Goal: Task Accomplishment & Management: Manage account settings

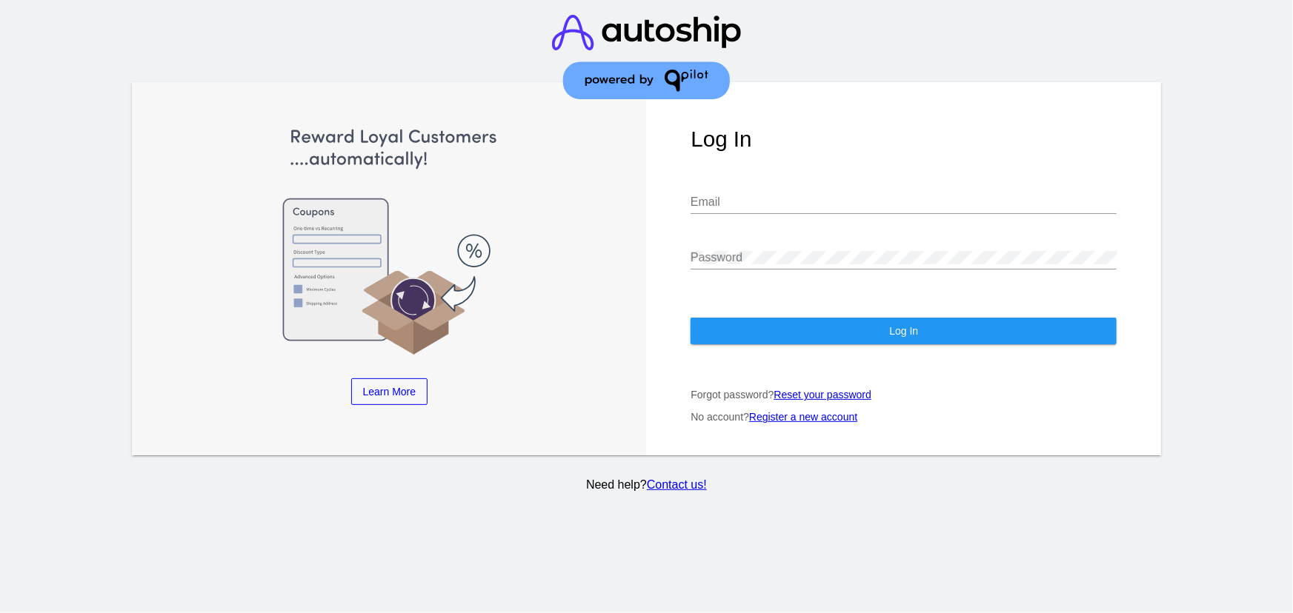
type input "CHLOE22@GMAIL.COM"
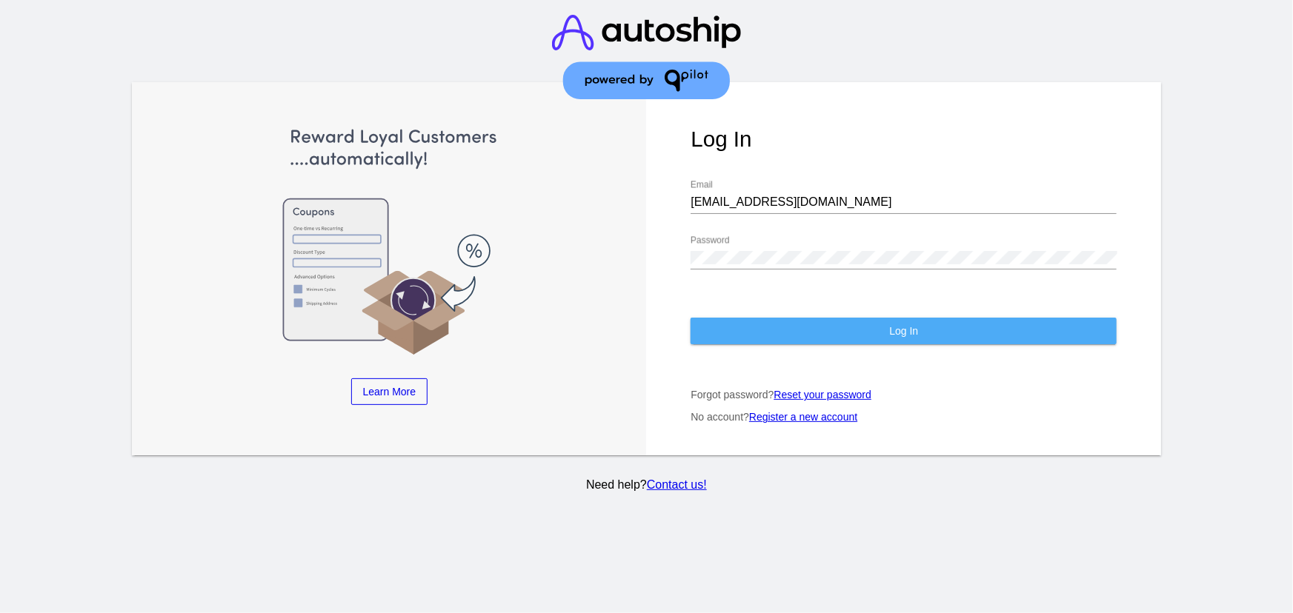
click at [822, 322] on button "Log In" at bounding box center [903, 331] width 426 height 27
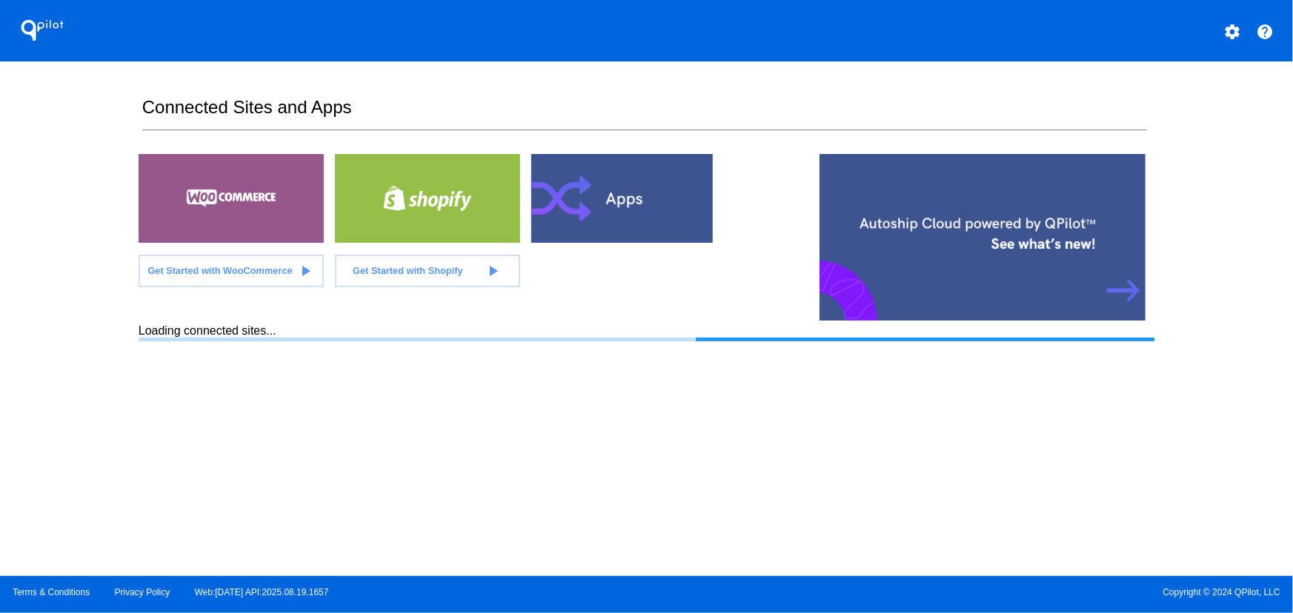
click at [1217, 37] on div "settings" at bounding box center [1232, 31] width 30 height 30
click at [1224, 30] on mat-icon "settings" at bounding box center [1232, 32] width 18 height 18
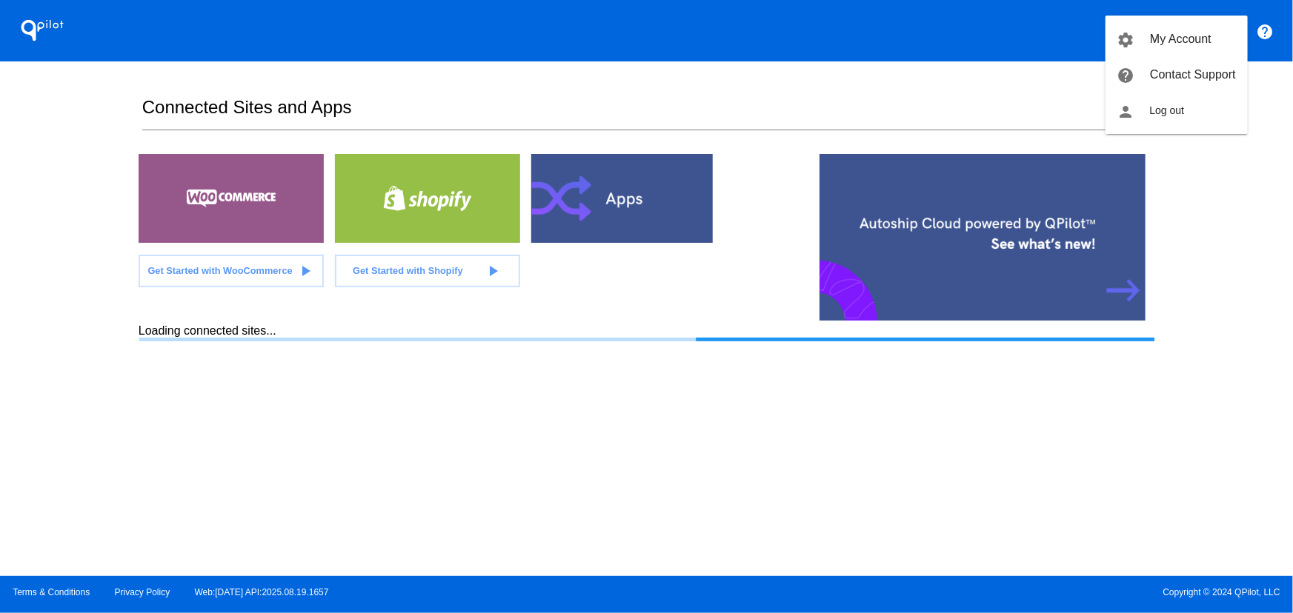
click at [967, 44] on div at bounding box center [646, 306] width 1293 height 613
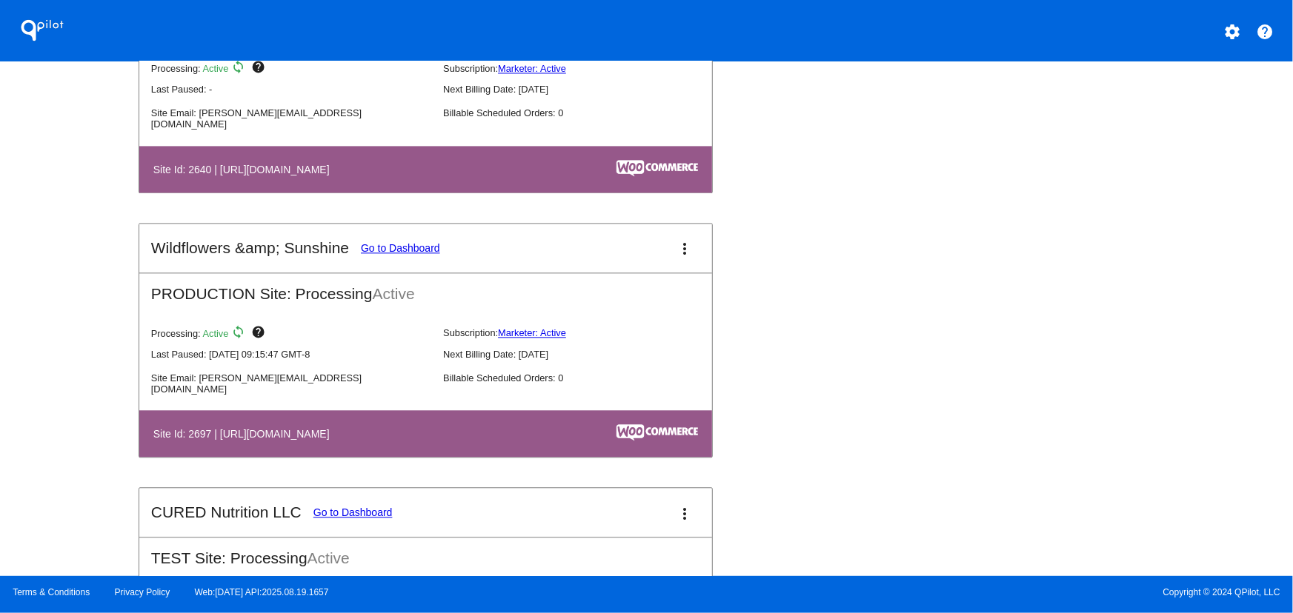
scroll to position [4451, 0]
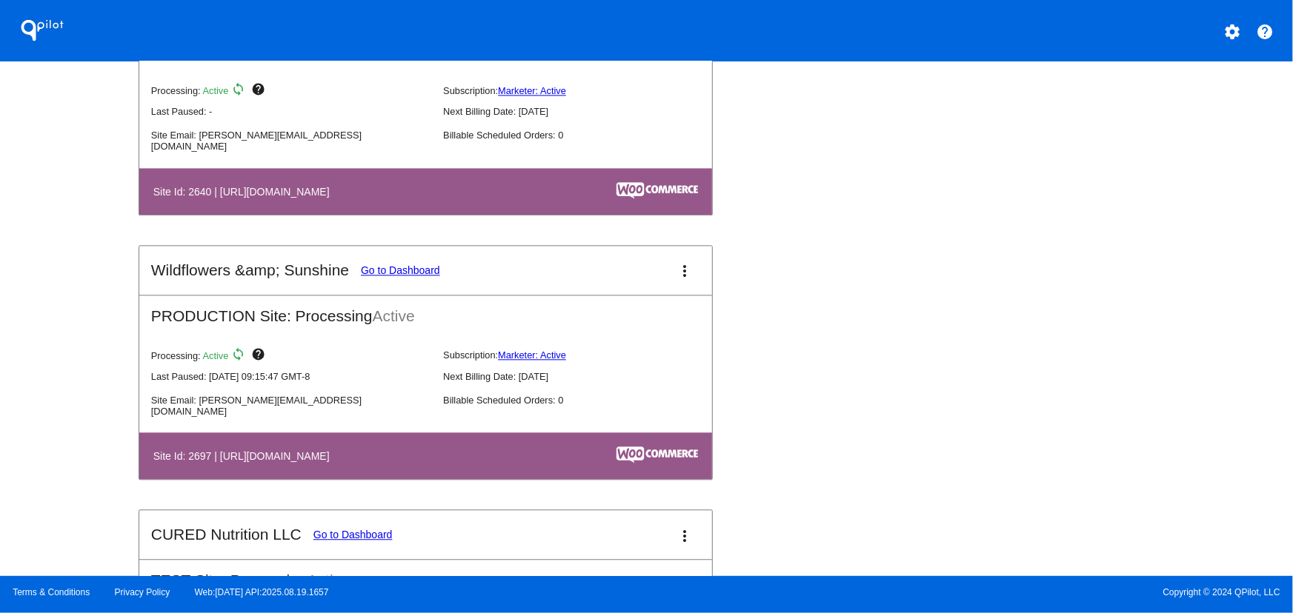
click at [667, 261] on mat-card-header "Wildflowers &amp; Sunshine Go to Dashboard more_vert" at bounding box center [425, 270] width 573 height 49
click at [676, 267] on mat-icon "more_vert" at bounding box center [685, 271] width 18 height 18
click at [647, 267] on link "view_list dashboard" at bounding box center [625, 284] width 138 height 36
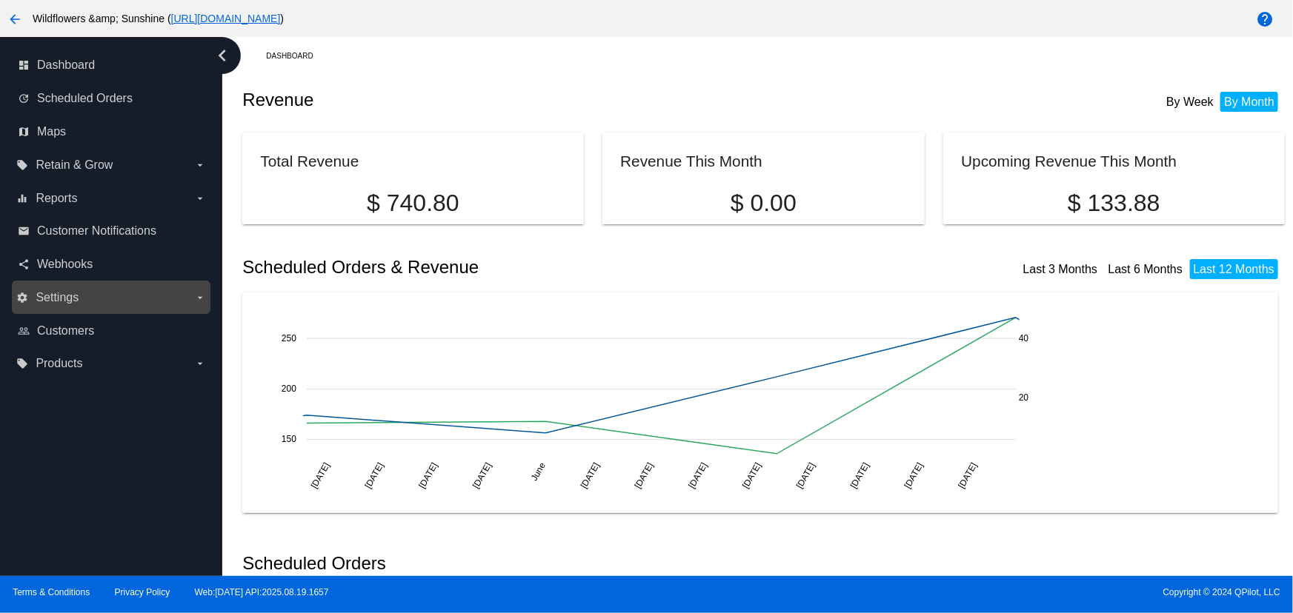
click at [74, 291] on span "Settings" at bounding box center [57, 297] width 43 height 13
click at [0, 0] on input "settings Settings arrow_drop_down" at bounding box center [0, 0] width 0 height 0
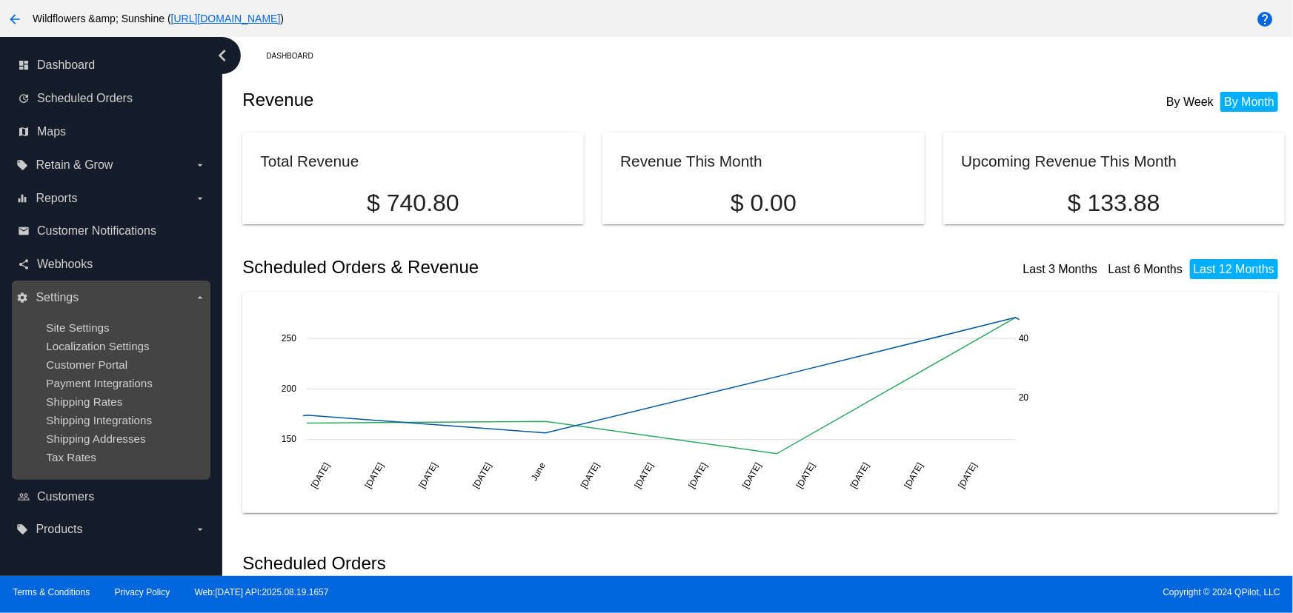
click at [85, 319] on ul "Site Settings Localization Settings Customer Portal Payment Integrations Shippi…" at bounding box center [110, 393] width 189 height 166
click at [88, 324] on span "Site Settings" at bounding box center [77, 327] width 63 height 13
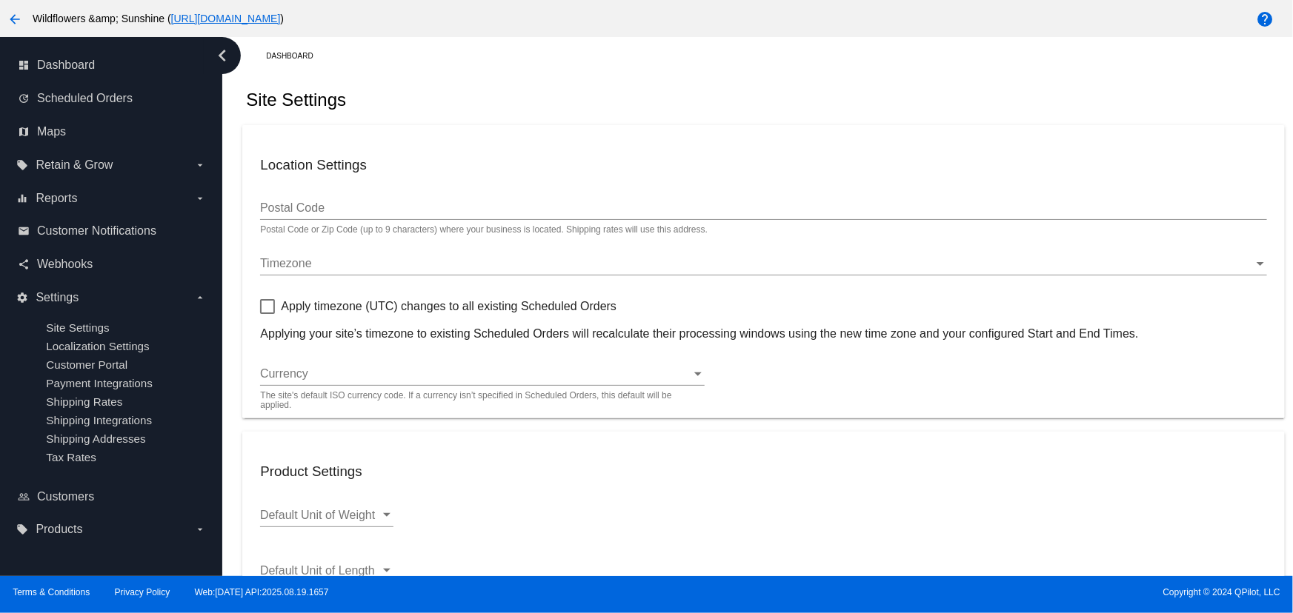
checkbox input "true"
type input "17:45"
click at [327, 260] on div "Timezone" at bounding box center [756, 263] width 993 height 13
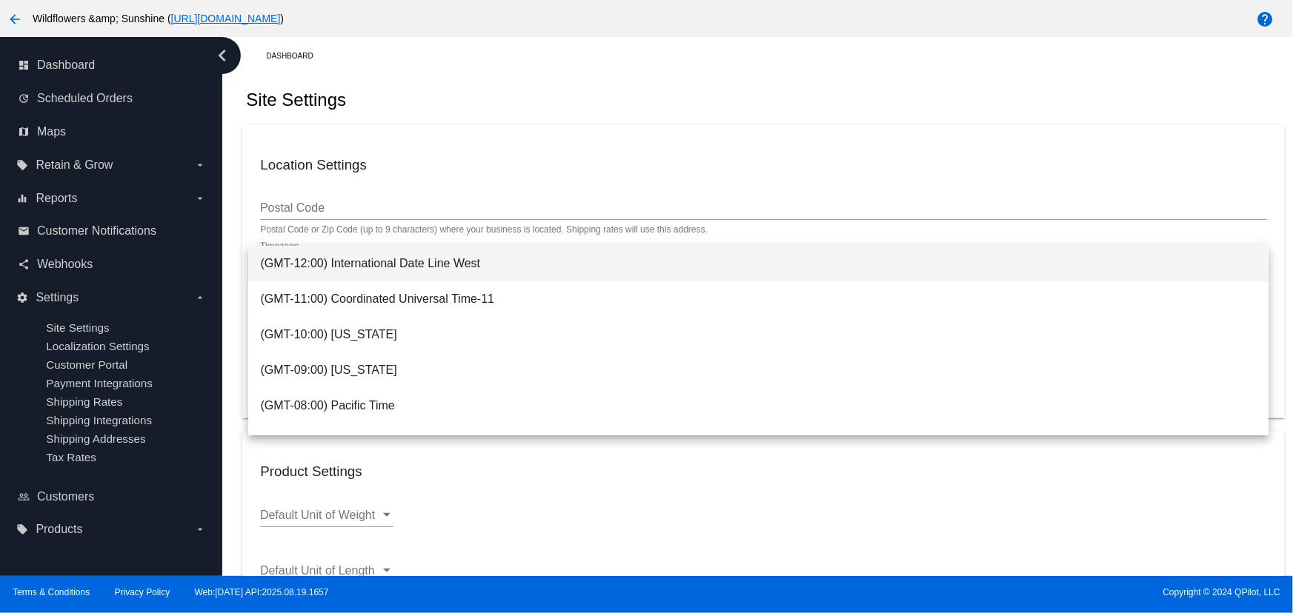
click at [971, 91] on div at bounding box center [646, 306] width 1293 height 613
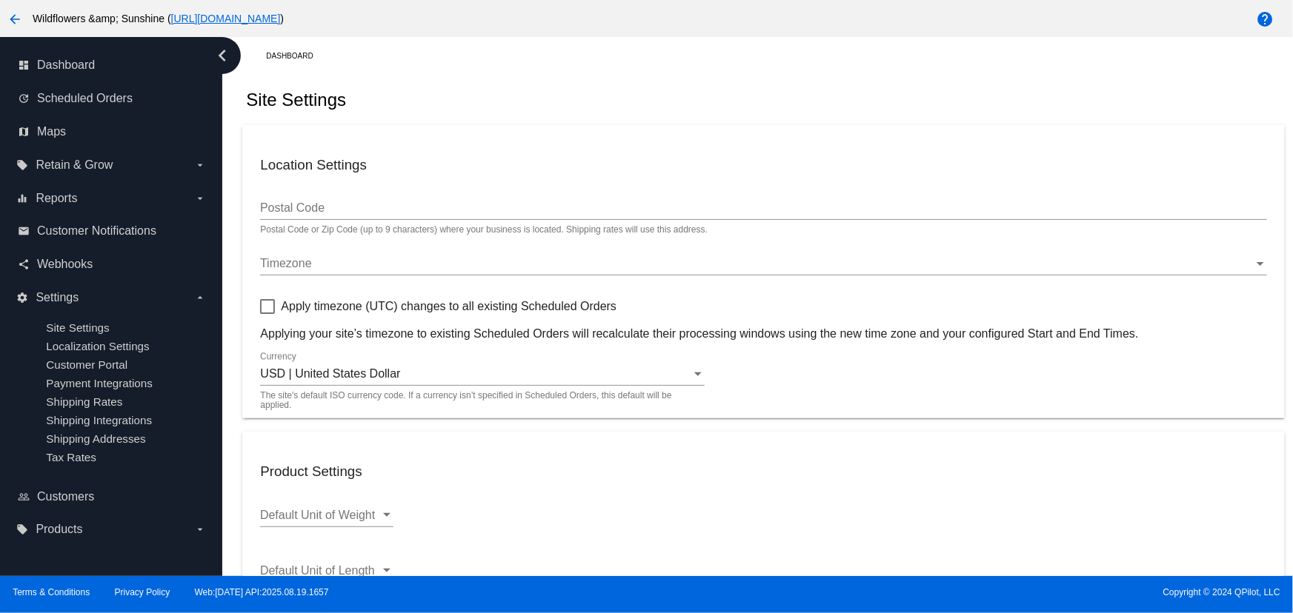
click at [346, 209] on input "Postal Code" at bounding box center [763, 207] width 1006 height 13
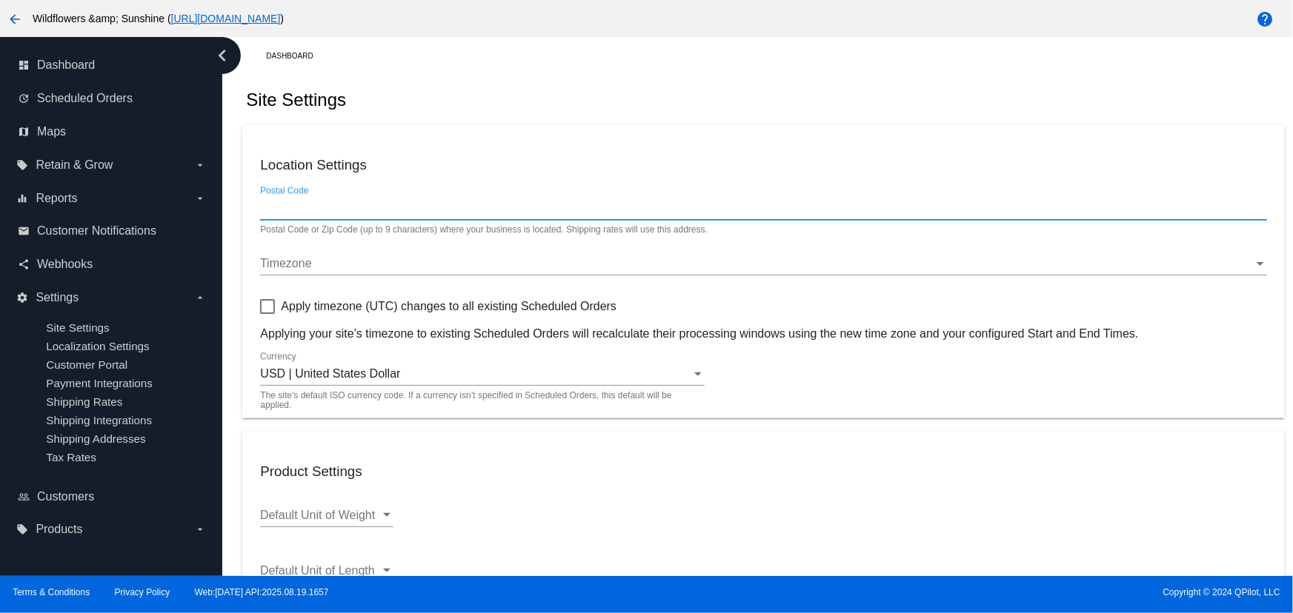
click at [325, 256] on div "Timezone Timezone" at bounding box center [763, 258] width 1006 height 33
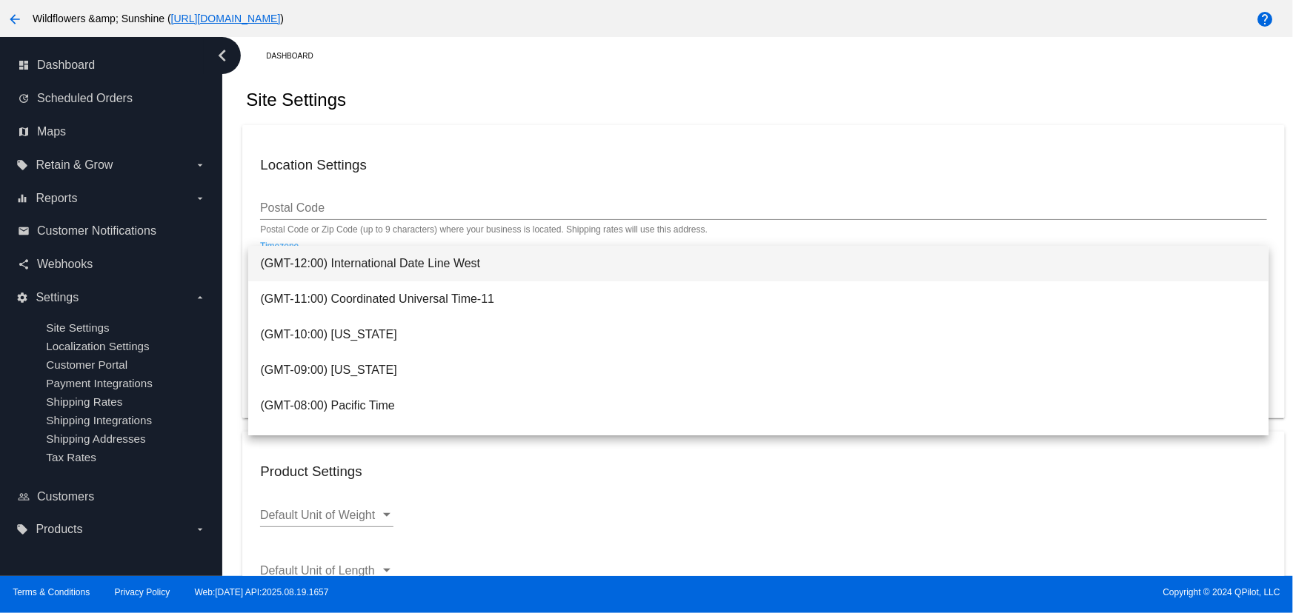
scroll to position [770, 0]
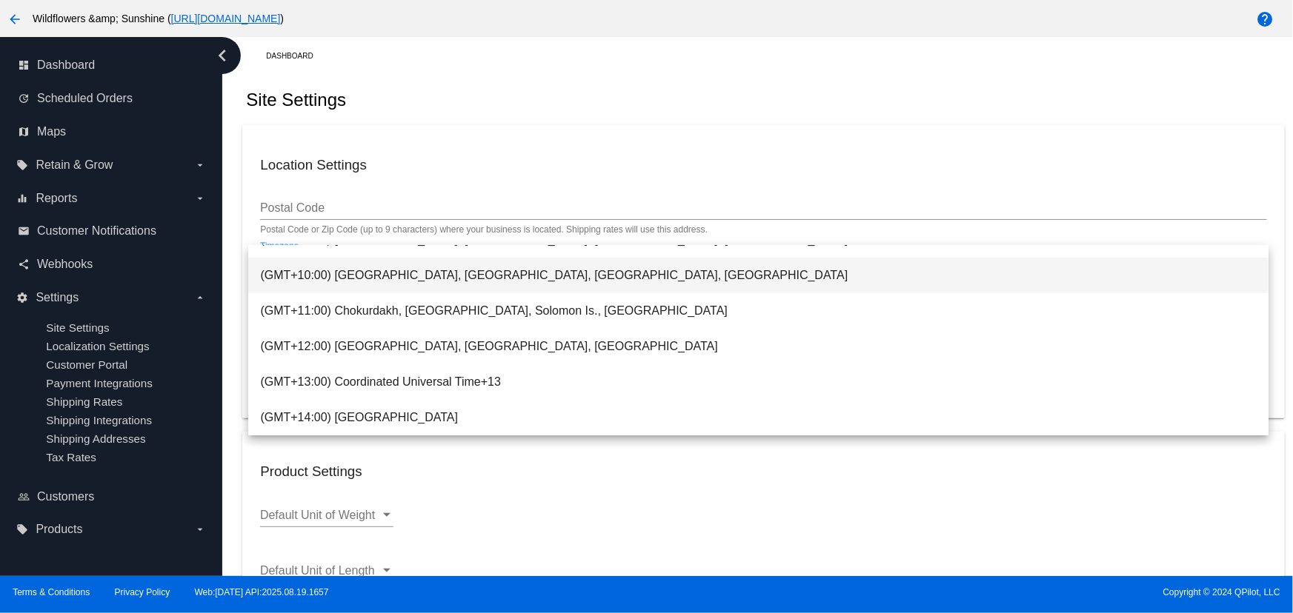
click at [502, 279] on span "(GMT+10:00) Brisbane, Canberra, Melbourne, Sydney" at bounding box center [758, 276] width 996 height 36
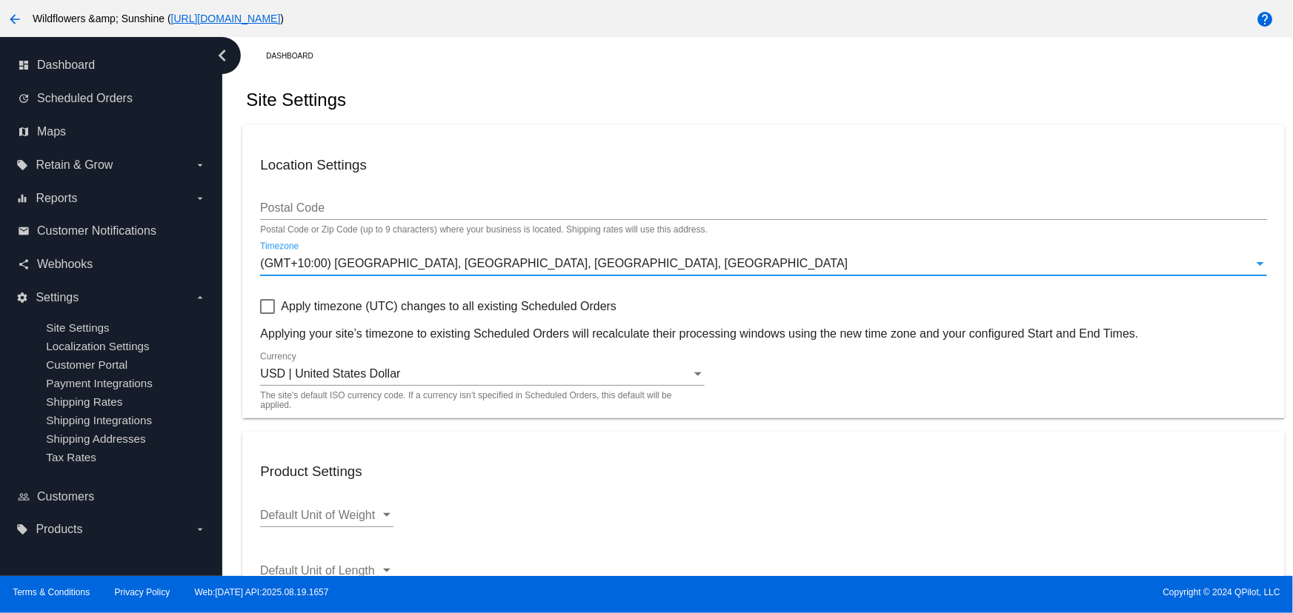
click at [275, 313] on label "Apply timezone (UTC) changes to all existing Scheduled Orders" at bounding box center [438, 307] width 356 height 18
click at [267, 314] on input "Apply timezone (UTC) changes to all existing Scheduled Orders" at bounding box center [267, 314] width 1 height 1
checkbox input "true"
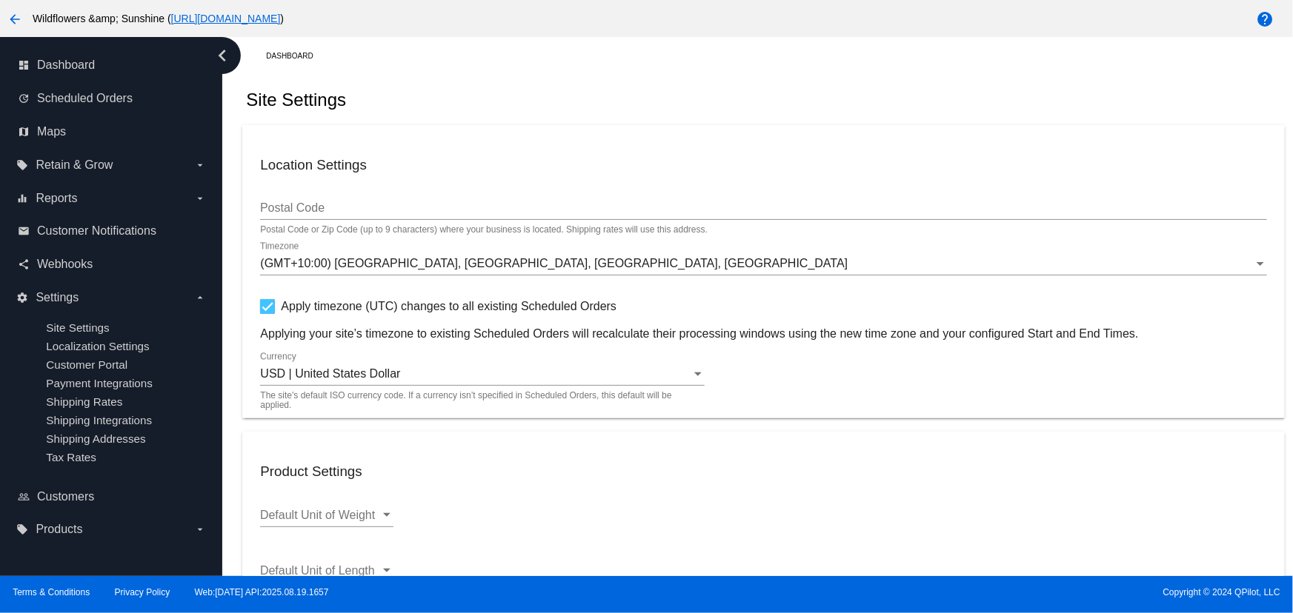
click at [299, 368] on span "USD | United States Dollar" at bounding box center [330, 373] width 140 height 13
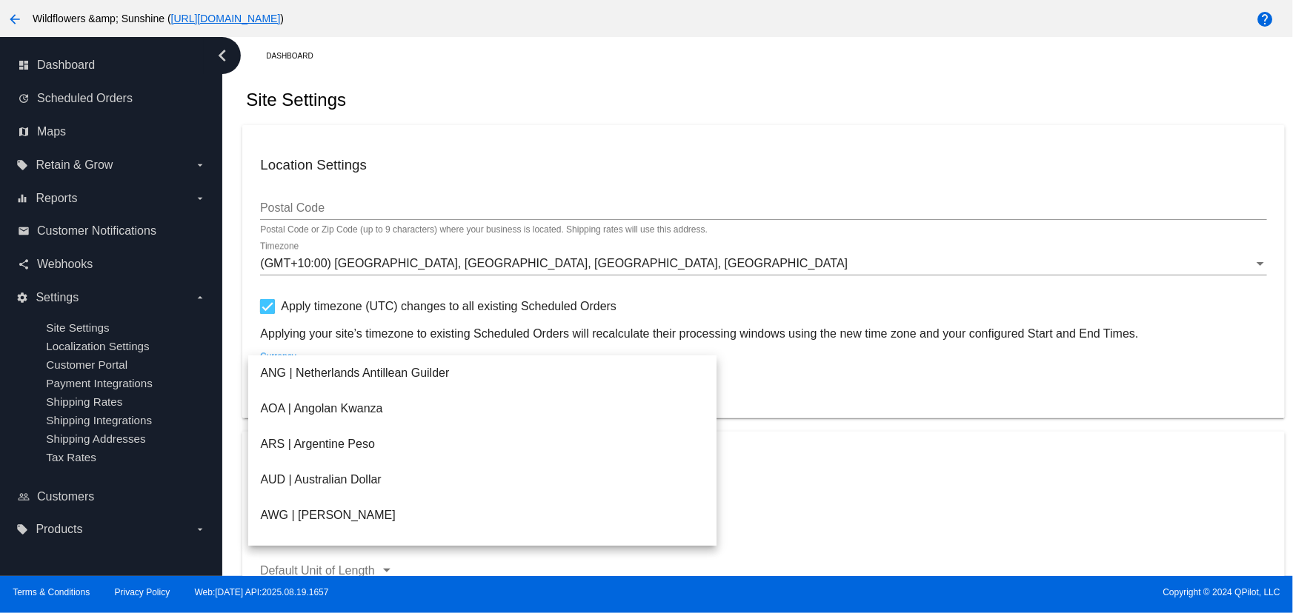
scroll to position [256, 0]
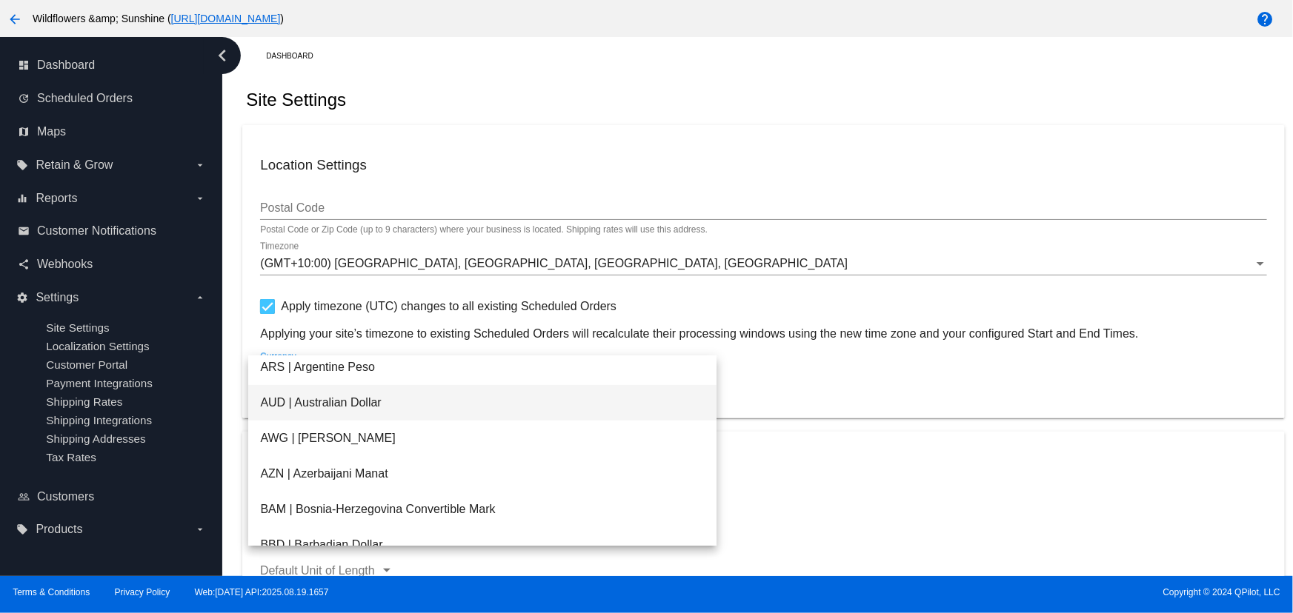
click at [306, 410] on span "AUD | Australian Dollar" at bounding box center [482, 403] width 444 height 36
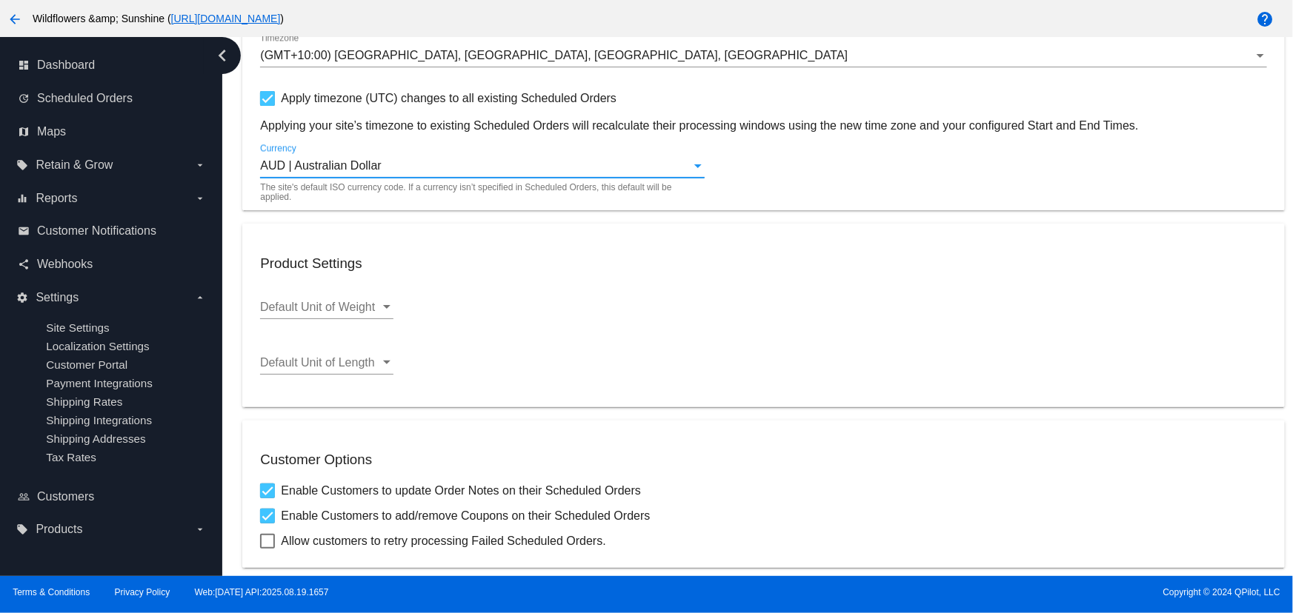
scroll to position [214, 0]
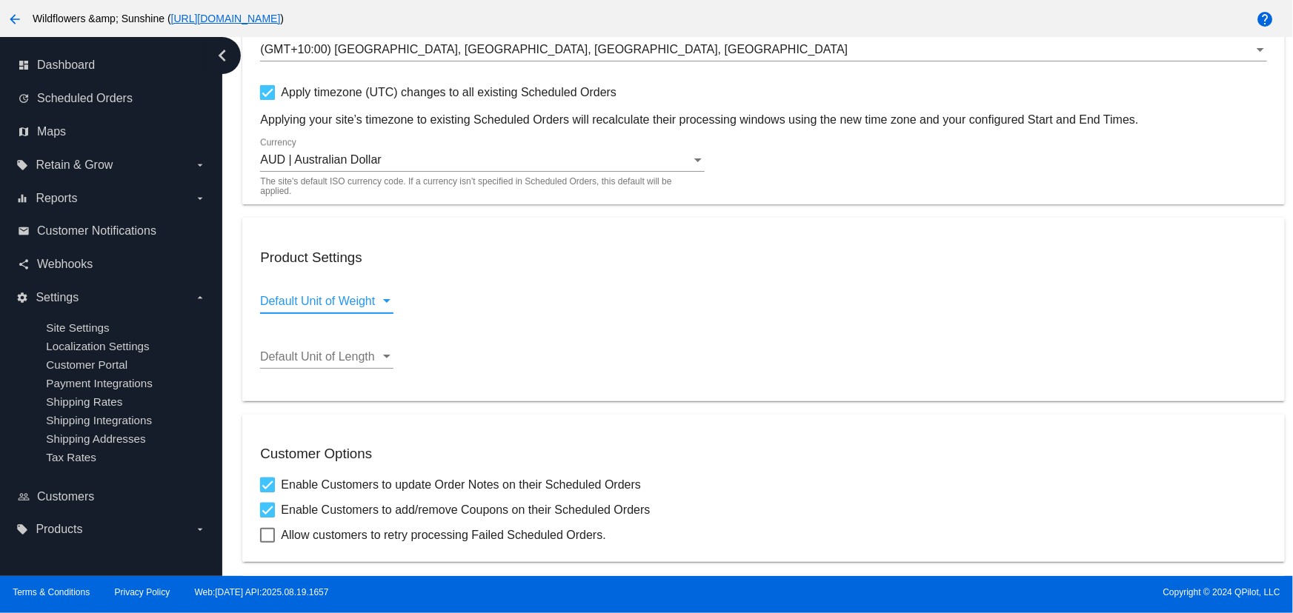
click at [341, 296] on span "Default Unit of Weight" at bounding box center [317, 301] width 115 height 13
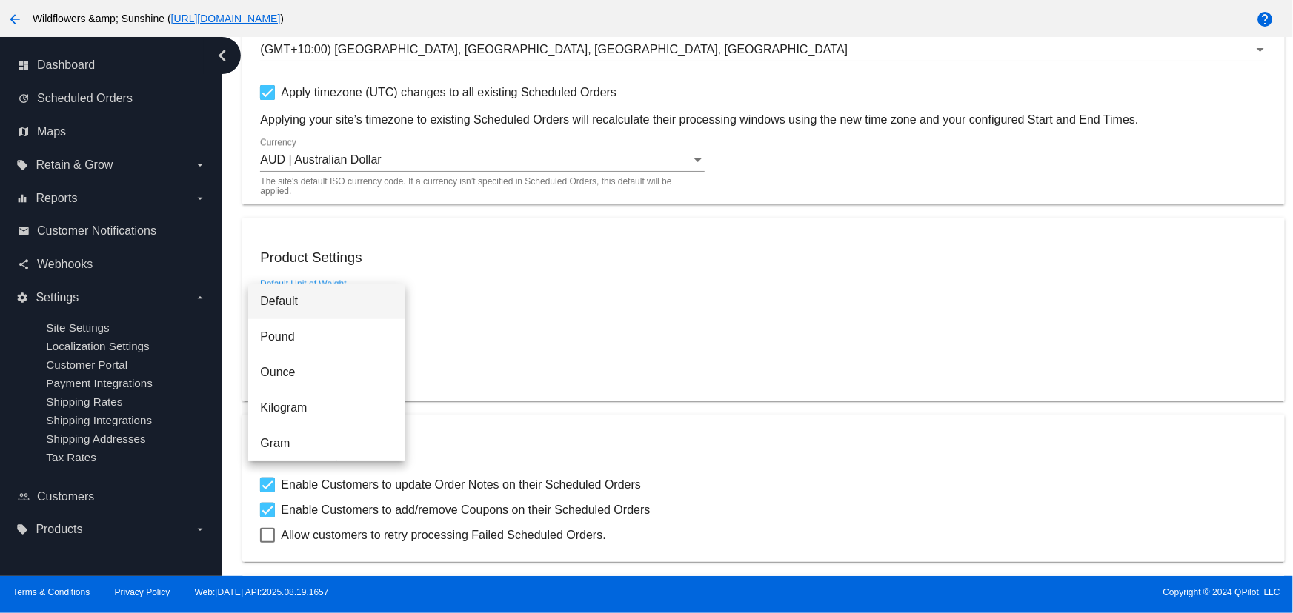
click at [341, 296] on span "Default" at bounding box center [326, 302] width 133 height 36
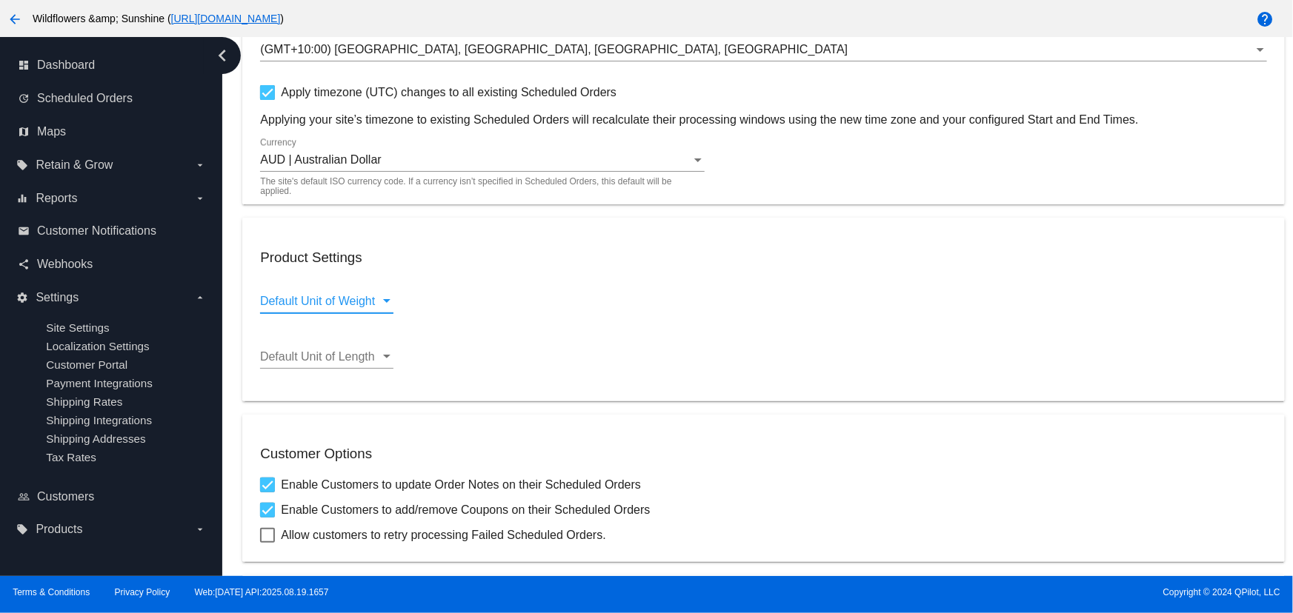
click at [324, 355] on span "Default Unit of Length" at bounding box center [317, 356] width 115 height 13
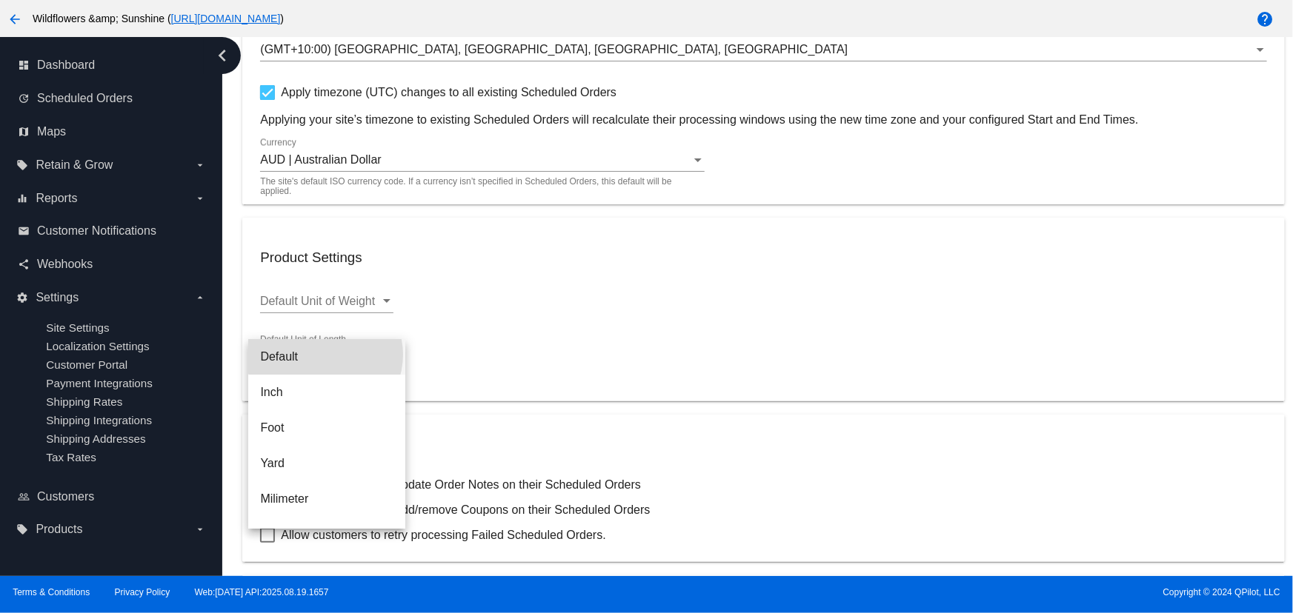
click at [324, 355] on span "Default" at bounding box center [326, 357] width 133 height 36
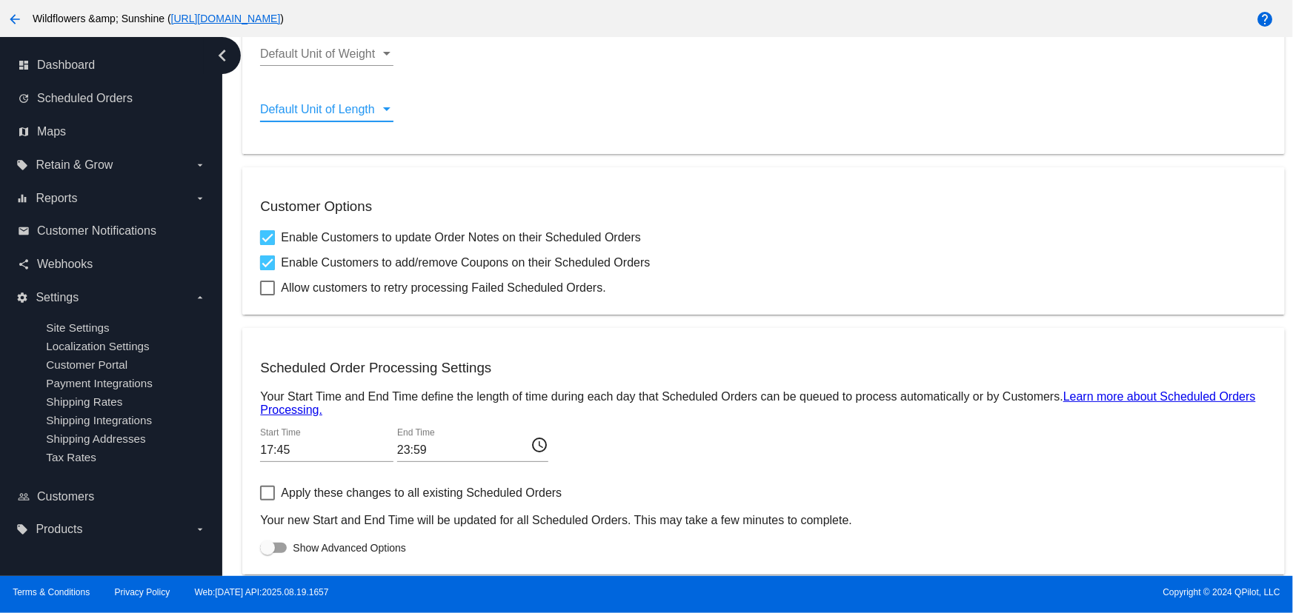
scroll to position [504, 0]
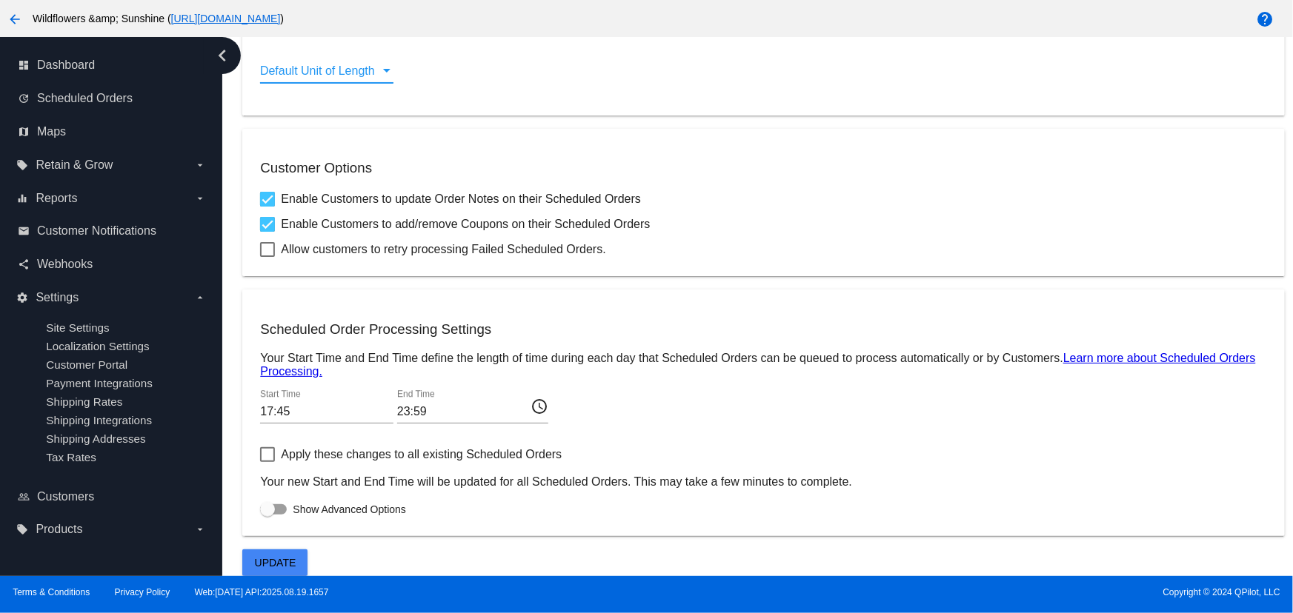
click at [369, 408] on input "17:45" at bounding box center [326, 411] width 133 height 13
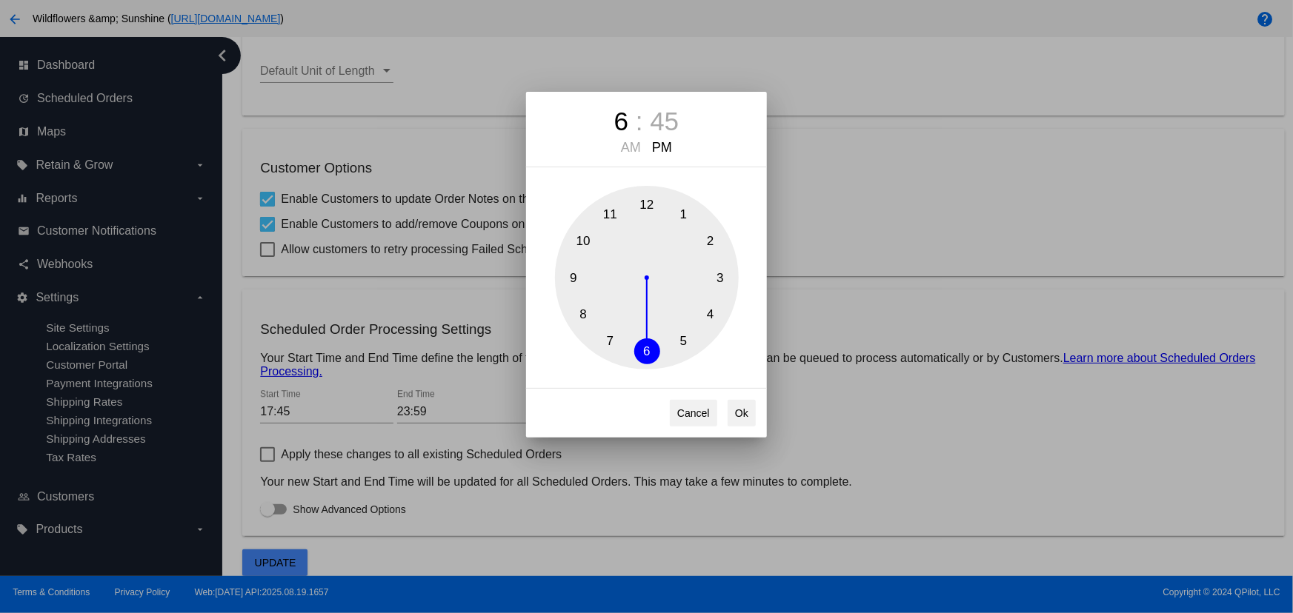
click at [647, 349] on button "6" at bounding box center [647, 352] width 26 height 26
click at [636, 147] on div "AM" at bounding box center [630, 148] width 27 height 16
click at [657, 116] on div "45" at bounding box center [664, 122] width 29 height 30
click at [650, 202] on button "0" at bounding box center [647, 205] width 26 height 26
click at [739, 410] on button "Ok" at bounding box center [741, 413] width 28 height 27
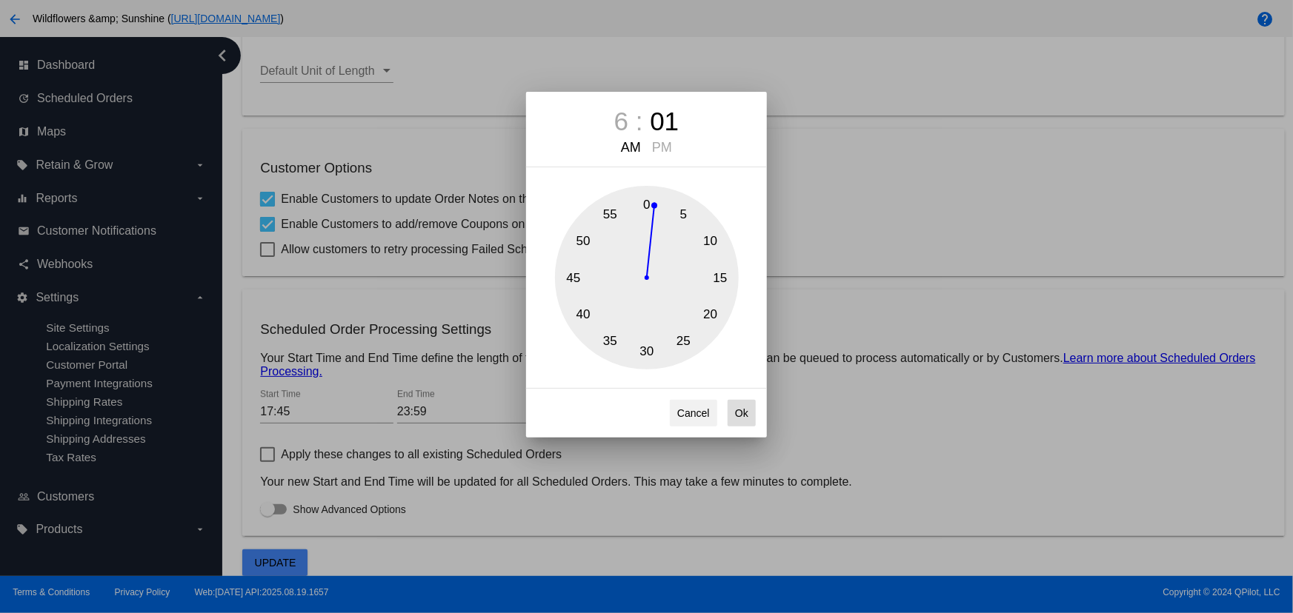
type input "06:01"
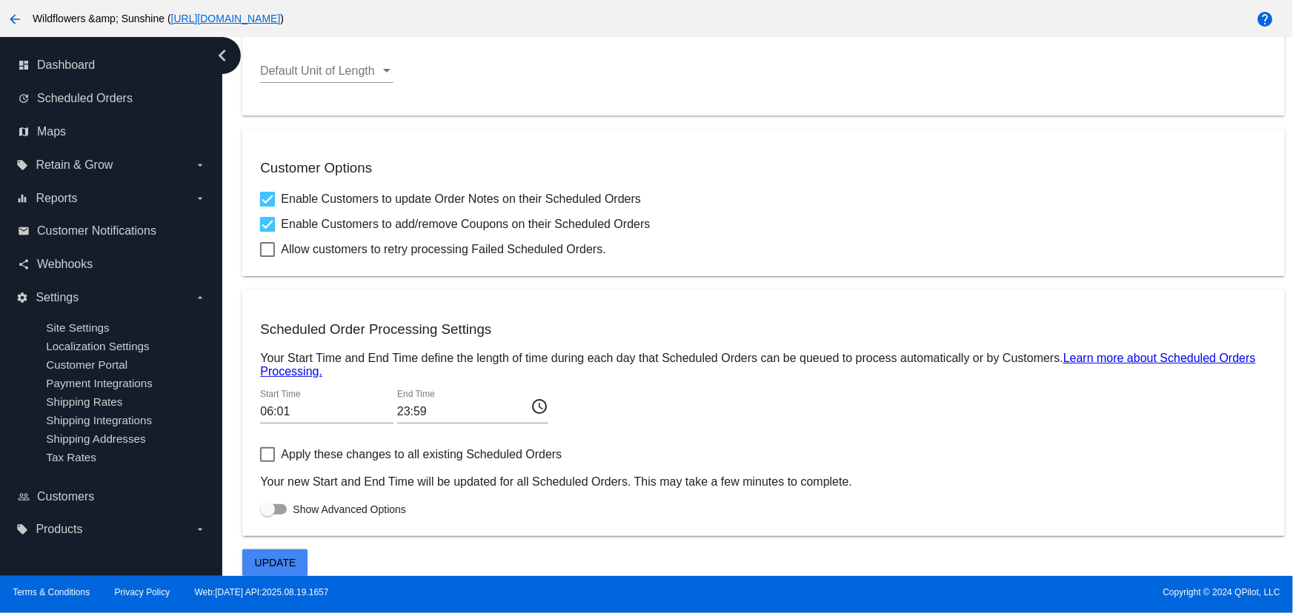
click at [456, 410] on input "23:59" at bounding box center [463, 411] width 133 height 13
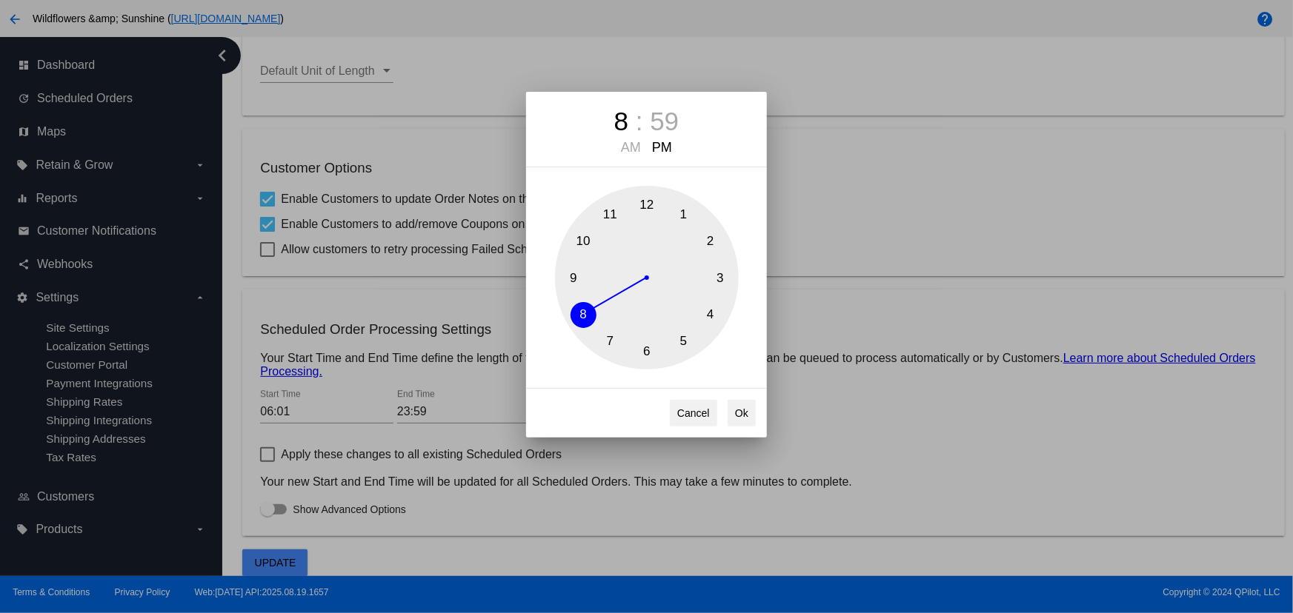
click at [587, 320] on button "8" at bounding box center [583, 315] width 26 height 26
click at [660, 120] on div "59" at bounding box center [664, 122] width 29 height 30
click at [646, 204] on button "0" at bounding box center [647, 205] width 26 height 26
click at [639, 149] on div "AM" at bounding box center [630, 148] width 27 height 16
click at [742, 420] on button "Ok" at bounding box center [741, 413] width 28 height 27
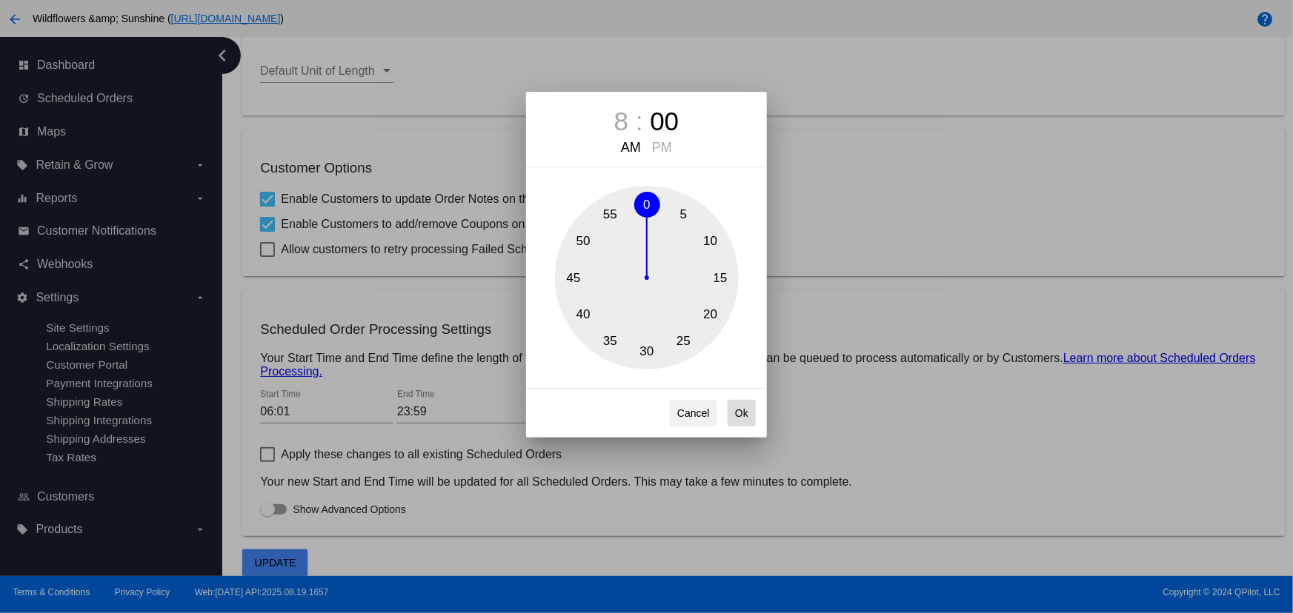
type input "08:00"
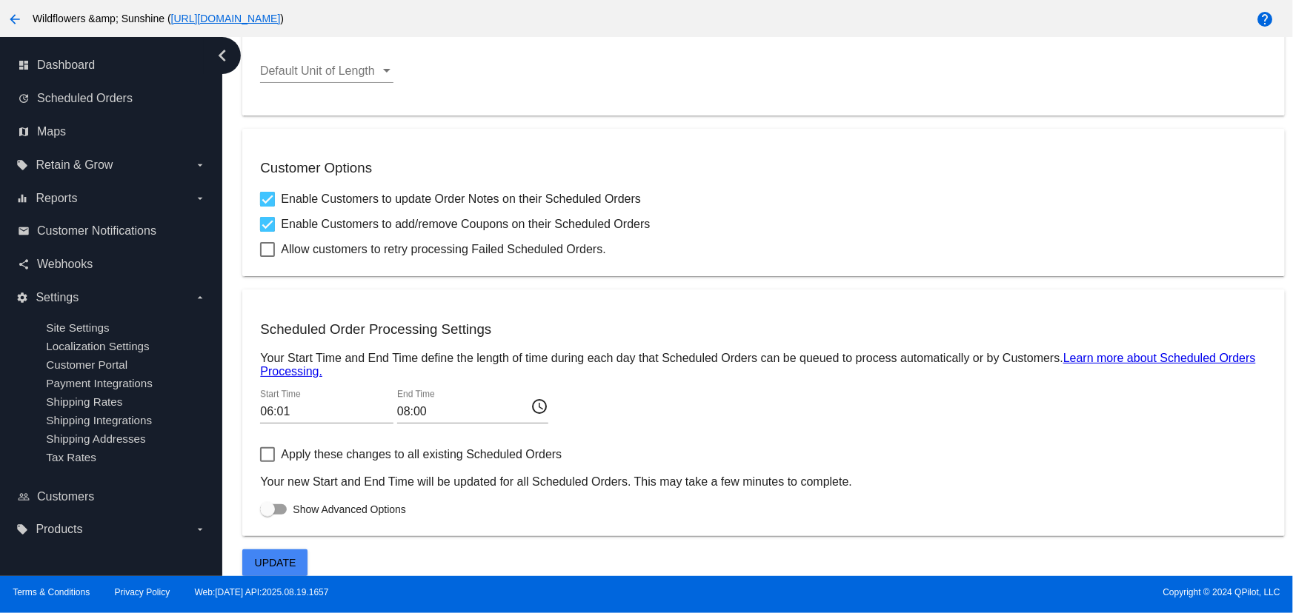
click at [303, 405] on input "06:01" at bounding box center [326, 411] width 133 height 13
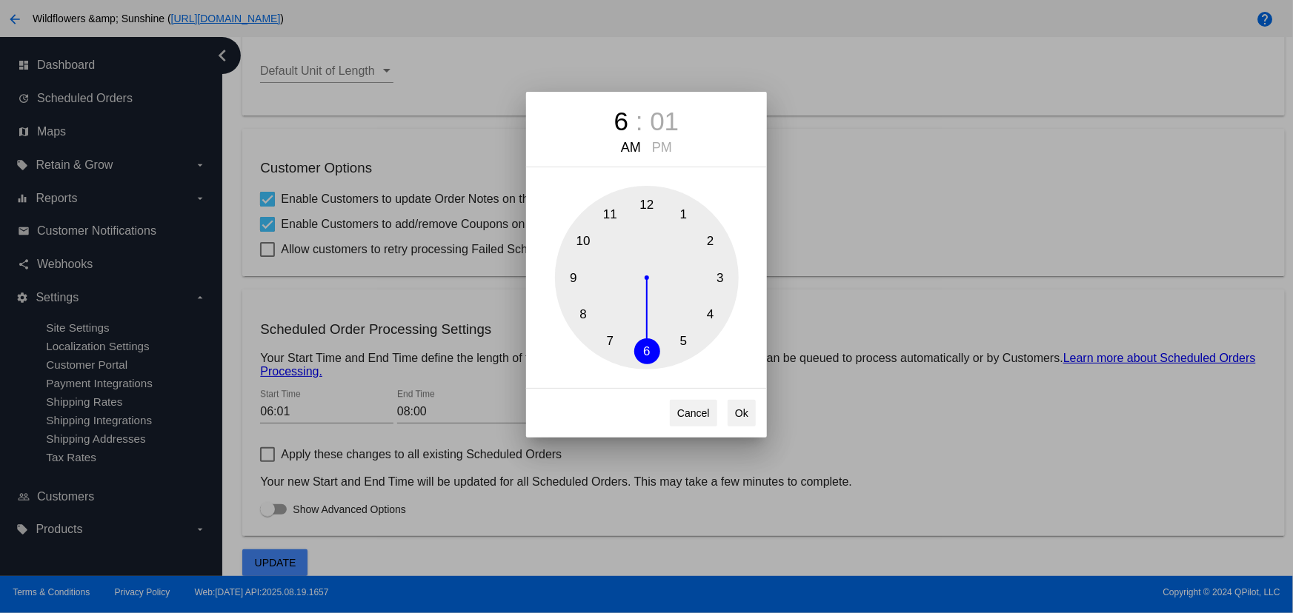
click at [662, 121] on div "01" at bounding box center [664, 122] width 29 height 30
click at [647, 200] on button "0" at bounding box center [647, 205] width 26 height 26
click at [744, 422] on button "Ok" at bounding box center [741, 413] width 28 height 27
type input "06:00"
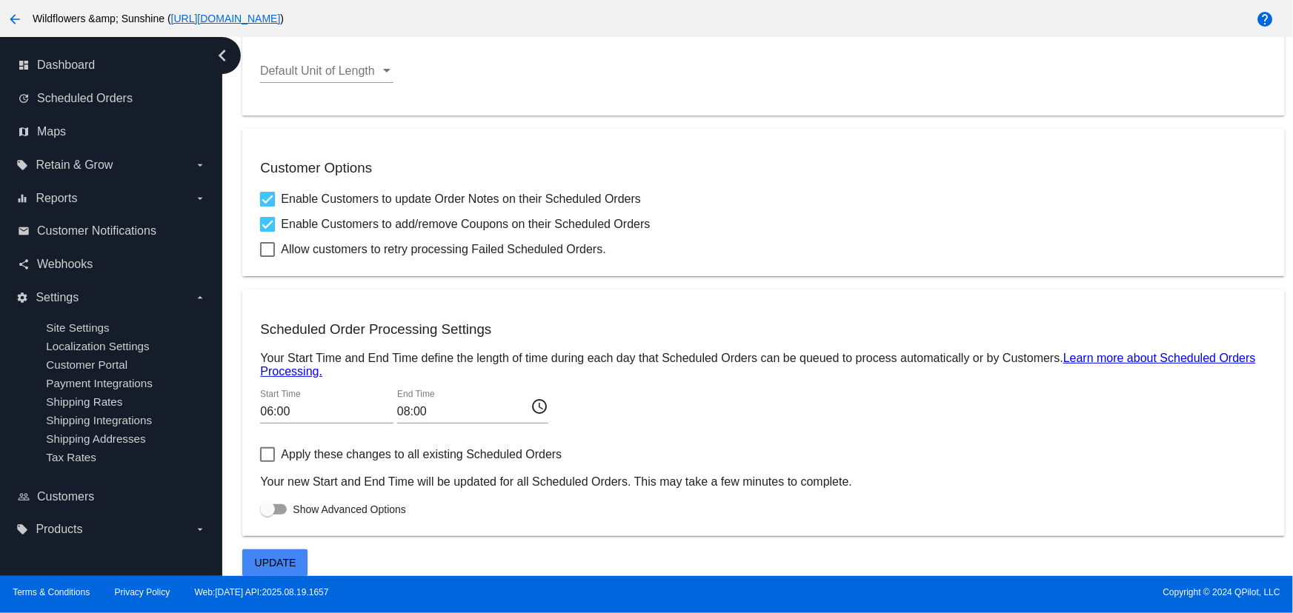
click at [281, 452] on span "Apply these changes to all existing Scheduled Orders" at bounding box center [421, 455] width 281 height 18
click at [267, 462] on input "Apply these changes to all existing Scheduled Orders" at bounding box center [267, 462] width 1 height 1
checkbox input "true"
click at [285, 511] on div at bounding box center [273, 509] width 27 height 10
click at [267, 515] on input "Show Advanced Options" at bounding box center [267, 515] width 1 height 1
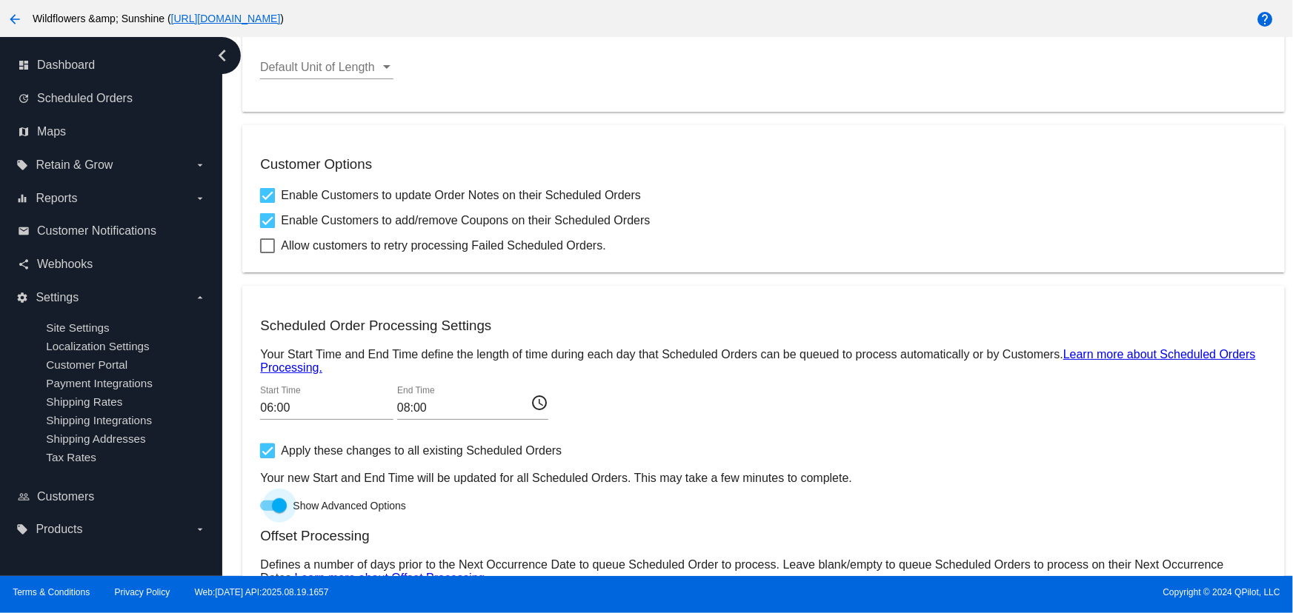
click at [281, 510] on div at bounding box center [279, 506] width 15 height 15
click at [267, 511] on input "Show Advanced Options" at bounding box center [267, 511] width 1 height 1
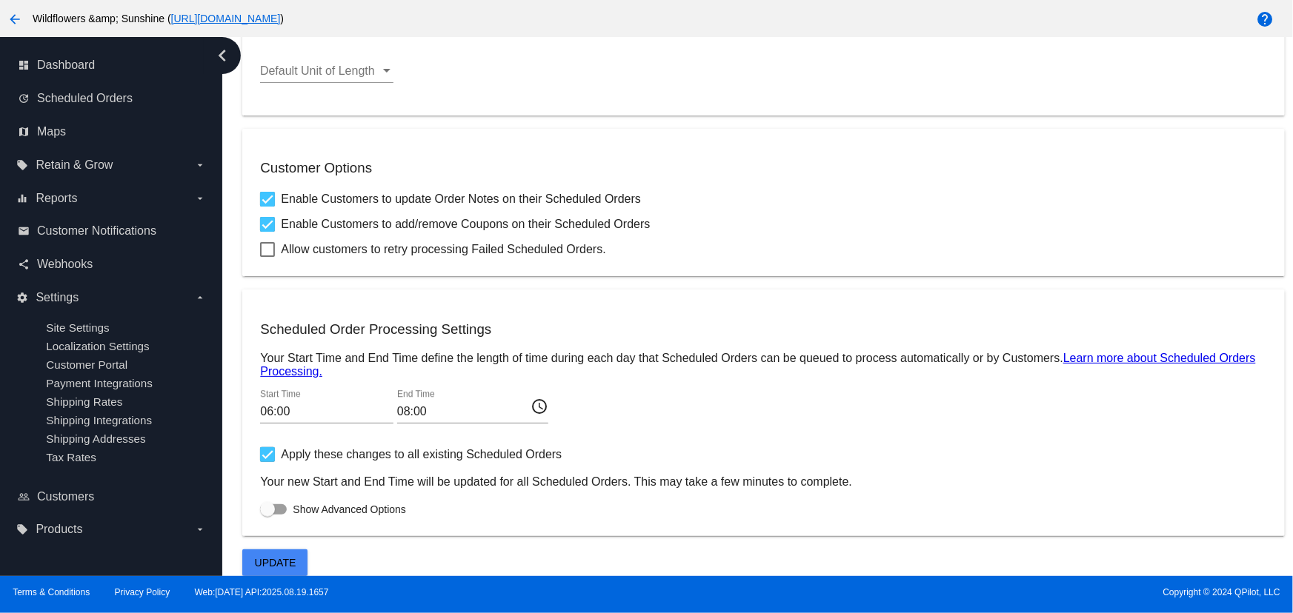
click at [288, 503] on label "Show Advanced Options" at bounding box center [333, 510] width 146 height 18
click at [267, 515] on input "Show Advanced Options" at bounding box center [267, 515] width 1 height 1
checkbox input "true"
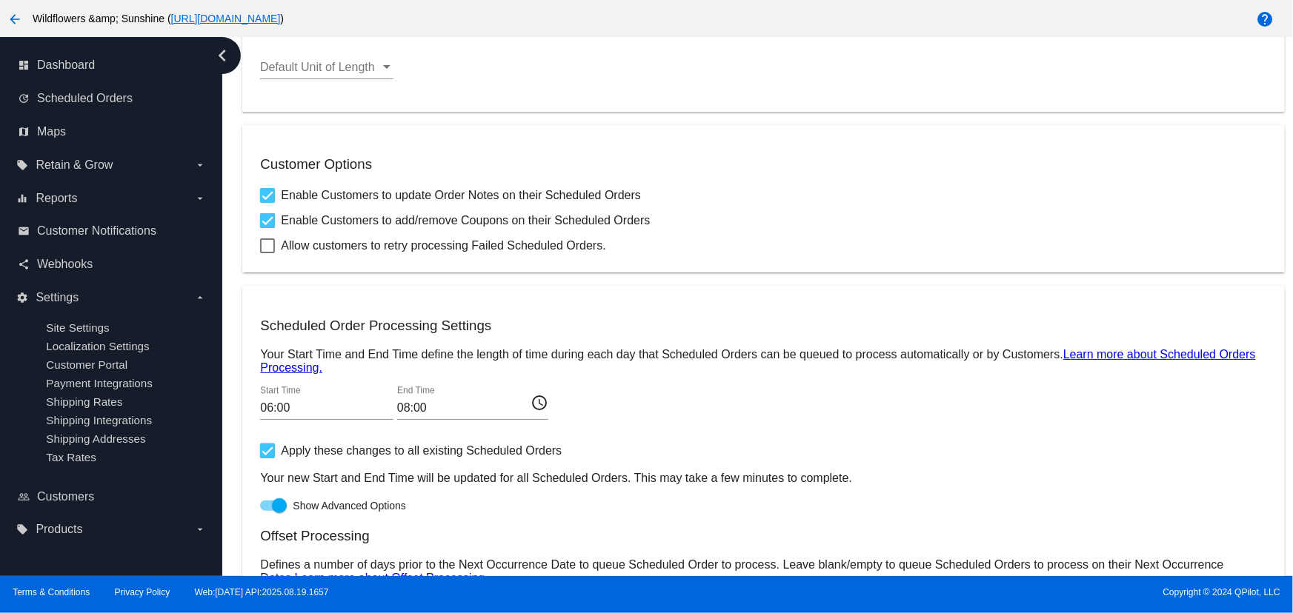
scroll to position [756, 0]
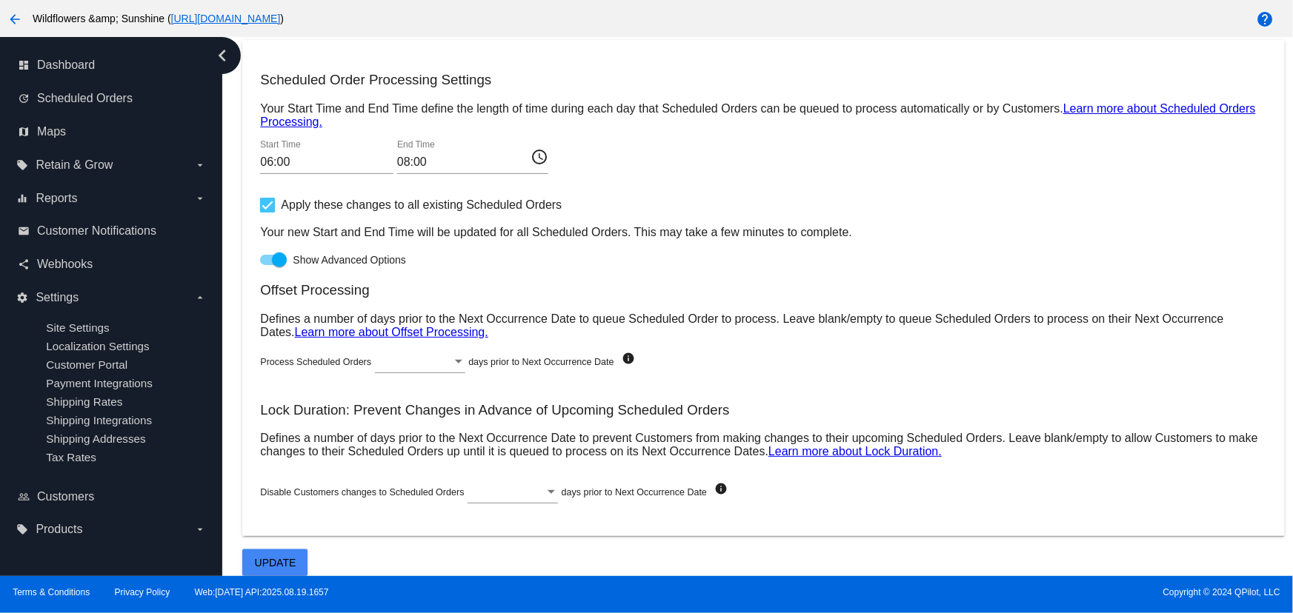
click at [489, 488] on div at bounding box center [505, 491] width 77 height 13
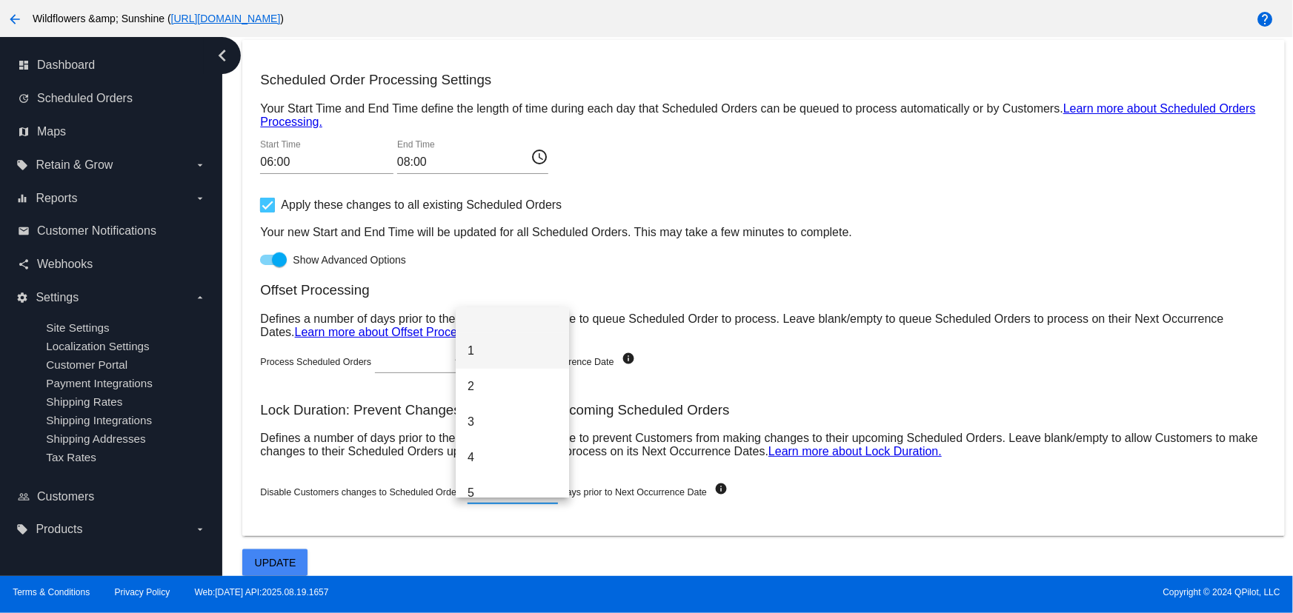
scroll to position [19, 0]
click at [476, 485] on span "5" at bounding box center [512, 485] width 90 height 36
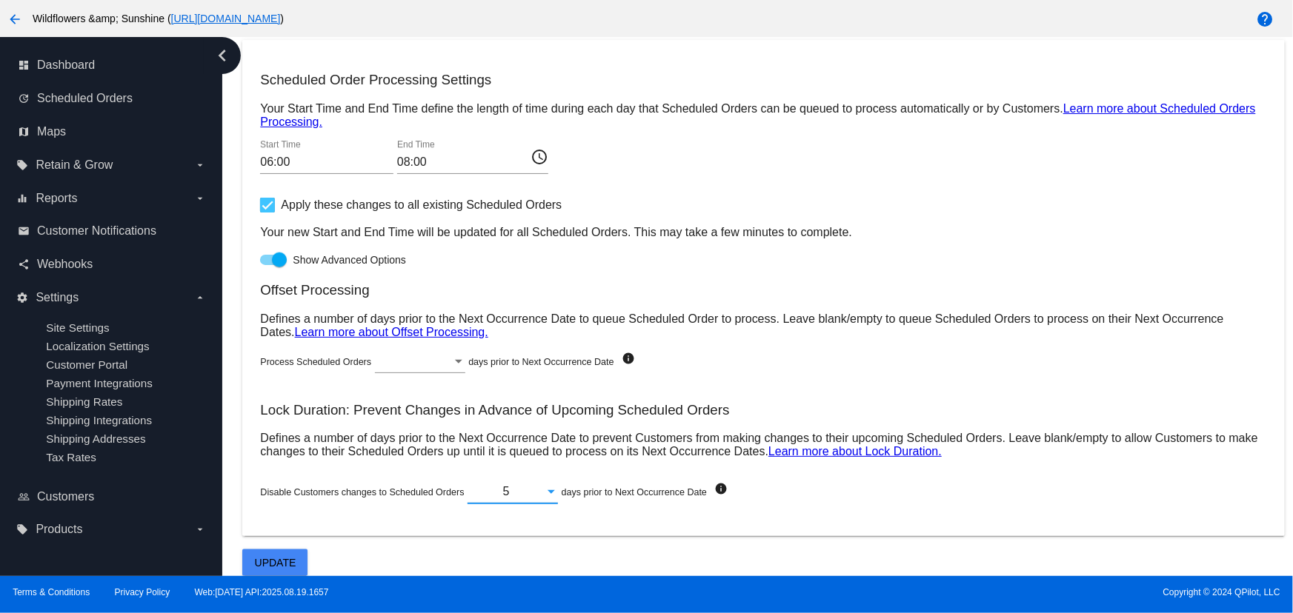
click at [290, 564] on span "Update" at bounding box center [275, 563] width 41 height 12
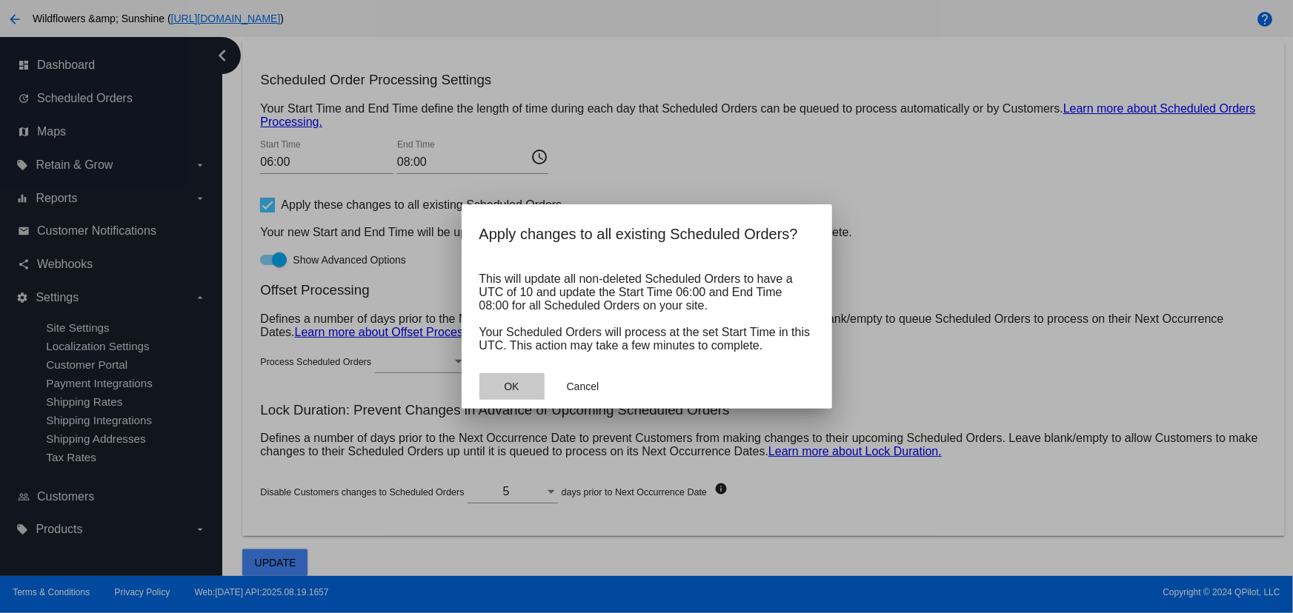
click at [499, 393] on button "OK" at bounding box center [511, 386] width 65 height 27
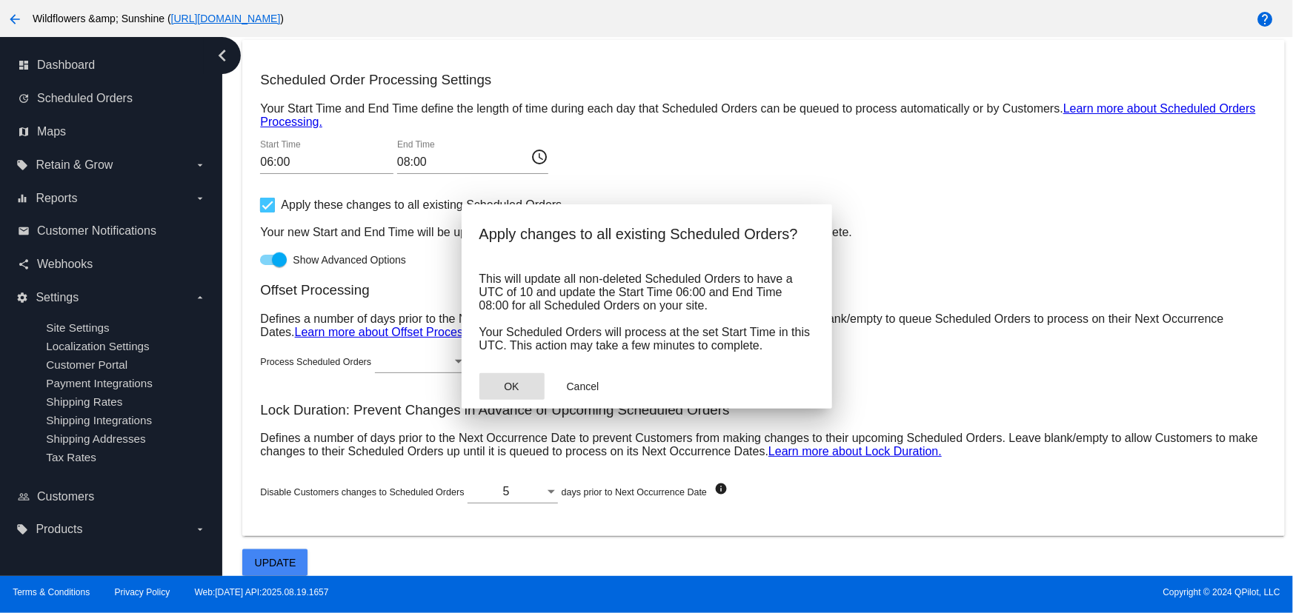
scroll to position [702, 0]
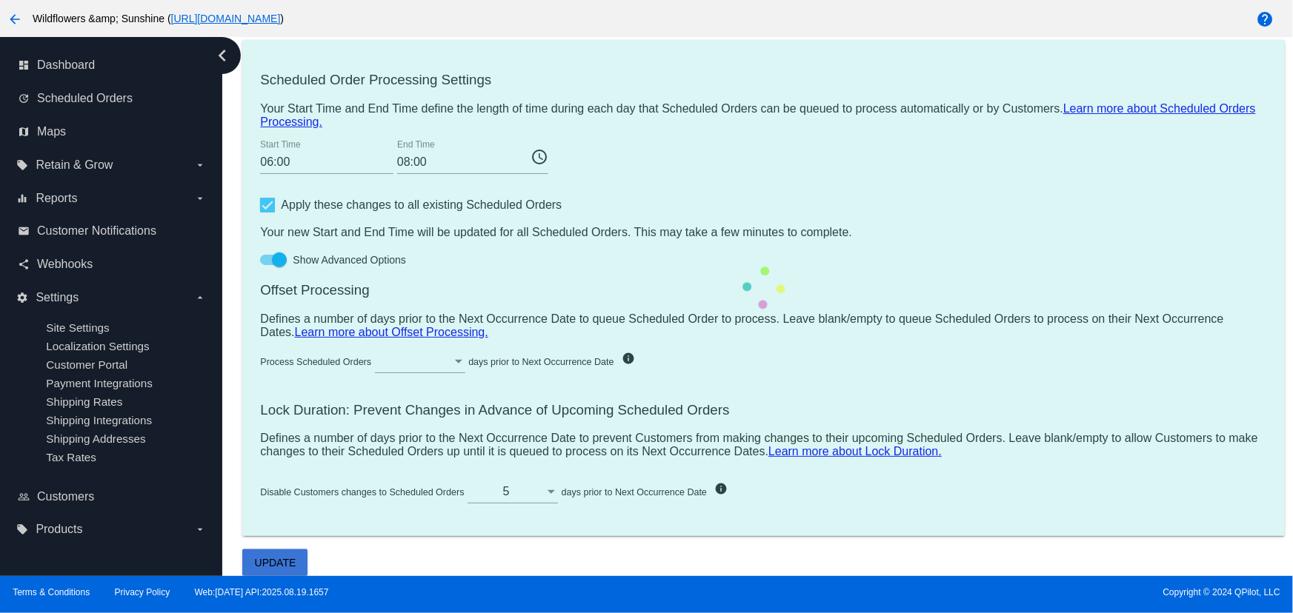
checkbox input "false"
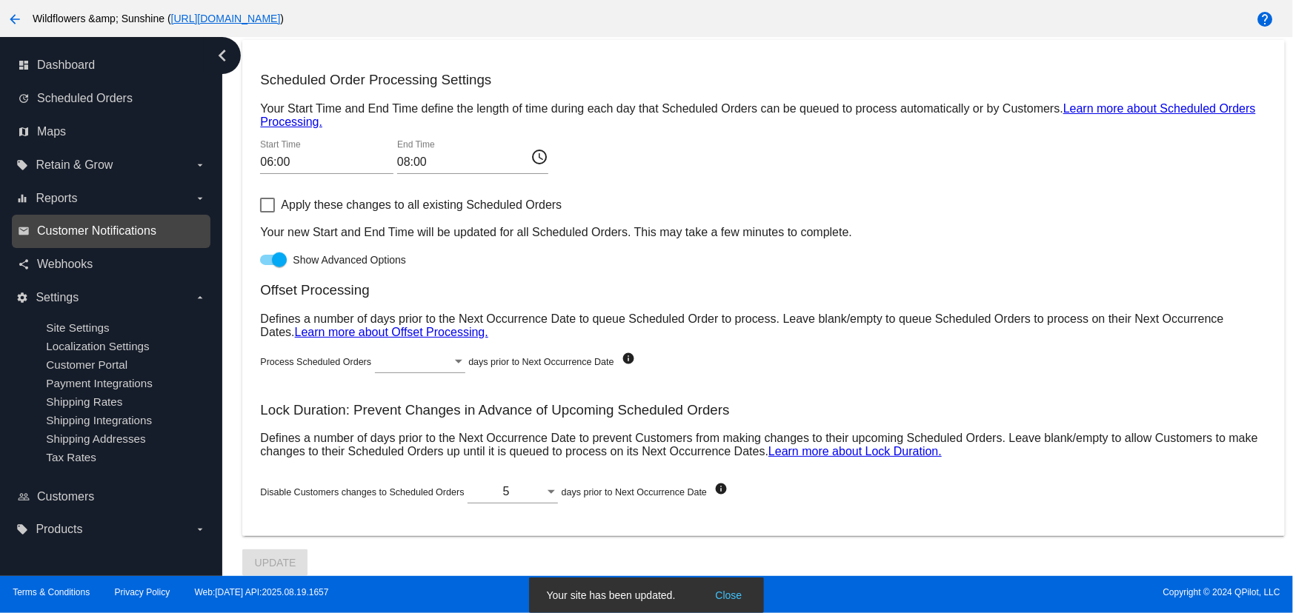
click at [78, 228] on span "Customer Notifications" at bounding box center [96, 230] width 119 height 13
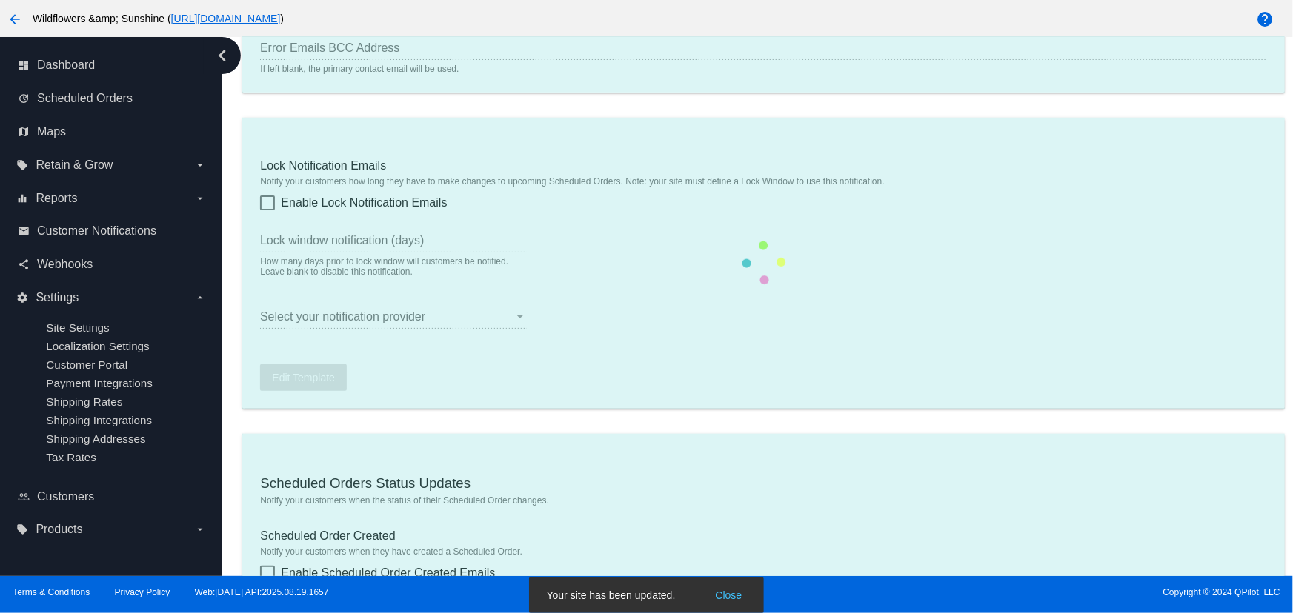
type input "1"
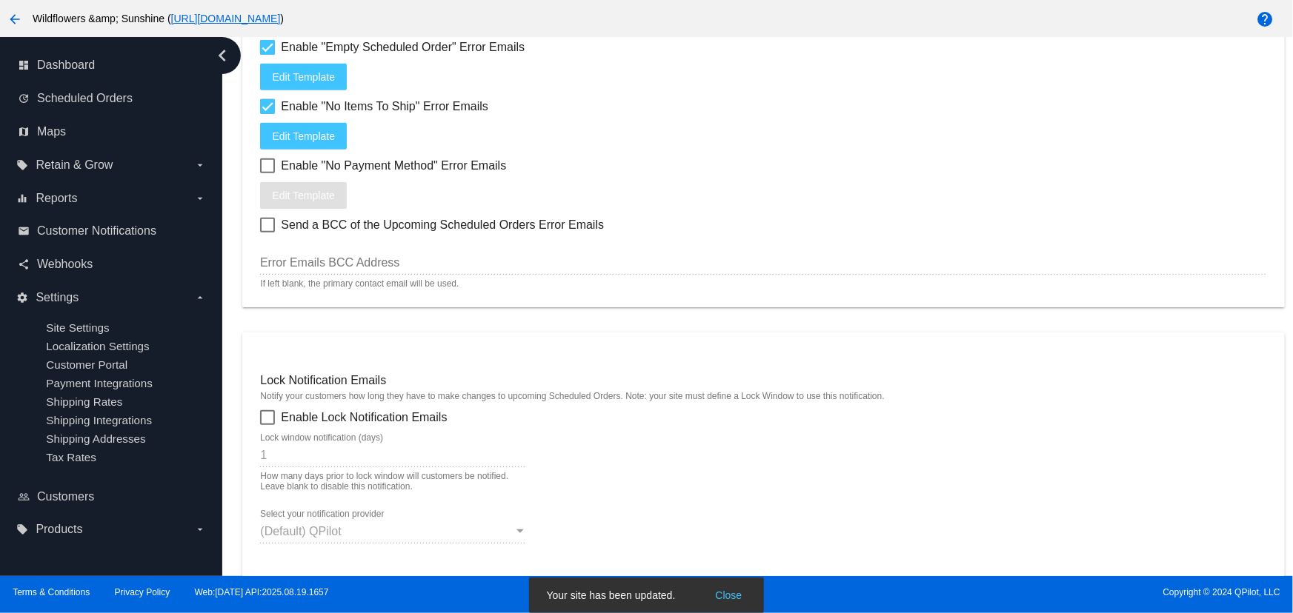
click at [270, 410] on label "Enable Lock Notification Emails" at bounding box center [353, 418] width 187 height 18
click at [267, 425] on input "Enable Lock Notification Emails" at bounding box center [267, 425] width 1 height 1
checkbox input "true"
drag, startPoint x: 285, startPoint y: 459, endPoint x: 247, endPoint y: 449, distance: 39.7
click at [247, 449] on mat-card "Lock Notification Emails Notify your customers how long they have to make chang…" at bounding box center [763, 478] width 1042 height 291
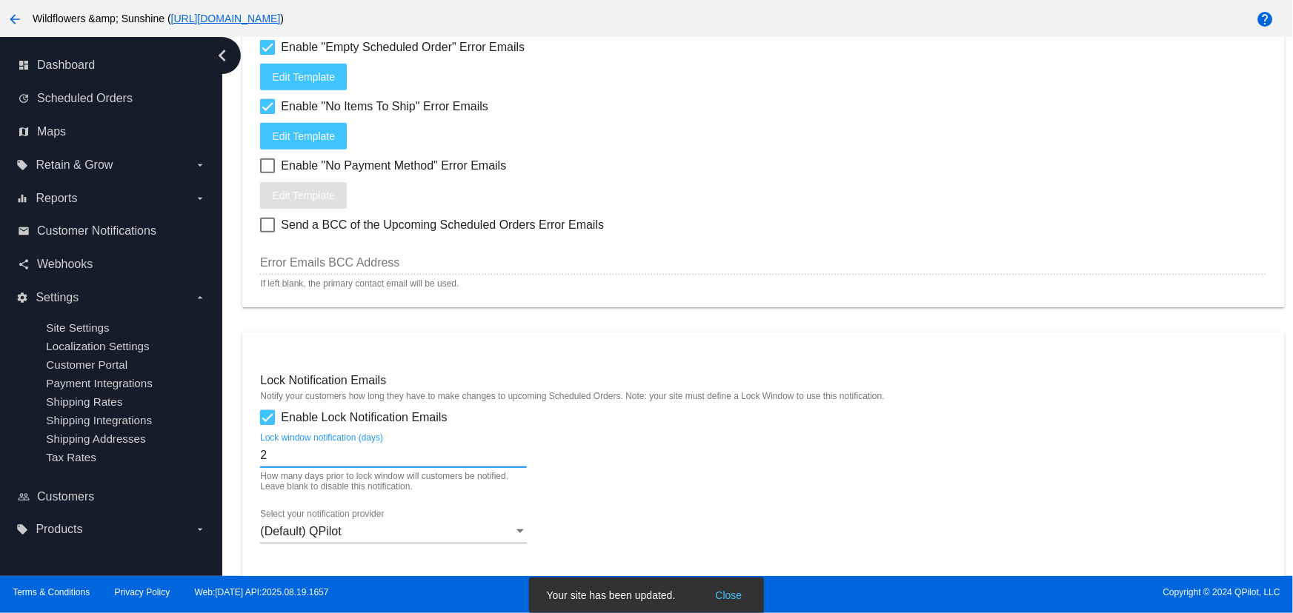
scroll to position [1842, 0]
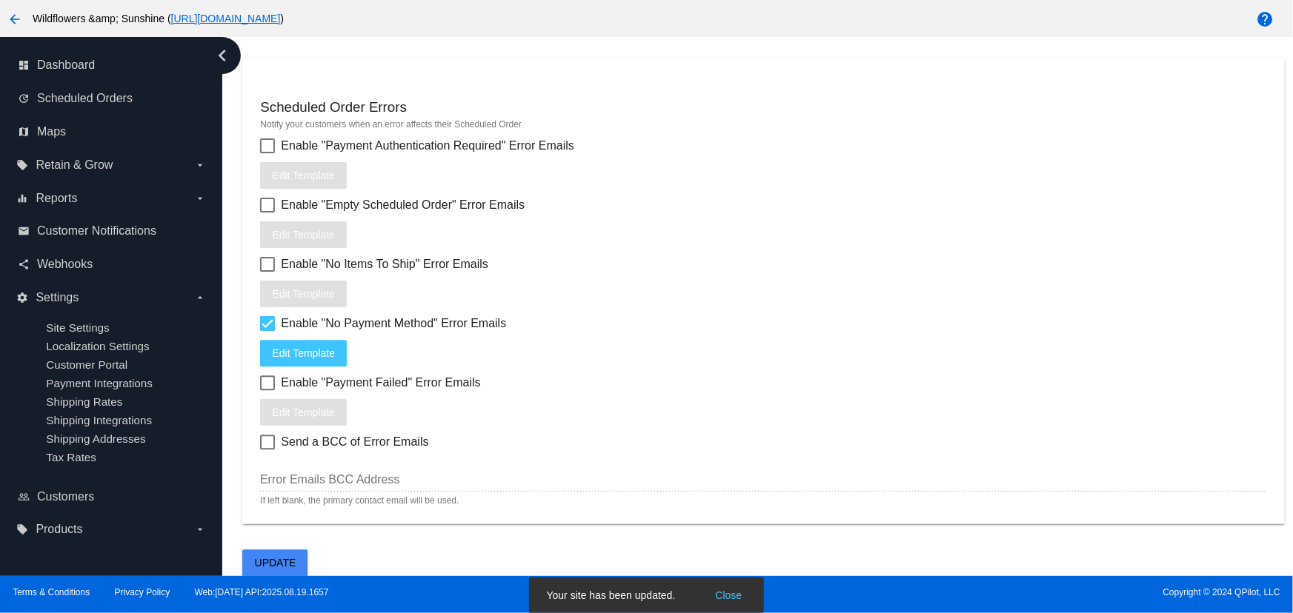
type input "2"
click at [281, 576] on button "Update" at bounding box center [274, 563] width 65 height 27
drag, startPoint x: 1292, startPoint y: 579, endPoint x: 682, endPoint y: 467, distance: 619.8
click at [1291, 453] on div "arrow_back Wildflowers &amp; Sunshine ( https://woocommerce-753422-5389201.clou…" at bounding box center [646, 306] width 1293 height 613
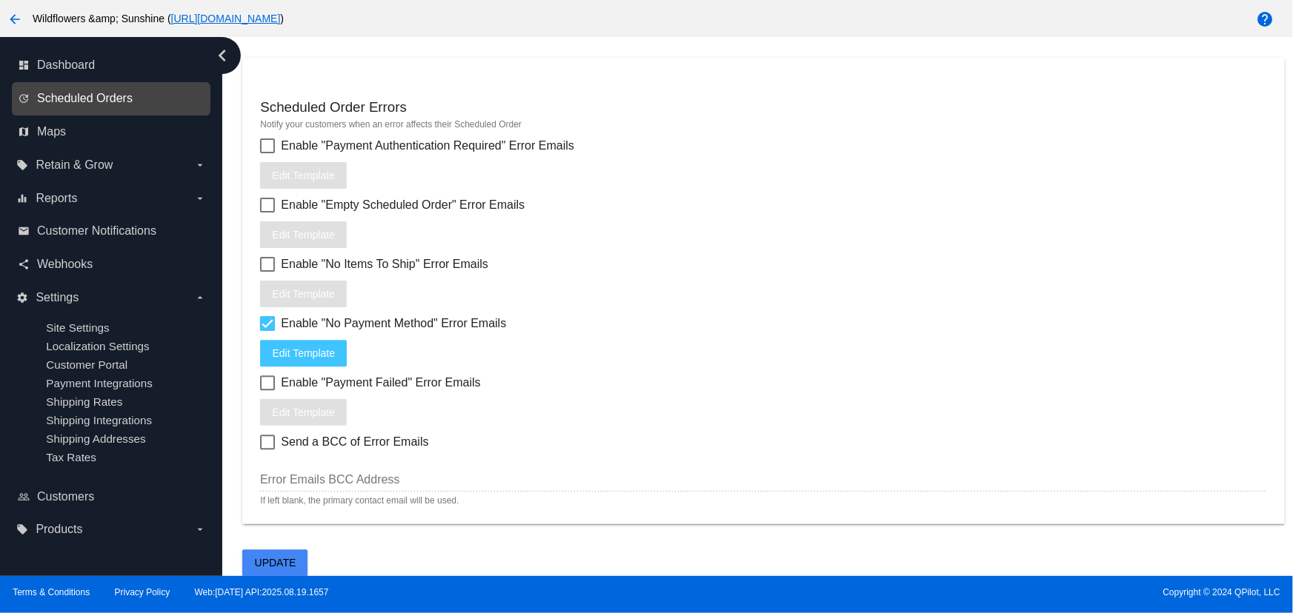
click at [76, 100] on span "Scheduled Orders" at bounding box center [85, 98] width 96 height 13
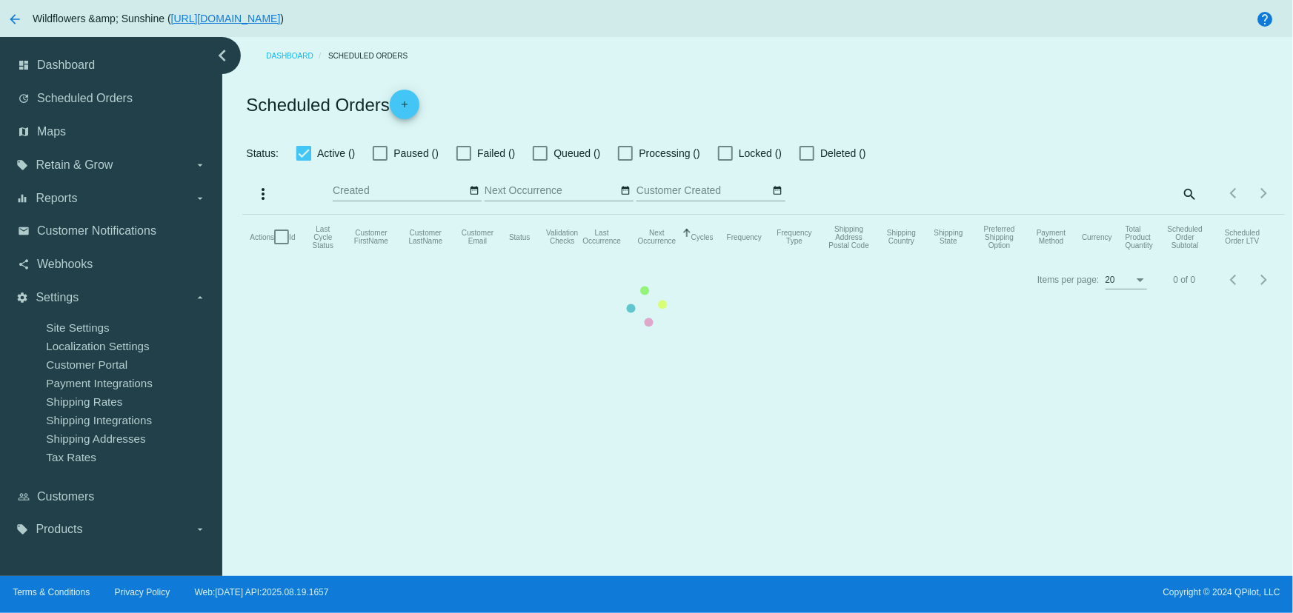
checkbox input "true"
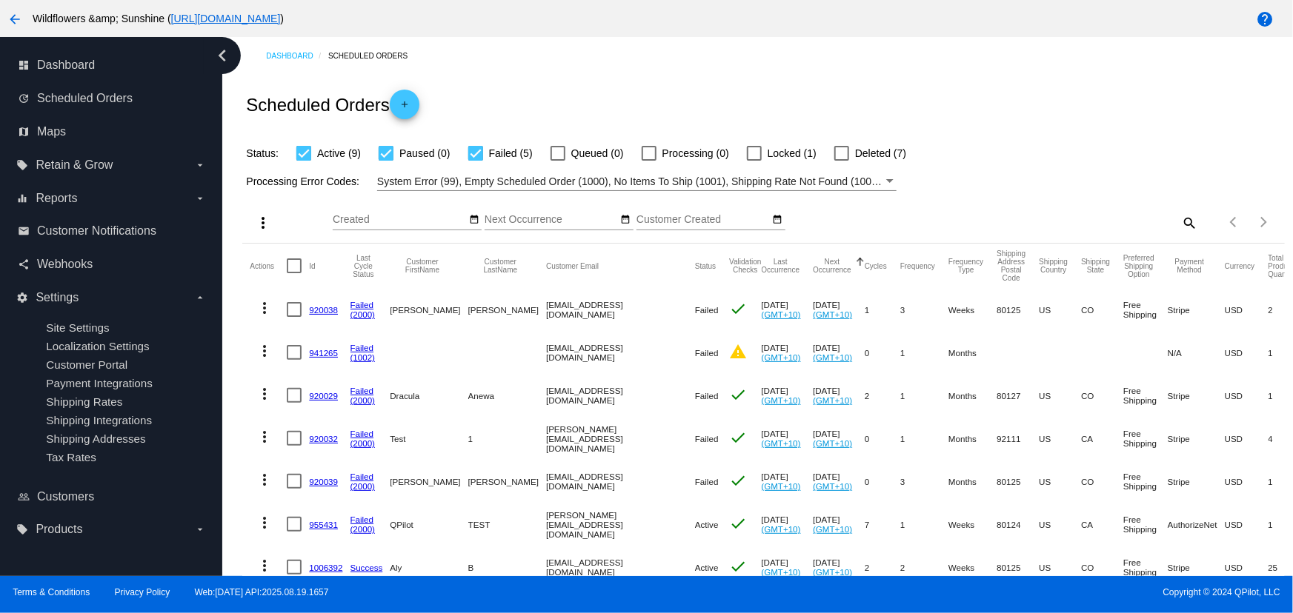
click at [762, 304] on mat-cell "Apr 23 2025 (GMT+10)" at bounding box center [788, 309] width 52 height 43
click at [1013, 124] on div "Scheduled Orders add" at bounding box center [763, 104] width 1042 height 59
drag, startPoint x: 1140, startPoint y: 94, endPoint x: 1082, endPoint y: 74, distance: 61.8
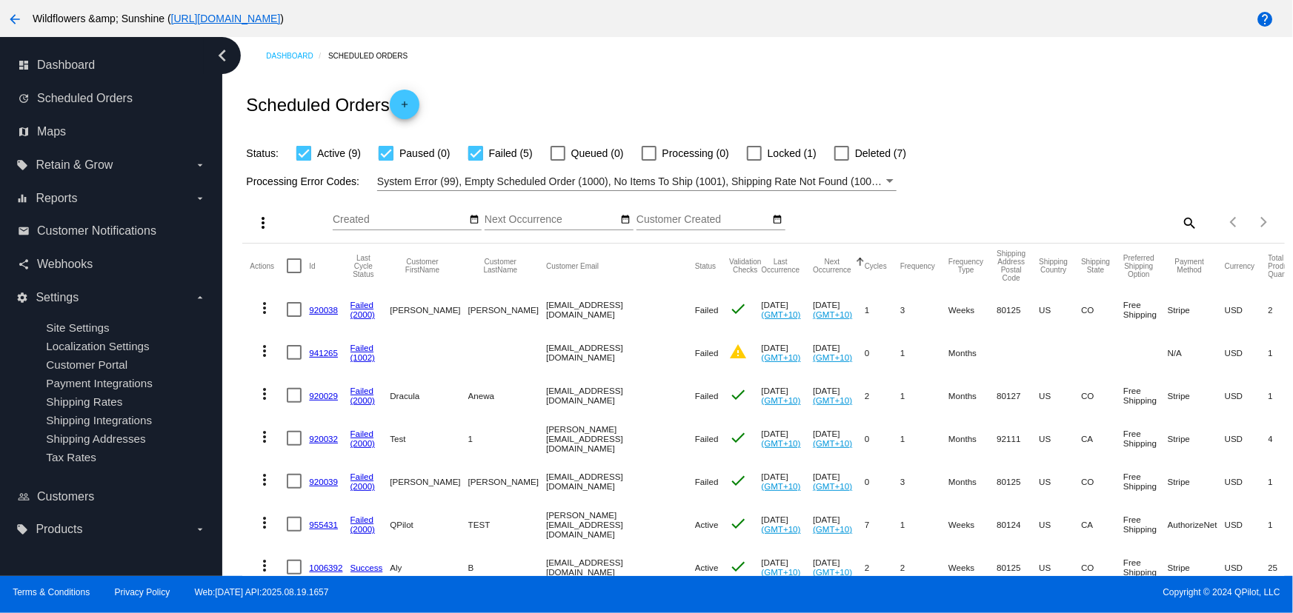
click at [1140, 94] on div "Scheduled Orders add" at bounding box center [763, 104] width 1042 height 59
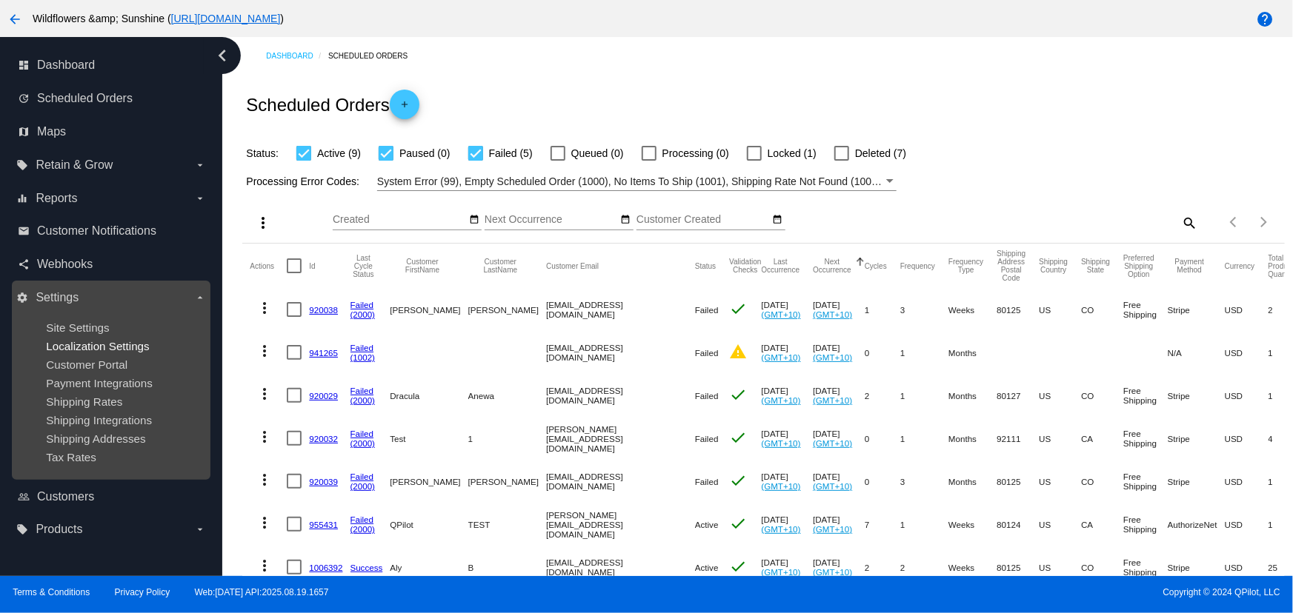
drag, startPoint x: 73, startPoint y: 328, endPoint x: 69, endPoint y: 345, distance: 17.4
click at [73, 328] on span "Site Settings" at bounding box center [77, 327] width 63 height 13
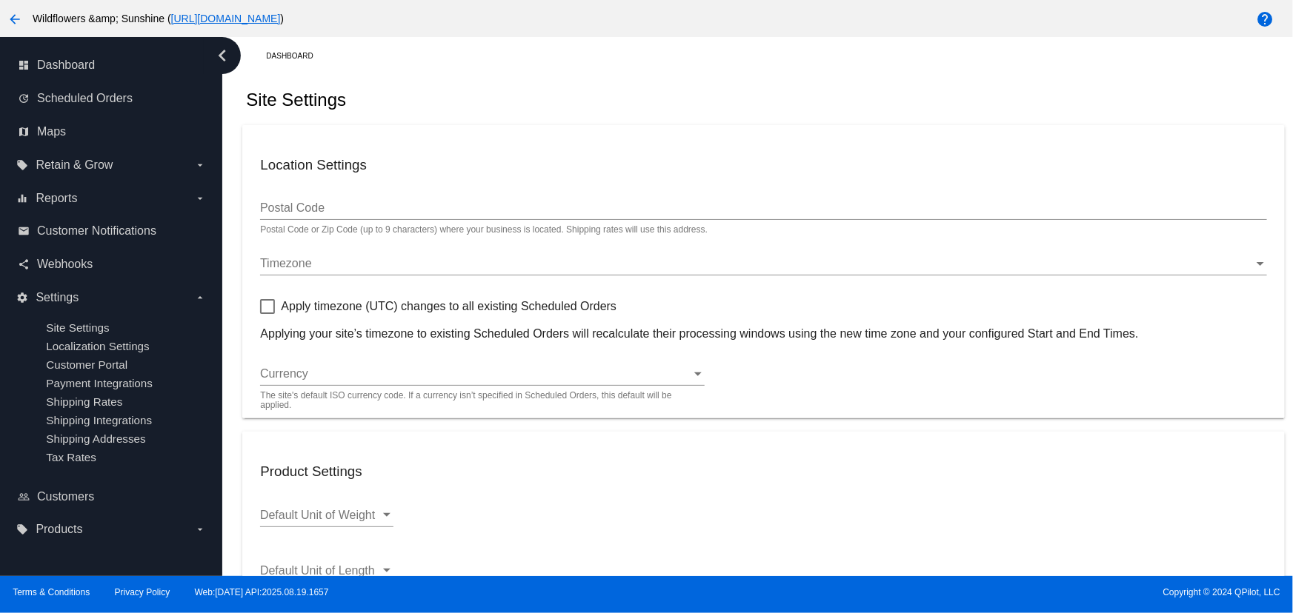
checkbox input "true"
type input "06:00"
checkbox input "true"
click at [332, 264] on div "Timezone" at bounding box center [756, 263] width 993 height 13
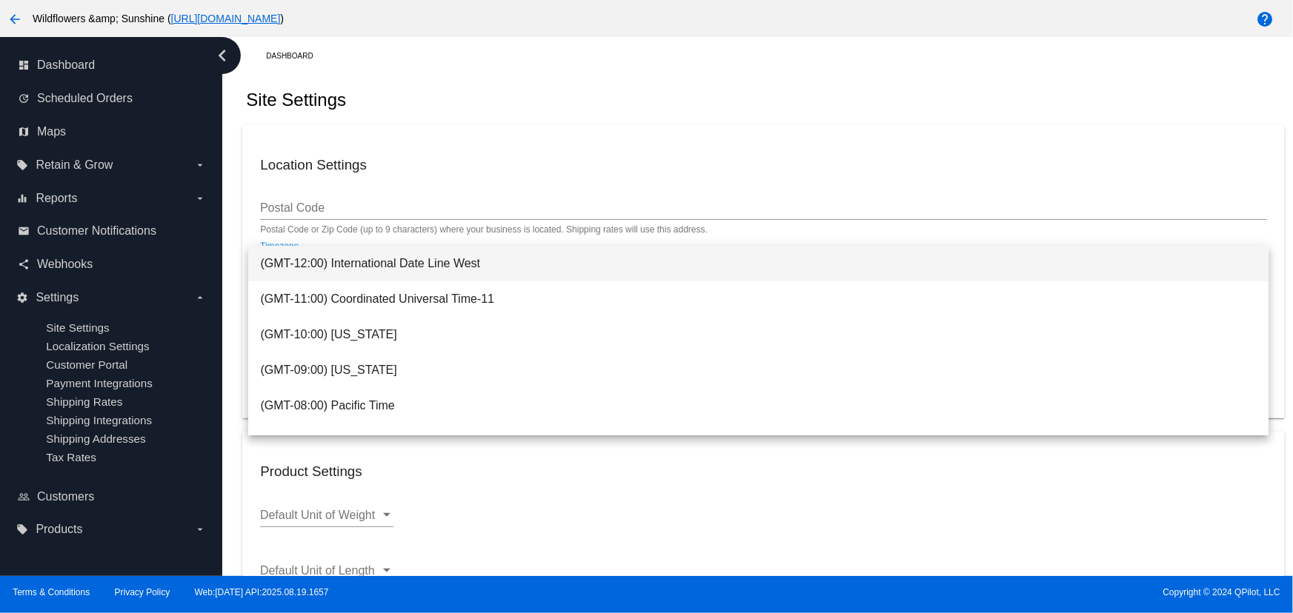
click at [487, 144] on div at bounding box center [646, 306] width 1293 height 613
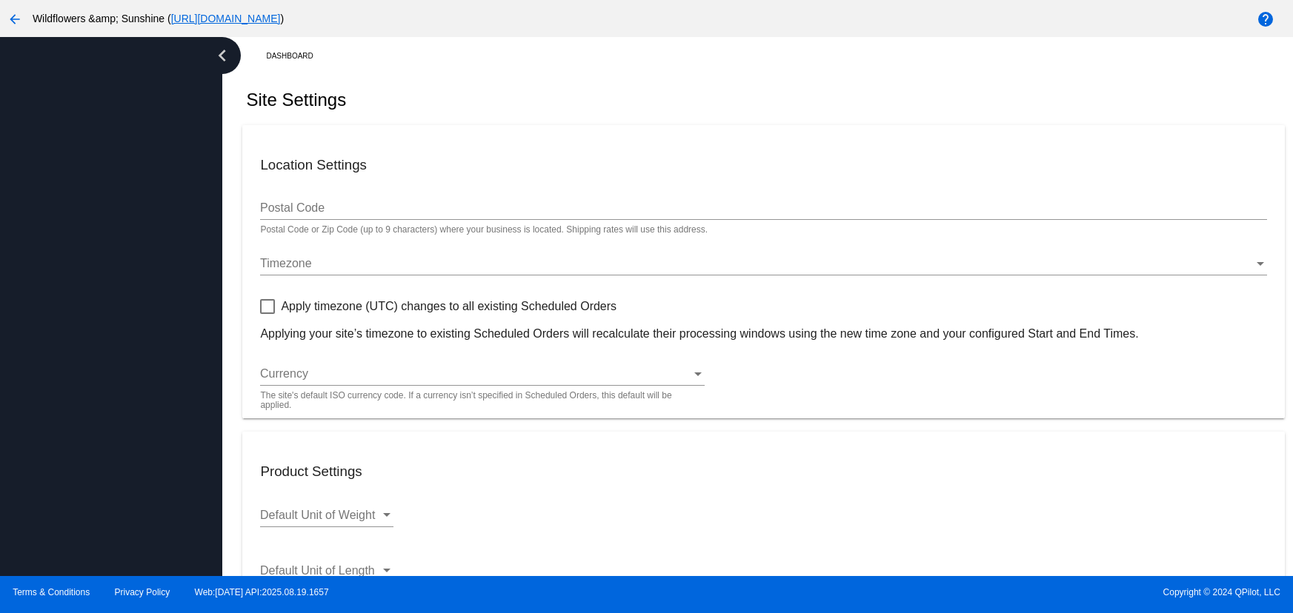
checkbox input "true"
type input "06:00"
checkbox input "true"
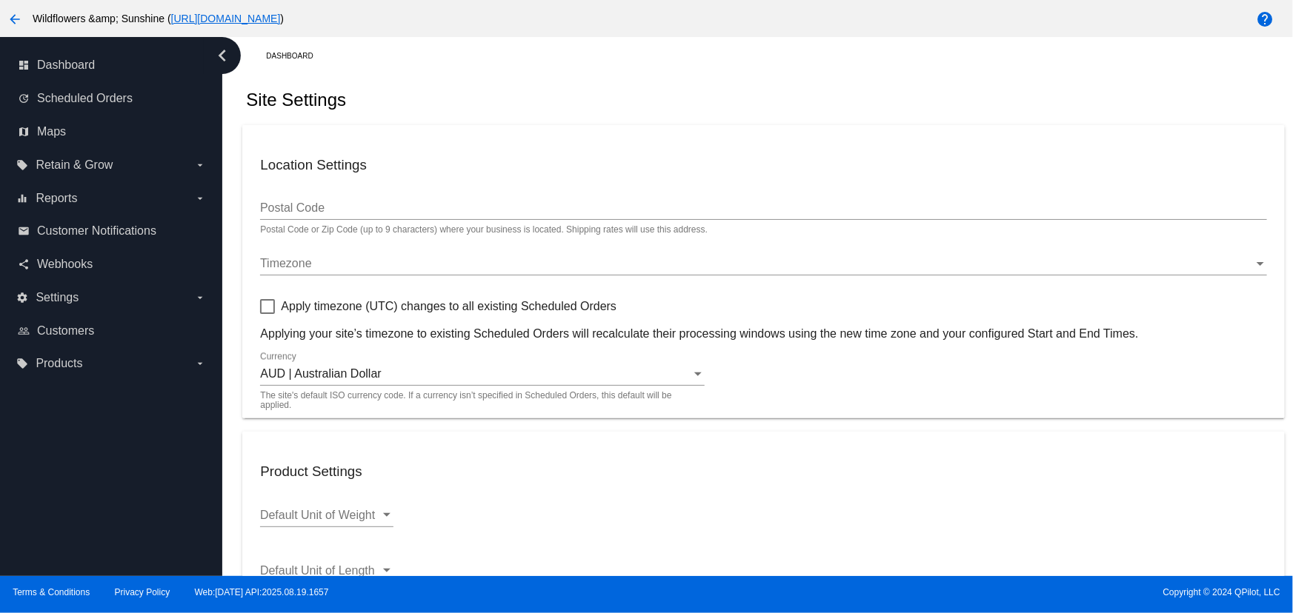
click at [307, 262] on span "Timezone" at bounding box center [286, 263] width 52 height 13
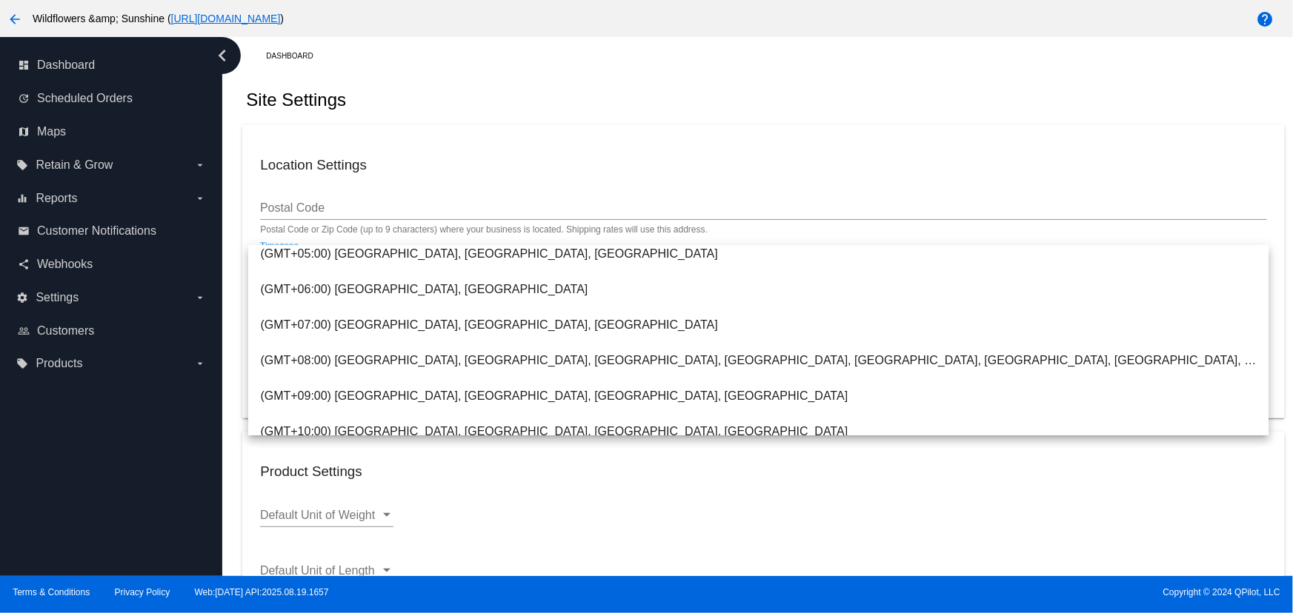
scroll to position [637, 0]
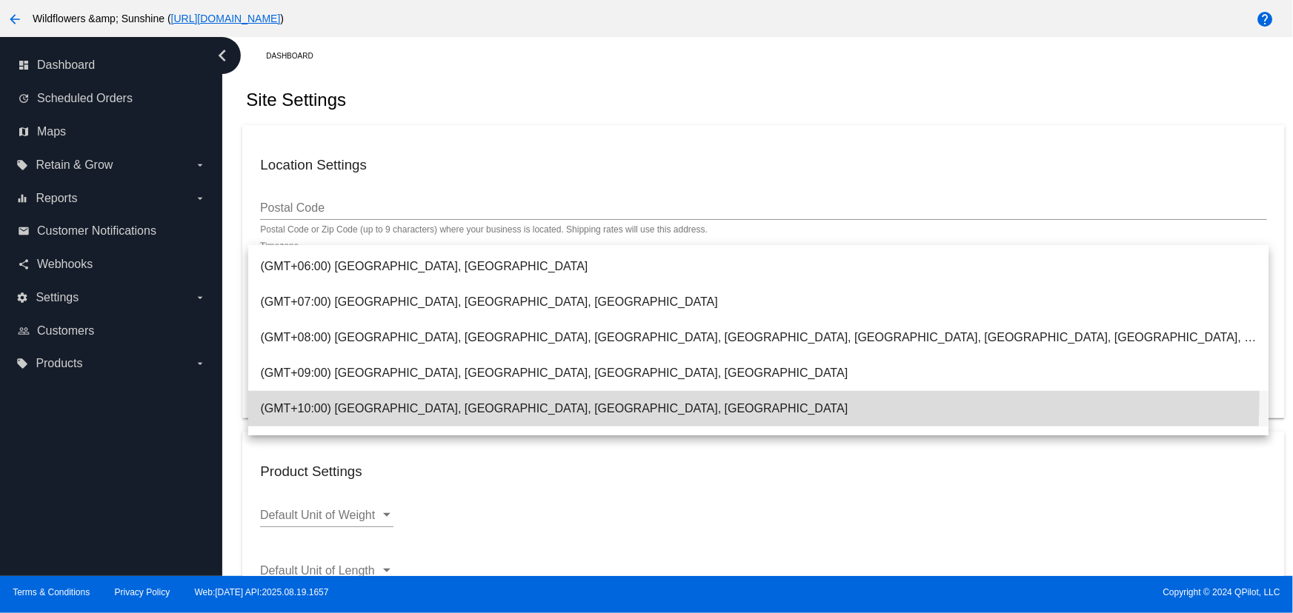
click at [625, 395] on span "(GMT+10:00) [GEOGRAPHIC_DATA], [GEOGRAPHIC_DATA], [GEOGRAPHIC_DATA], [GEOGRAPHI…" at bounding box center [758, 409] width 996 height 36
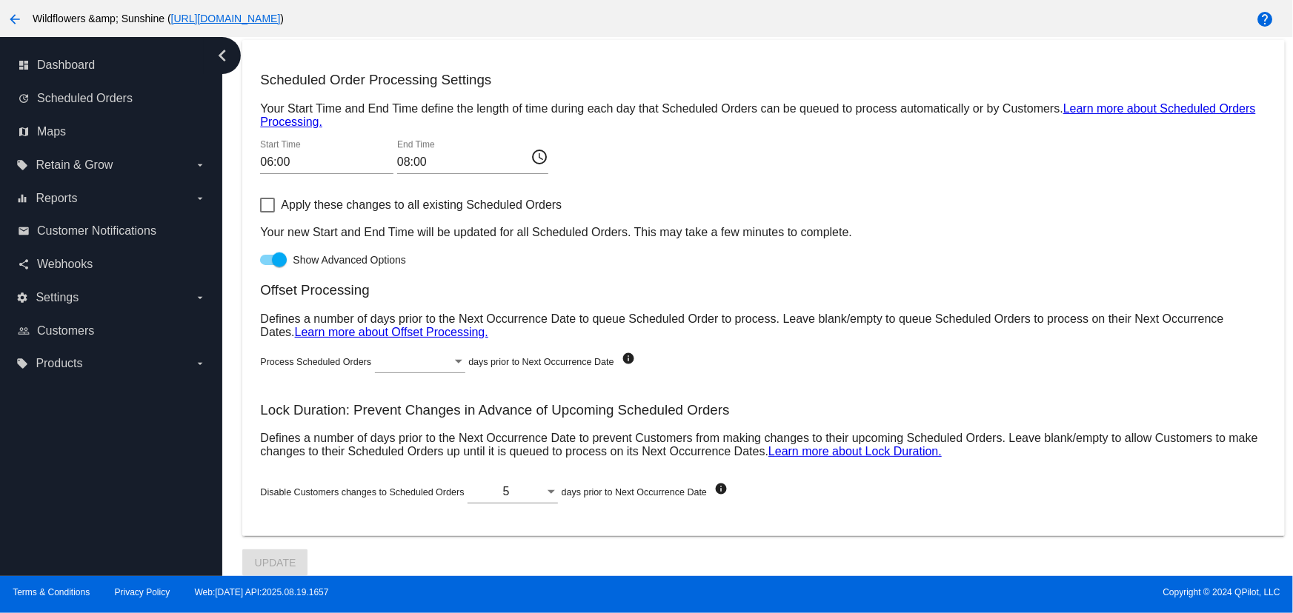
scroll to position [0, 0]
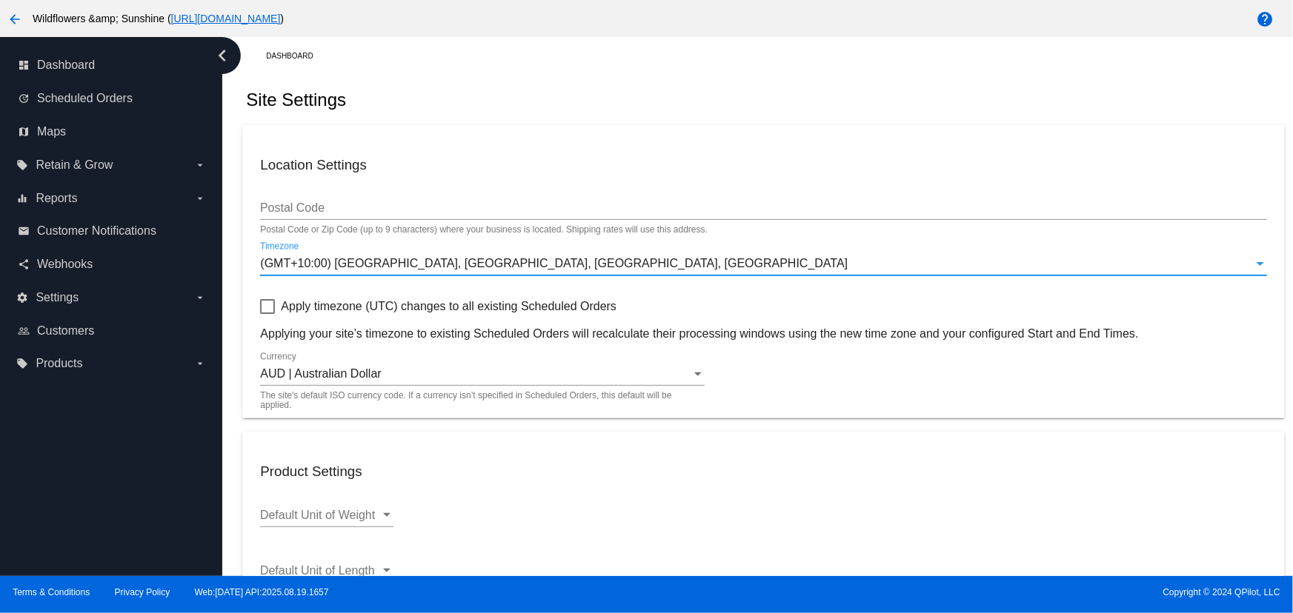
click at [370, 266] on span "(GMT+10:00) [GEOGRAPHIC_DATA], [GEOGRAPHIC_DATA], [GEOGRAPHIC_DATA], [GEOGRAPHI…" at bounding box center [553, 263] width 587 height 13
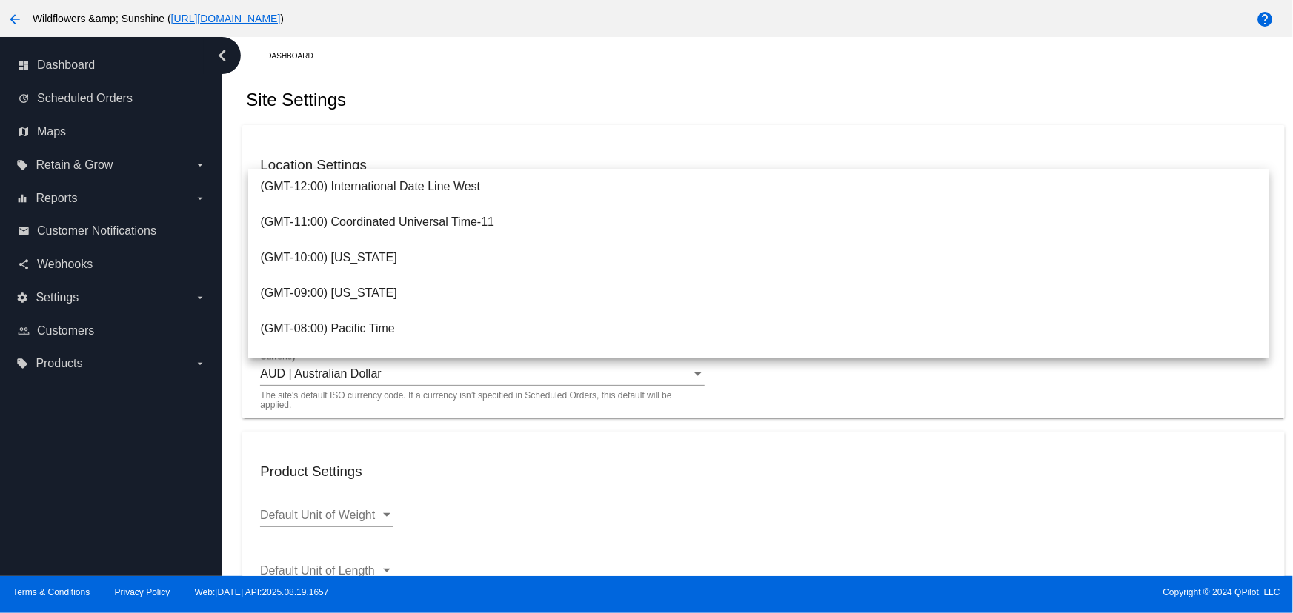
scroll to position [704, 0]
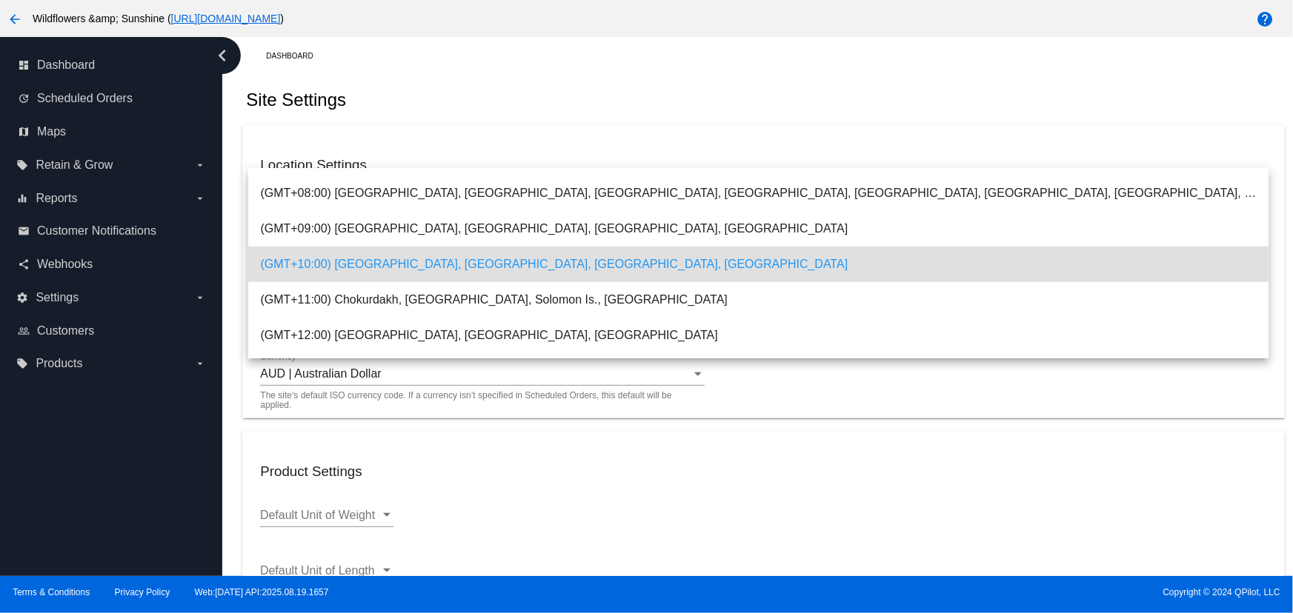
click at [467, 118] on div at bounding box center [646, 306] width 1293 height 613
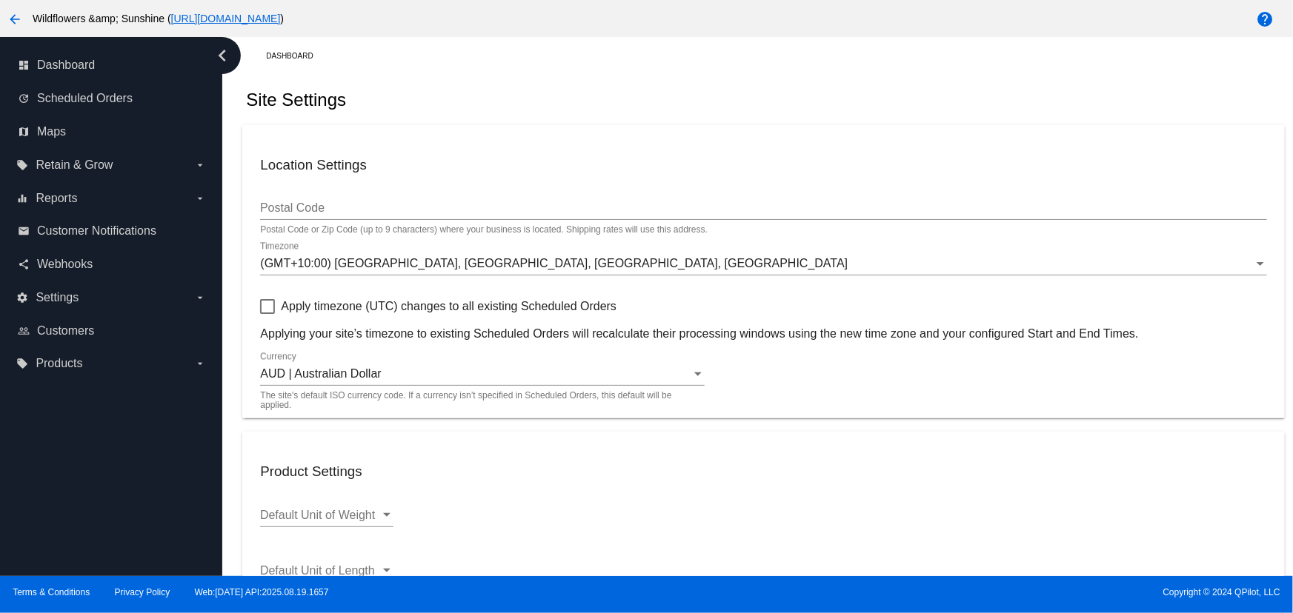
click at [361, 267] on span "(GMT+10:00) [GEOGRAPHIC_DATA], [GEOGRAPHIC_DATA], [GEOGRAPHIC_DATA], [GEOGRAPHI…" at bounding box center [553, 263] width 587 height 13
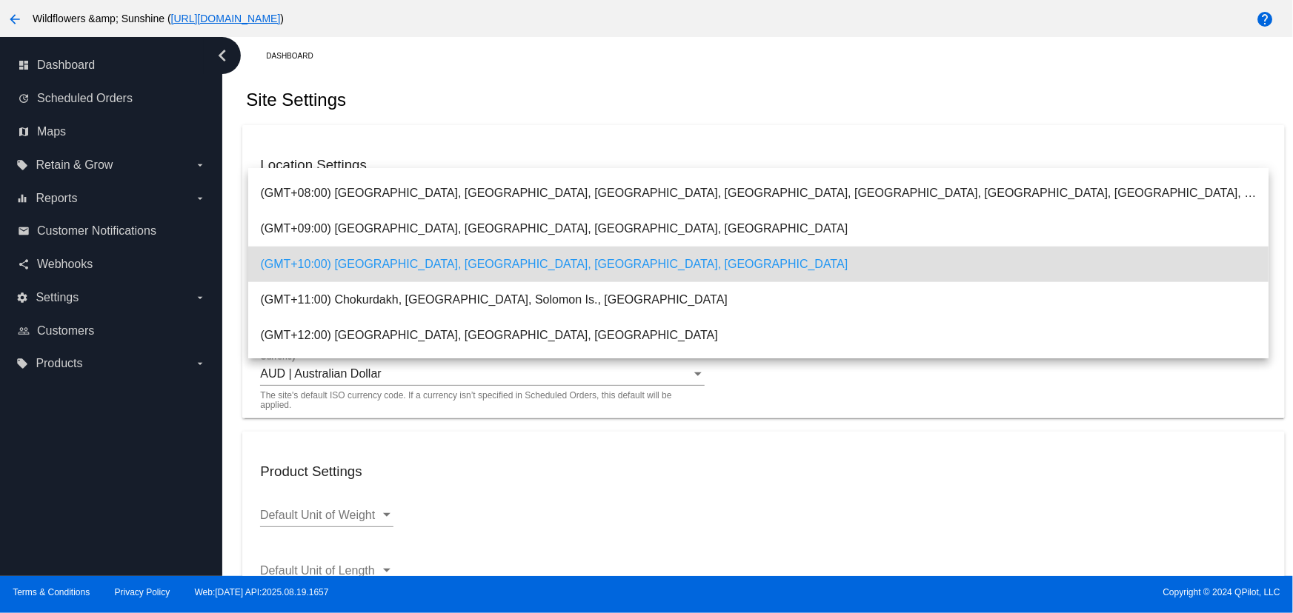
click at [361, 267] on span "(GMT+10:00) Brisbane, Canberra, Melbourne, Sydney" at bounding box center [758, 265] width 996 height 36
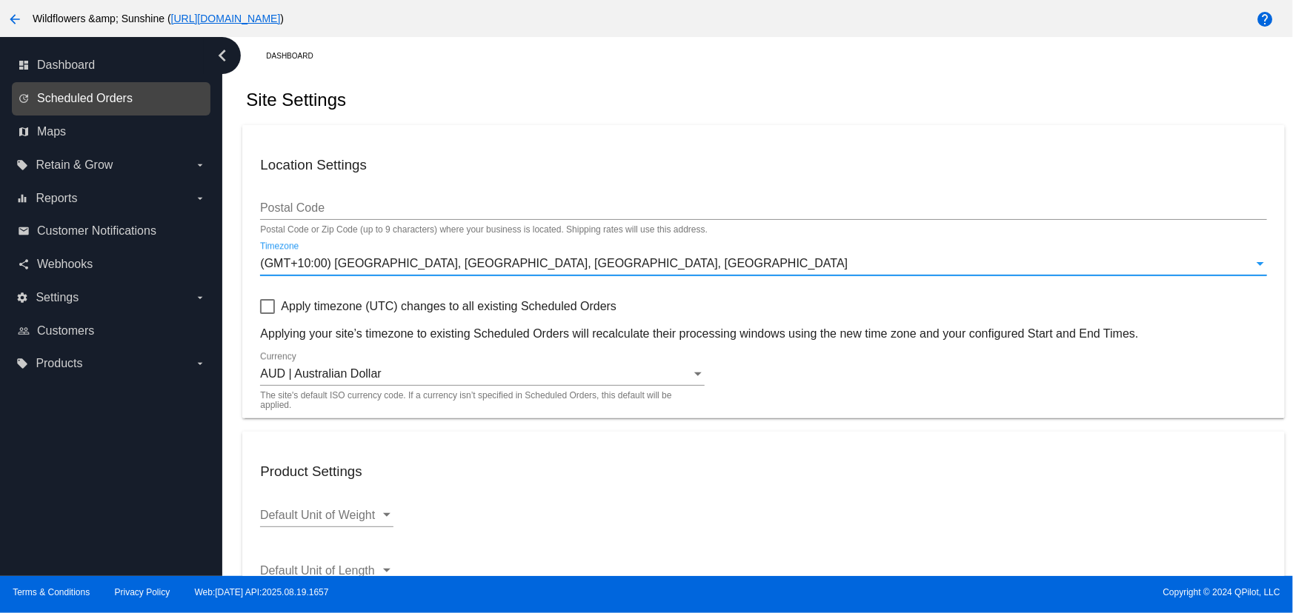
click at [76, 96] on span "Scheduled Orders" at bounding box center [85, 98] width 96 height 13
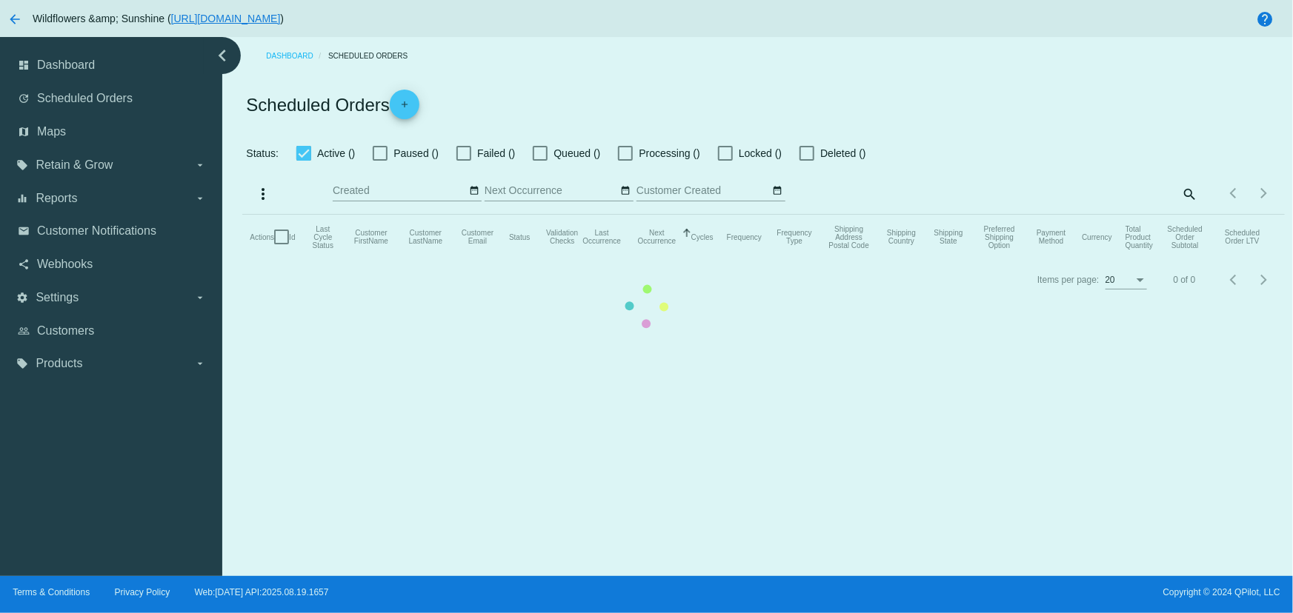
checkbox input "true"
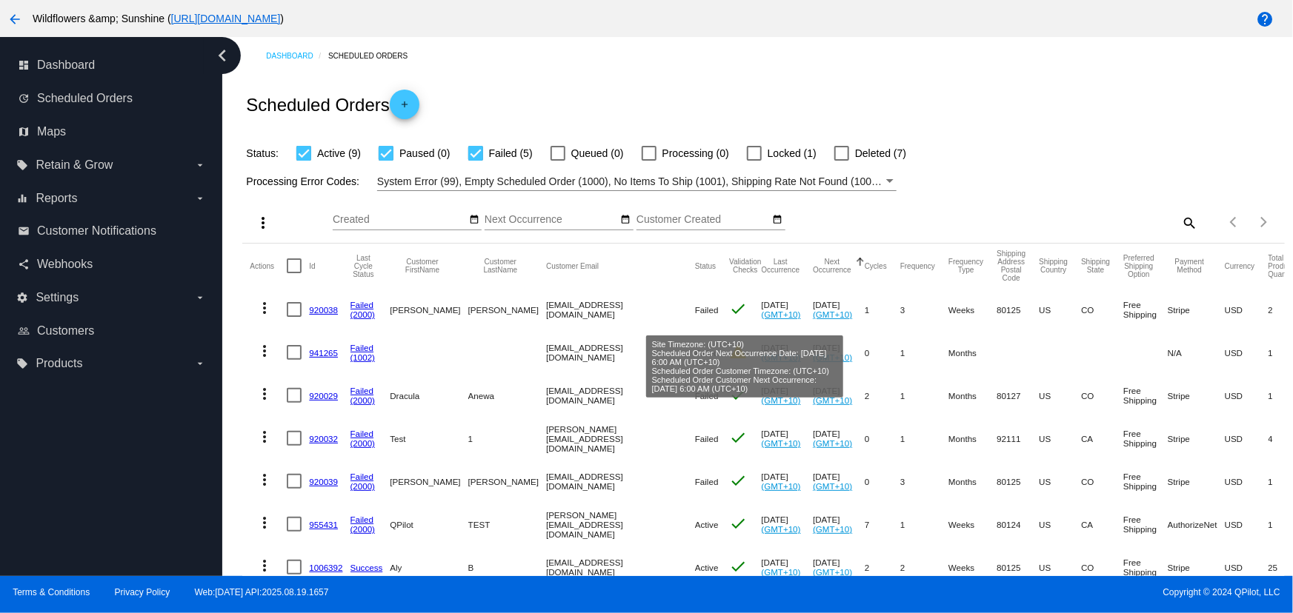
click at [813, 307] on mat-cell "Apr 23 2025 (GMT+10)" at bounding box center [839, 309] width 52 height 43
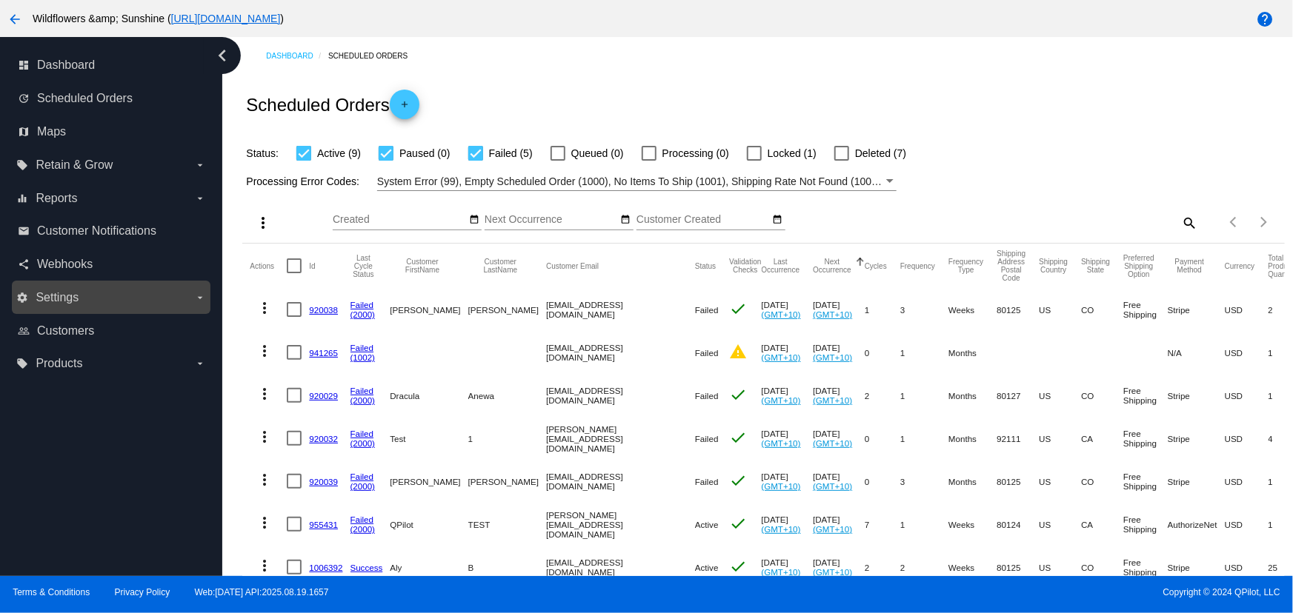
click at [87, 293] on label "settings Settings arrow_drop_down" at bounding box center [110, 298] width 189 height 24
click at [0, 0] on input "settings Settings arrow_drop_down" at bounding box center [0, 0] width 0 height 0
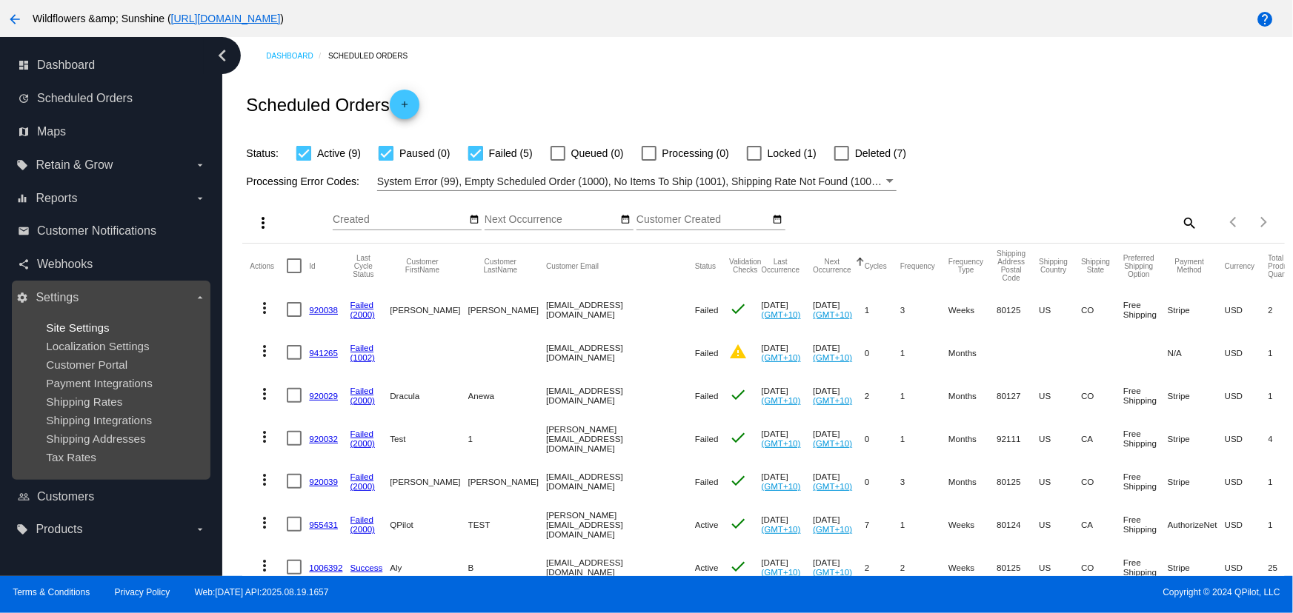
click at [61, 330] on span "Site Settings" at bounding box center [77, 327] width 63 height 13
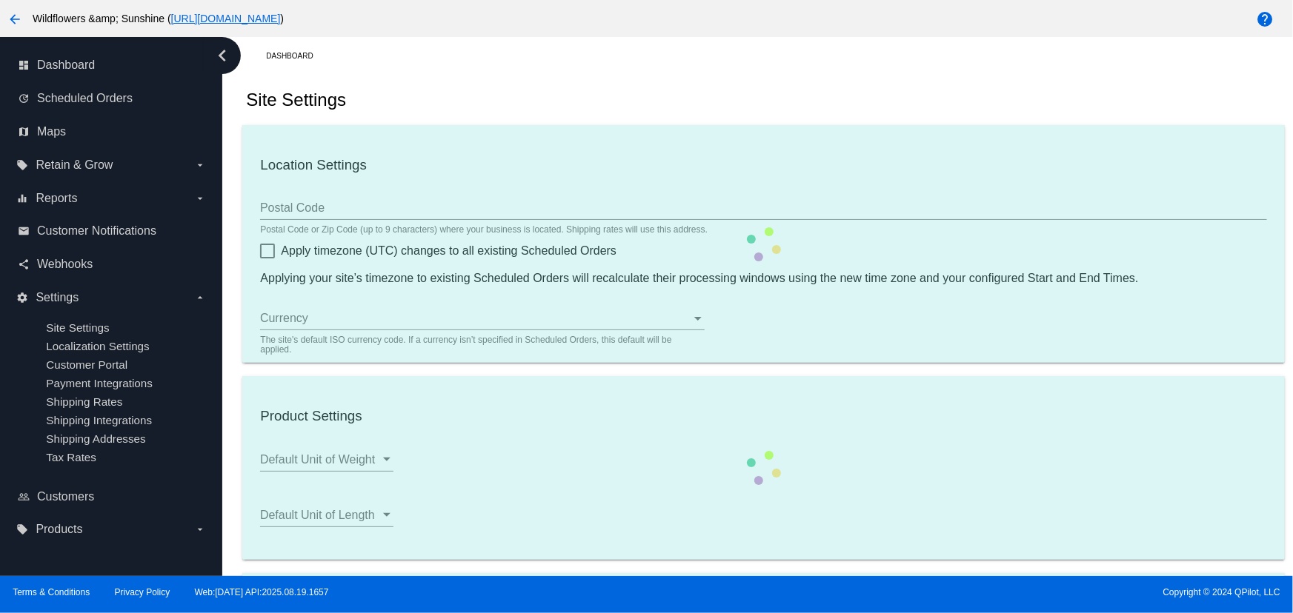
checkbox input "true"
type input "06:00"
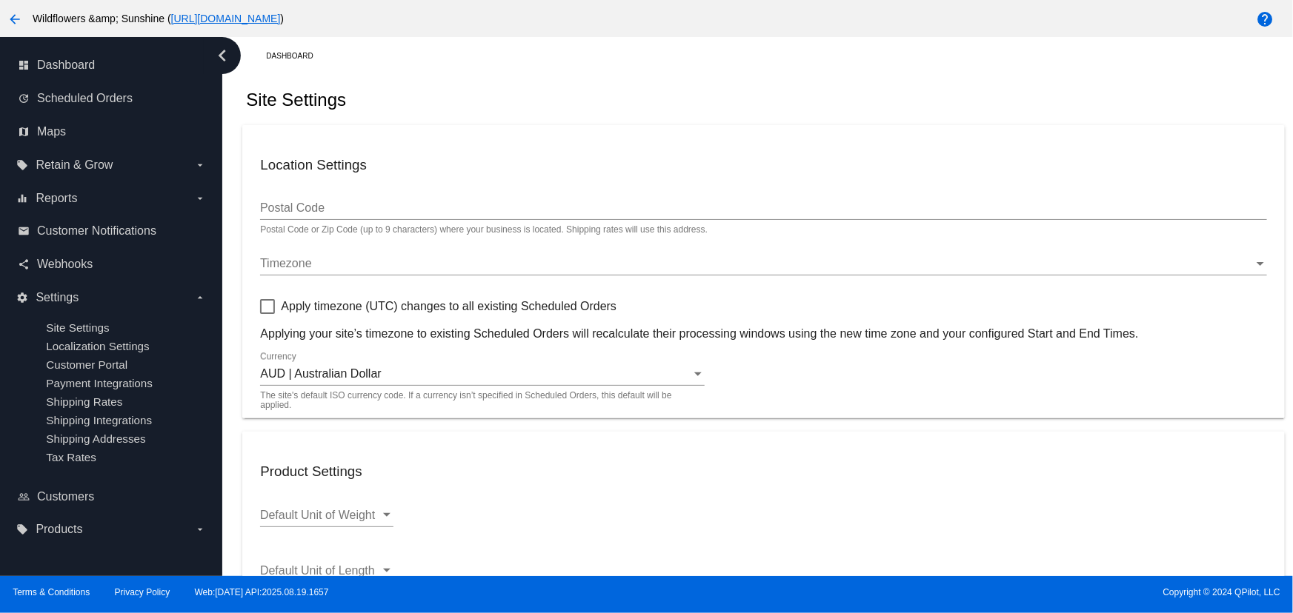
checkbox input "true"
click at [322, 255] on div "Timezone Timezone" at bounding box center [763, 258] width 1006 height 33
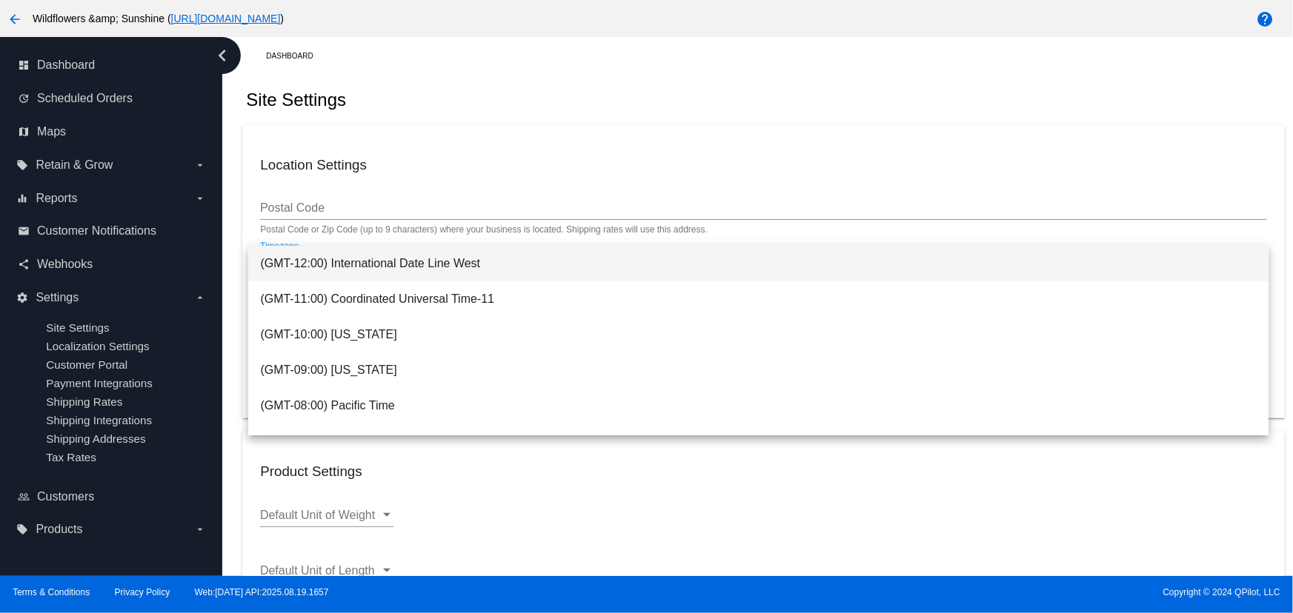
scroll to position [4, 0]
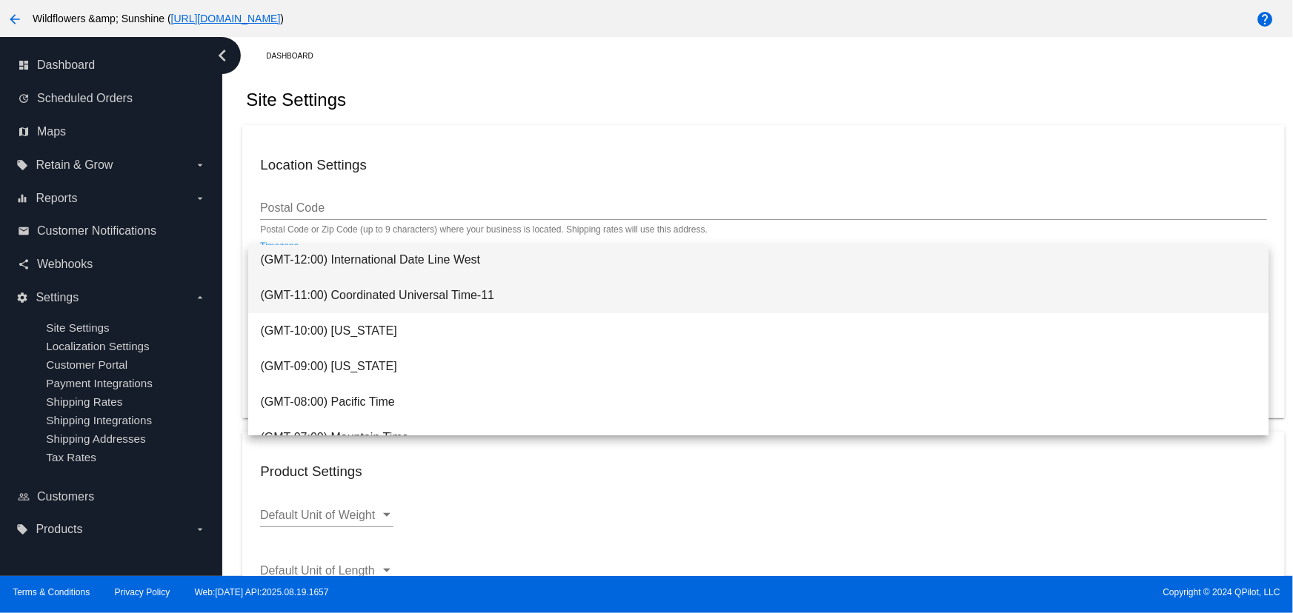
click at [599, 297] on span "(GMT-11:00) Coordinated Universal Time-11" at bounding box center [758, 296] width 996 height 36
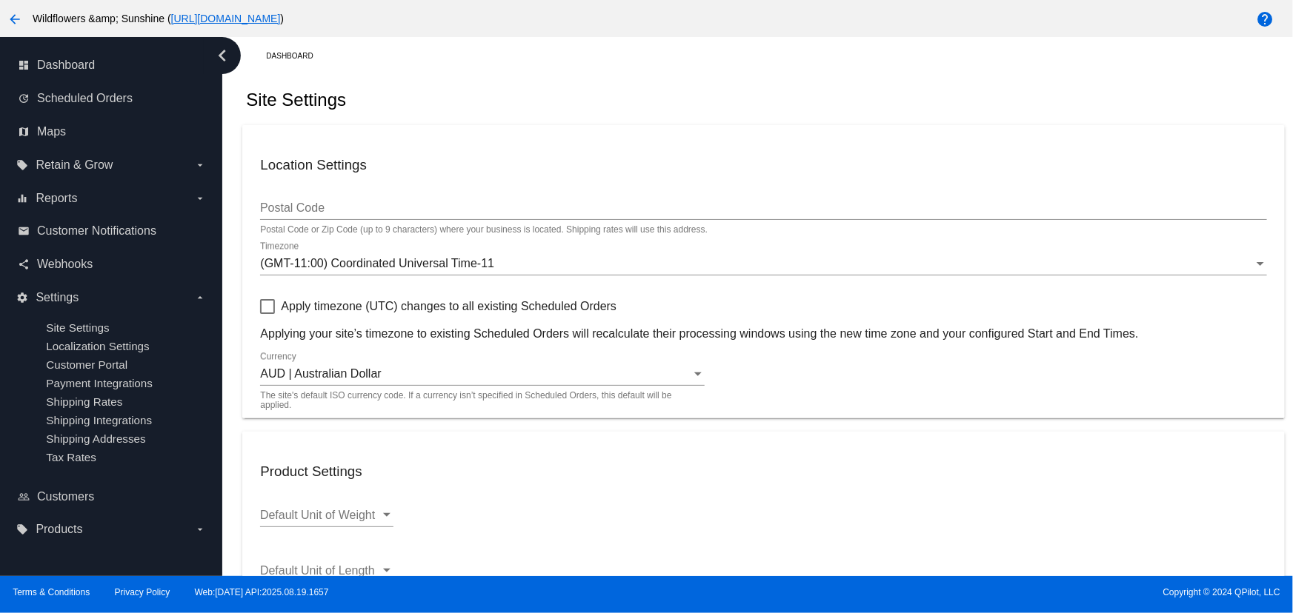
drag, startPoint x: 1278, startPoint y: 238, endPoint x: 1282, endPoint y: 256, distance: 18.3
click at [1282, 256] on div "Dashboard Site Settings Location Settings Postal Code Postal Code or Zip Code (…" at bounding box center [757, 306] width 1070 height 539
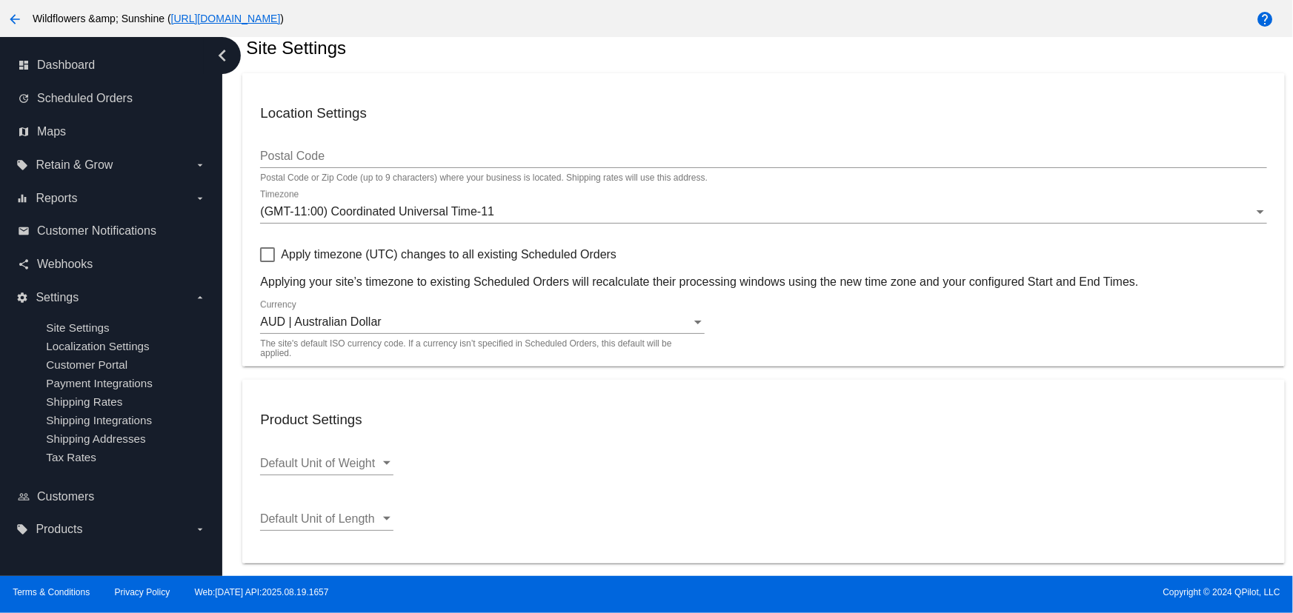
scroll to position [50, 0]
click at [361, 255] on span "Apply timezone (UTC) changes to all existing Scheduled Orders" at bounding box center [449, 256] width 336 height 18
click at [267, 264] on input "Apply timezone (UTC) changes to all existing Scheduled Orders" at bounding box center [267, 264] width 1 height 1
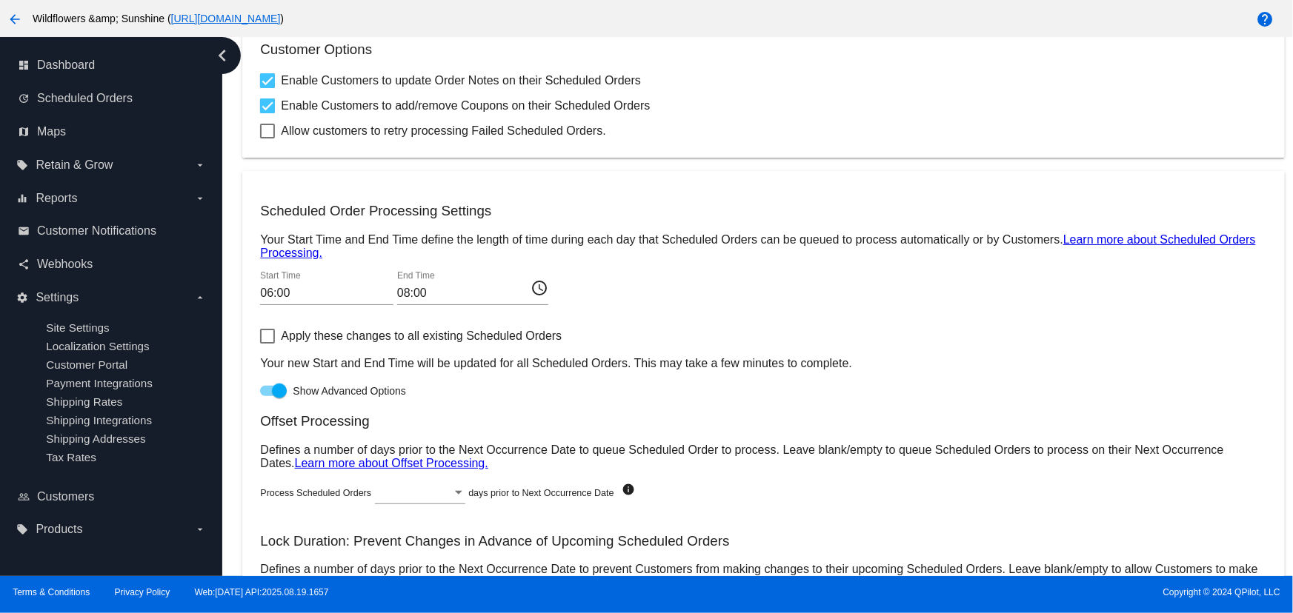
scroll to position [756, 0]
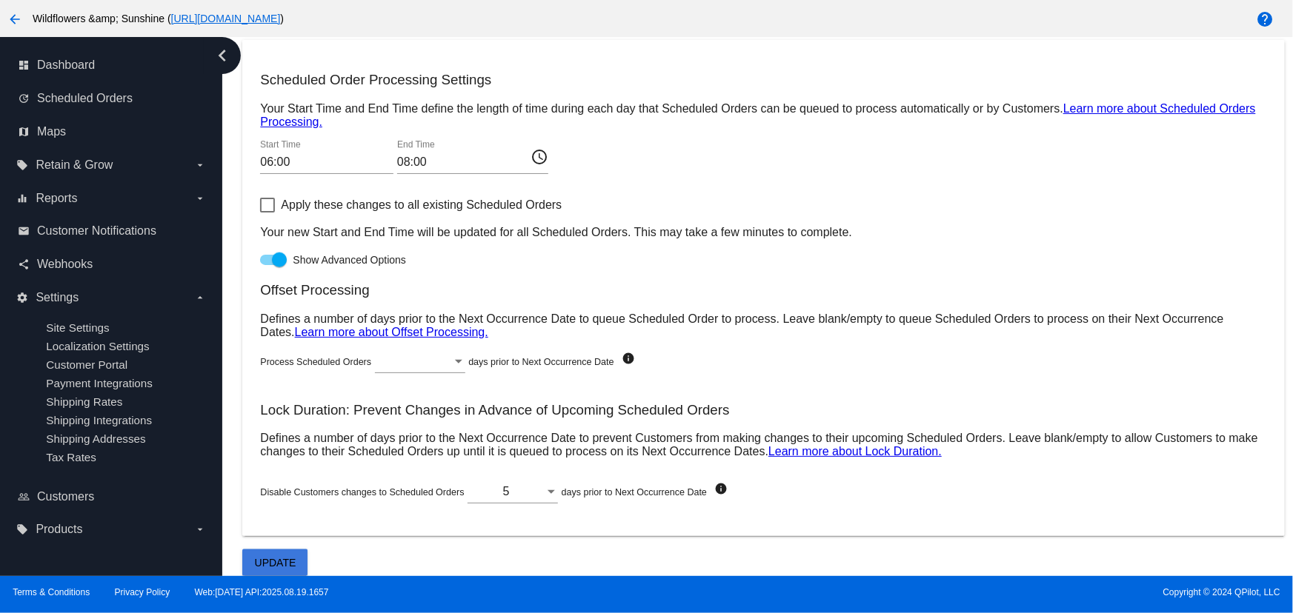
click at [290, 564] on span "Update" at bounding box center [275, 563] width 41 height 12
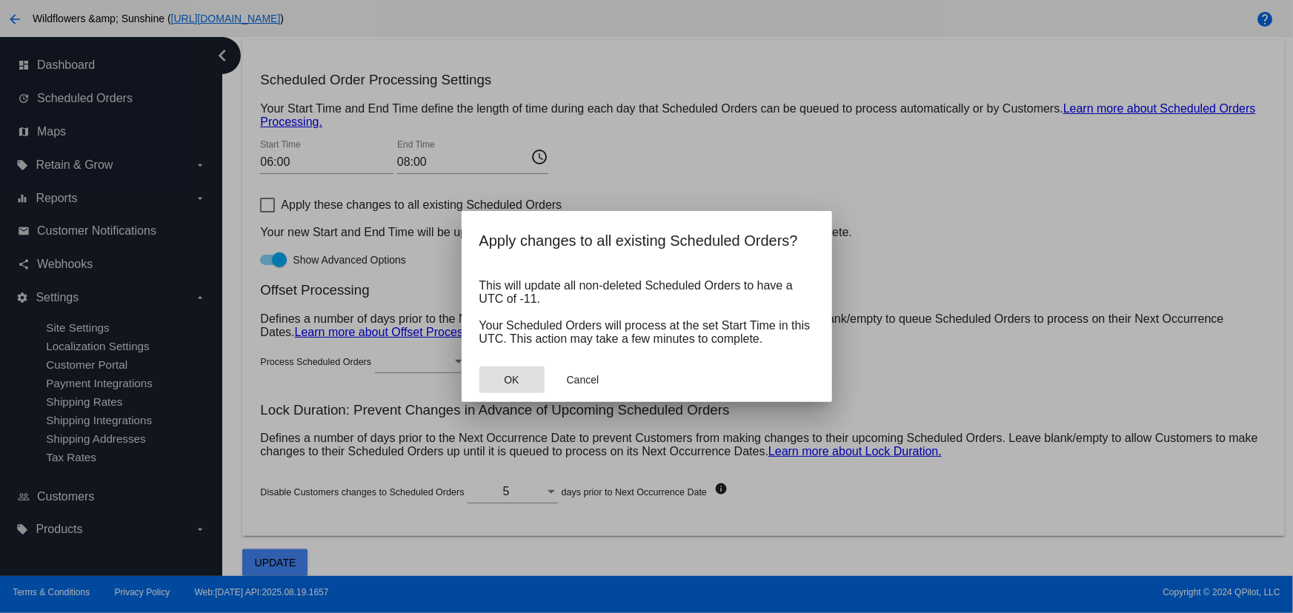
click at [498, 384] on button "OK" at bounding box center [511, 380] width 65 height 27
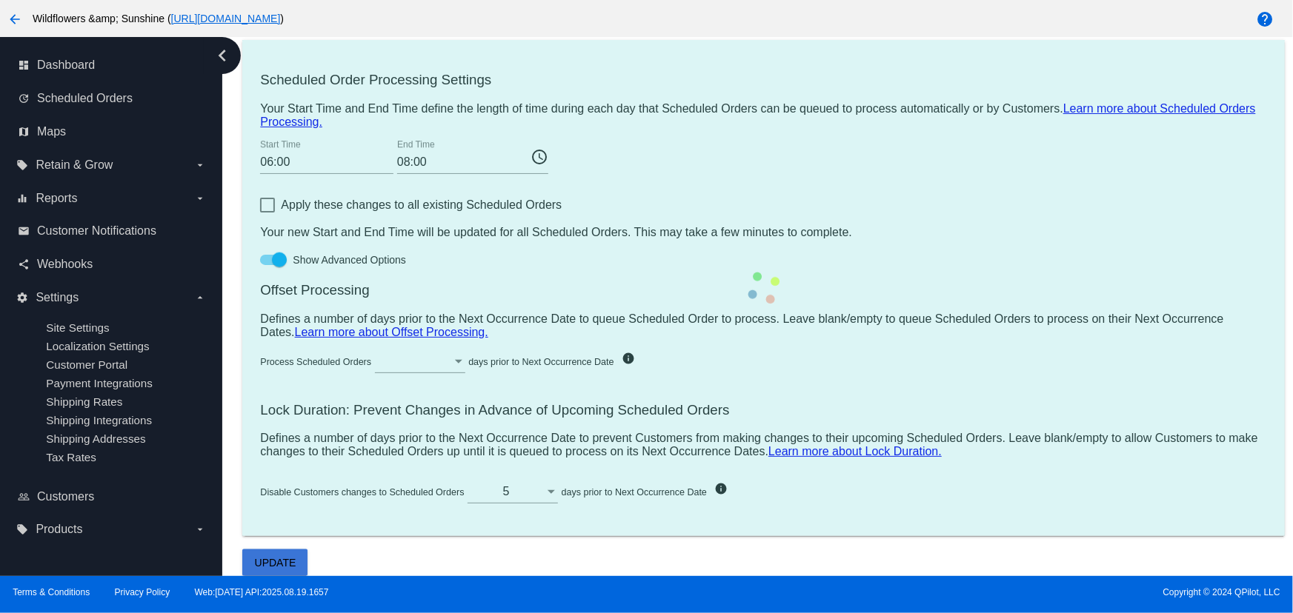
scroll to position [702, 0]
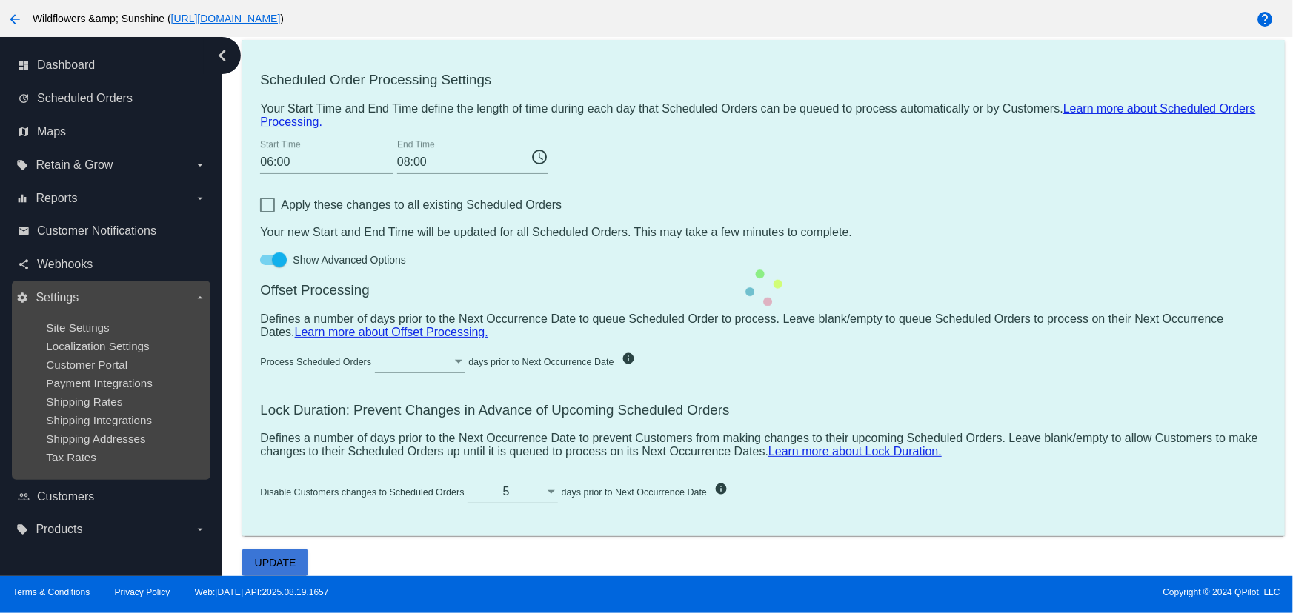
checkbox input "false"
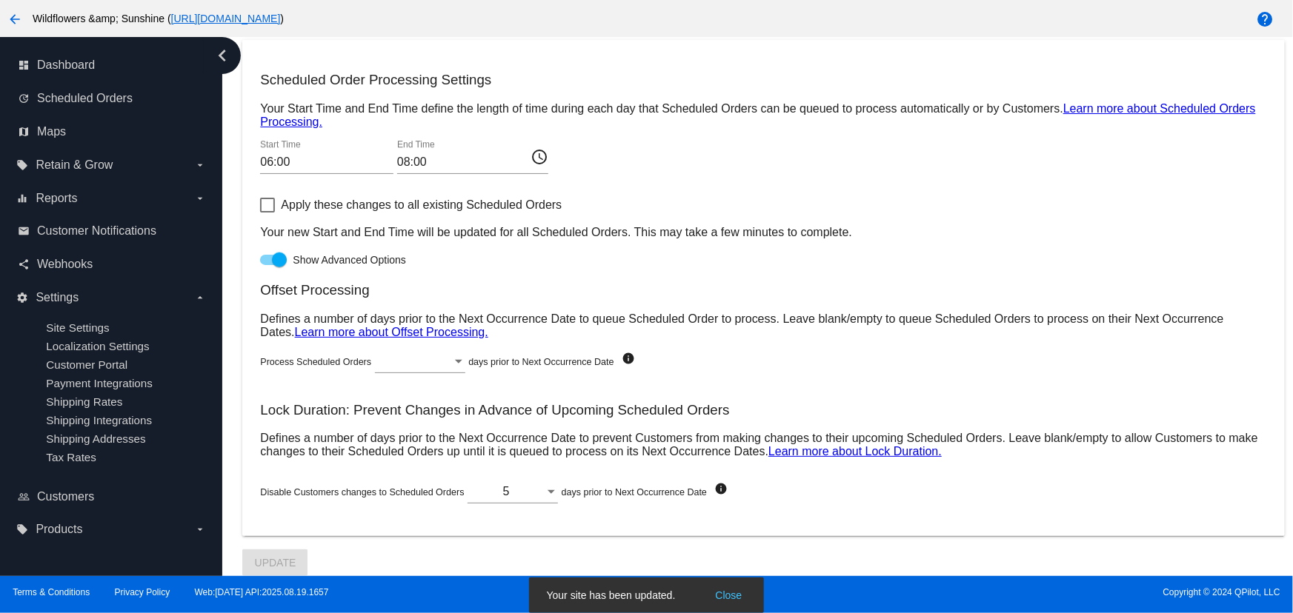
click at [973, 50] on mat-card "Scheduled Order Processing Settings Your Start Time and End Time define the len…" at bounding box center [763, 288] width 1042 height 496
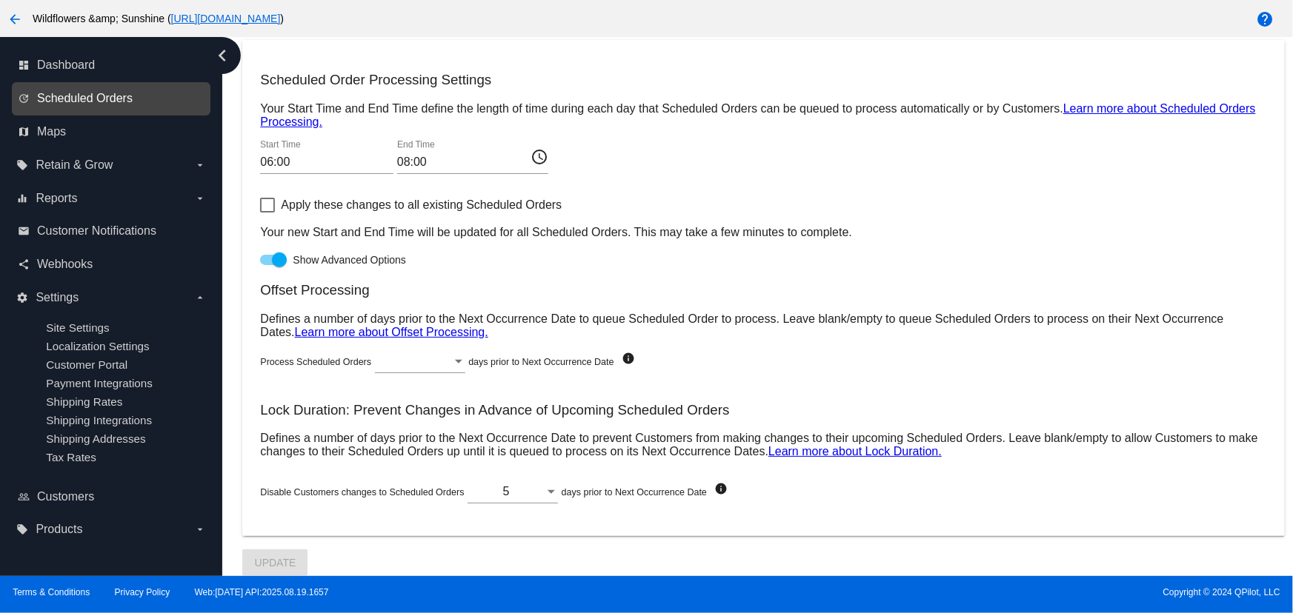
click at [59, 104] on span "Scheduled Orders" at bounding box center [85, 98] width 96 height 13
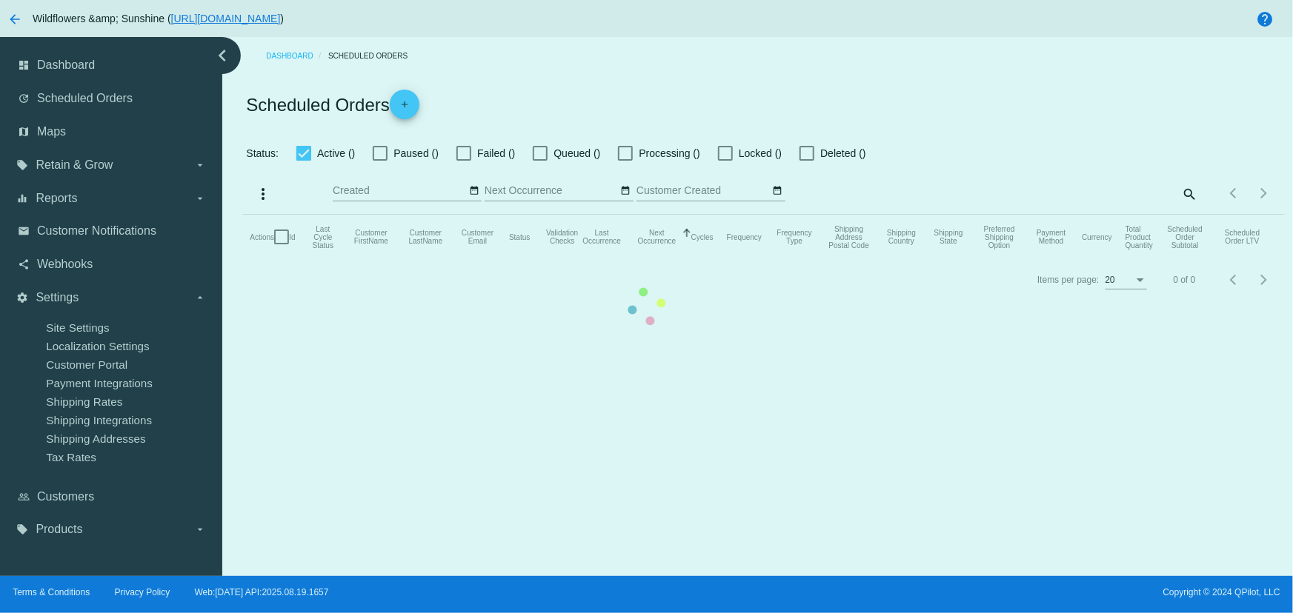
checkbox input "true"
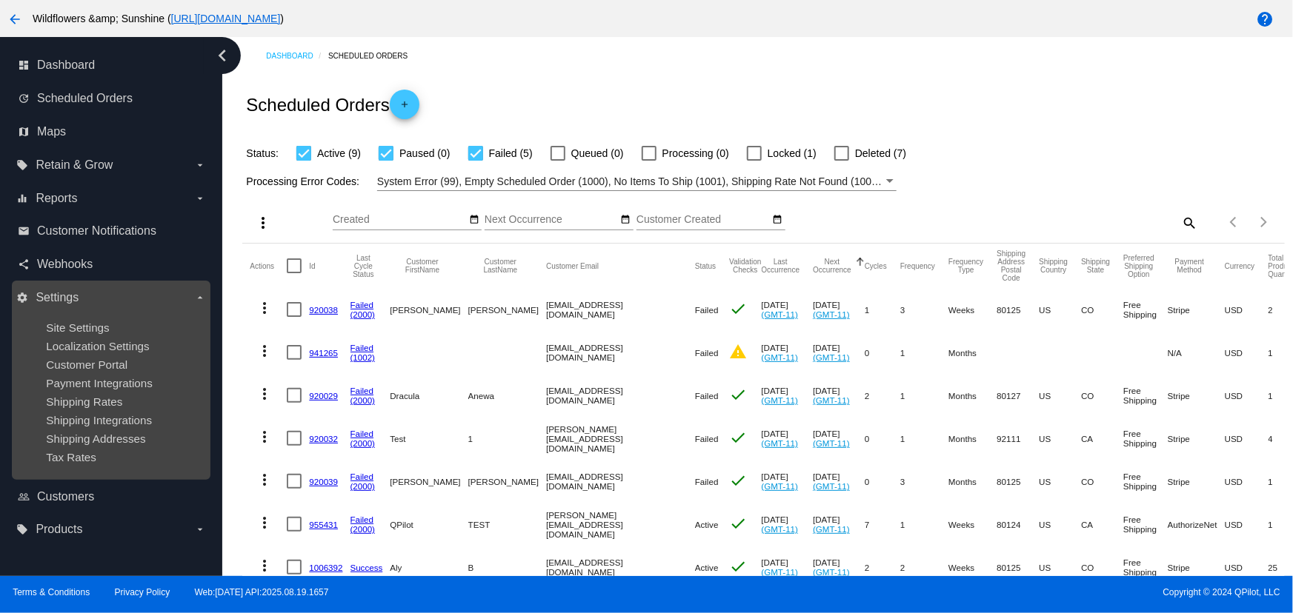
click at [88, 318] on ul "Site Settings Localization Settings Customer Portal Payment Integrations Shippi…" at bounding box center [110, 393] width 189 height 166
click at [87, 320] on ul "Site Settings Localization Settings Customer Portal Payment Integrations Shippi…" at bounding box center [110, 393] width 189 height 166
click at [81, 325] on span "Site Settings" at bounding box center [77, 327] width 63 height 13
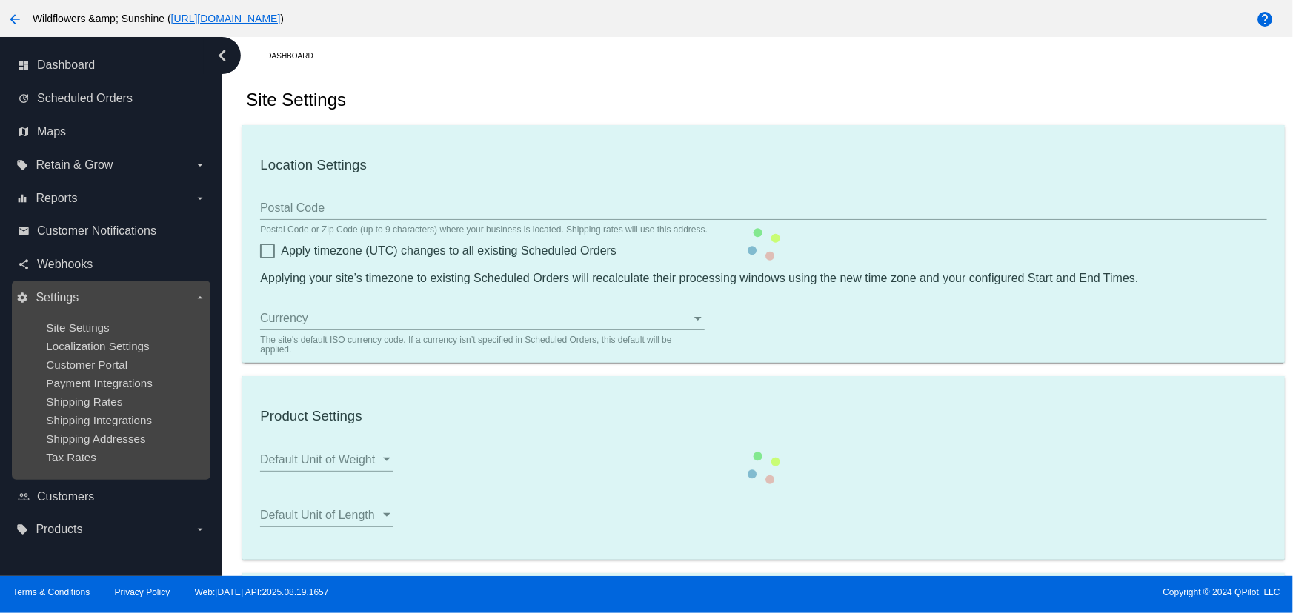
checkbox input "true"
type input "06:00"
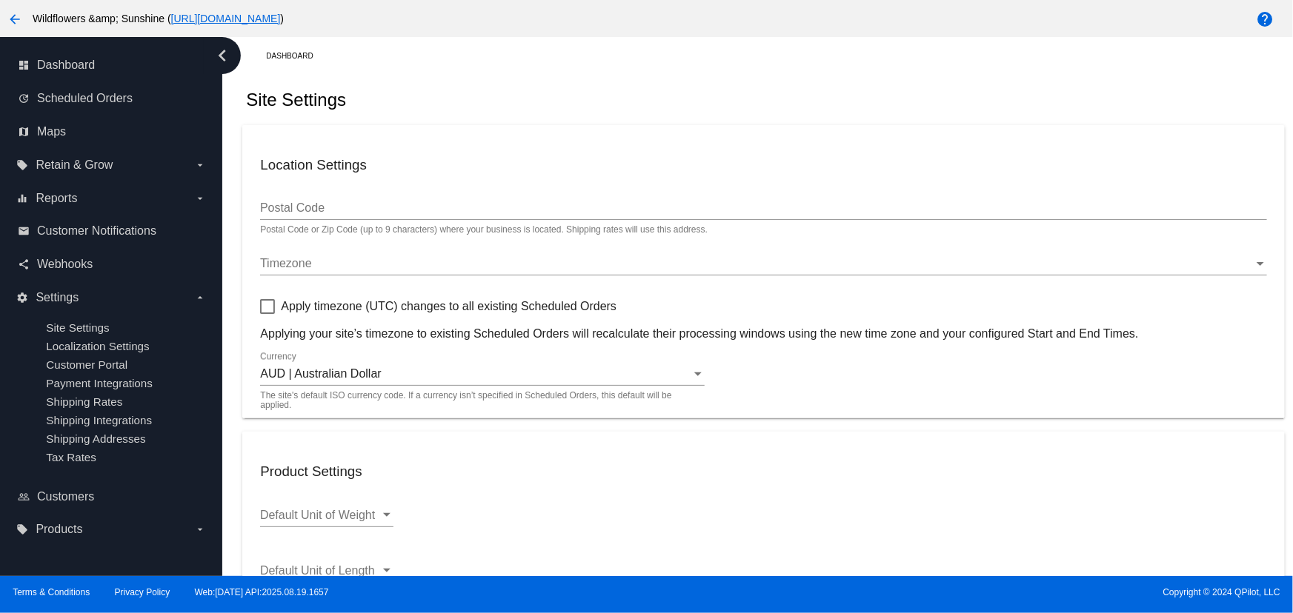
checkbox input "true"
click at [341, 264] on div "Timezone" at bounding box center [756, 263] width 993 height 13
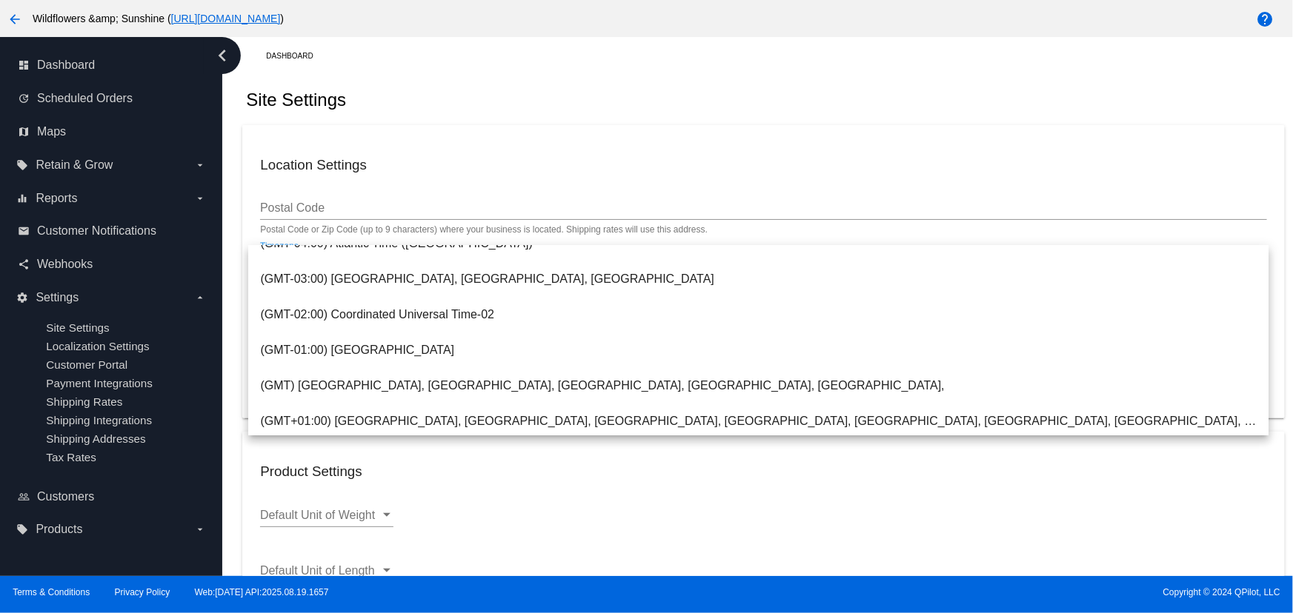
scroll to position [356, 0]
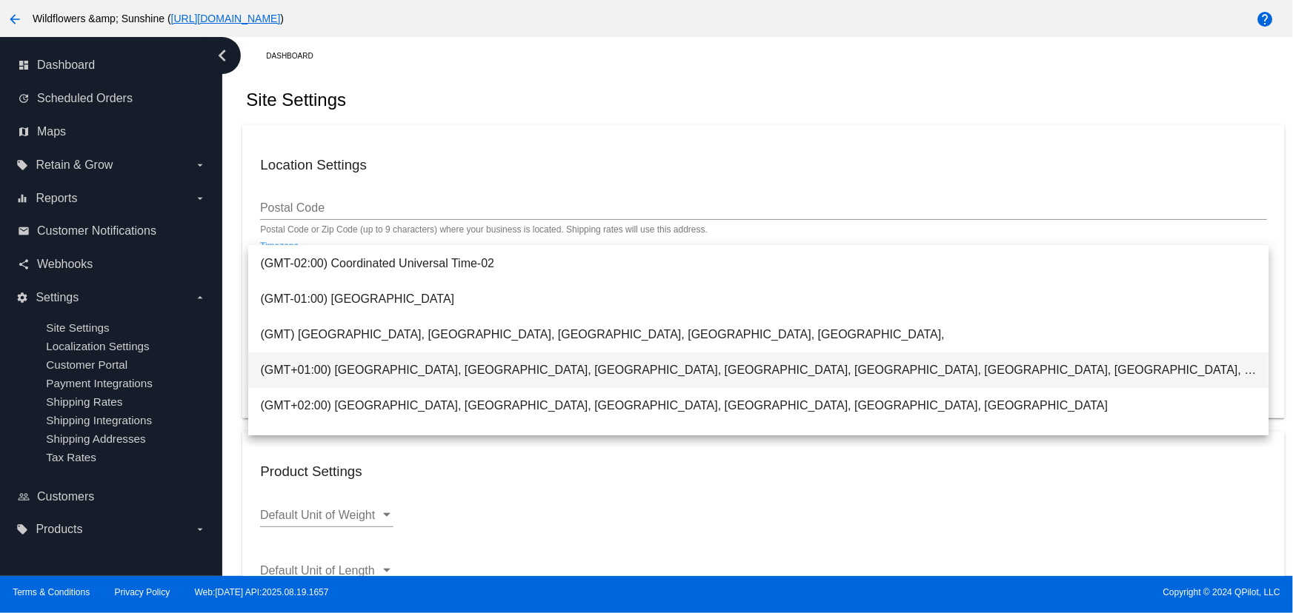
click at [615, 376] on span "(GMT+01:00) [GEOGRAPHIC_DATA], [GEOGRAPHIC_DATA], [GEOGRAPHIC_DATA], [GEOGRAPHI…" at bounding box center [758, 371] width 996 height 36
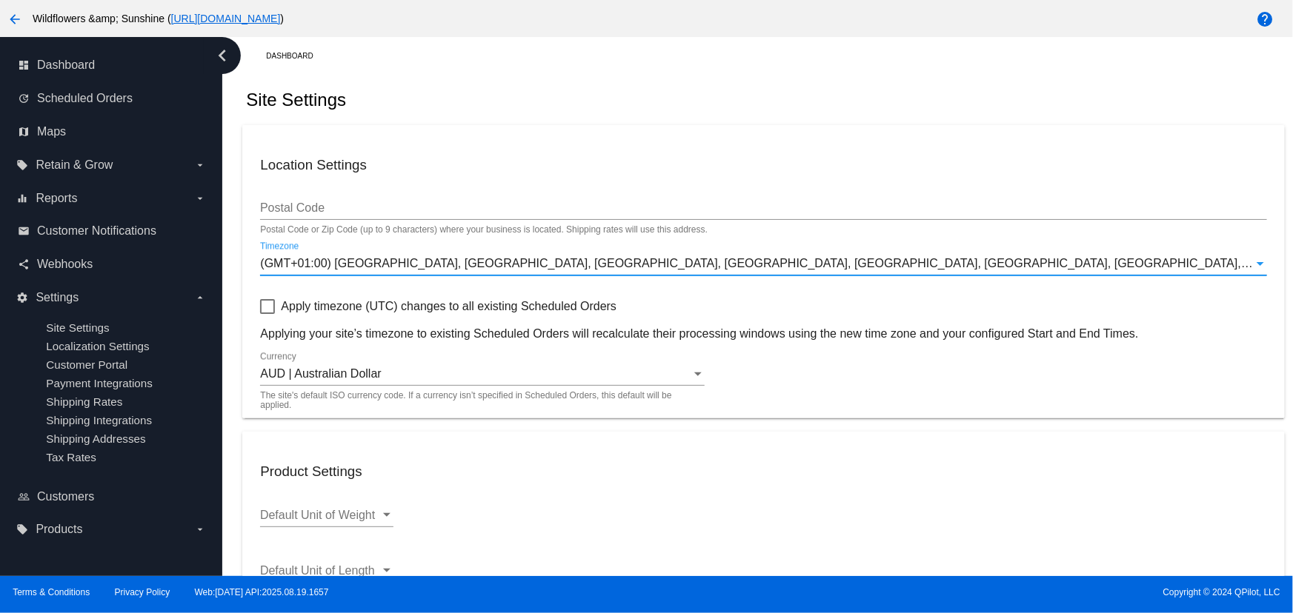
click at [375, 304] on span "Apply timezone (UTC) changes to all existing Scheduled Orders" at bounding box center [449, 307] width 336 height 18
click at [267, 314] on input "Apply timezone (UTC) changes to all existing Scheduled Orders" at bounding box center [267, 314] width 1 height 1
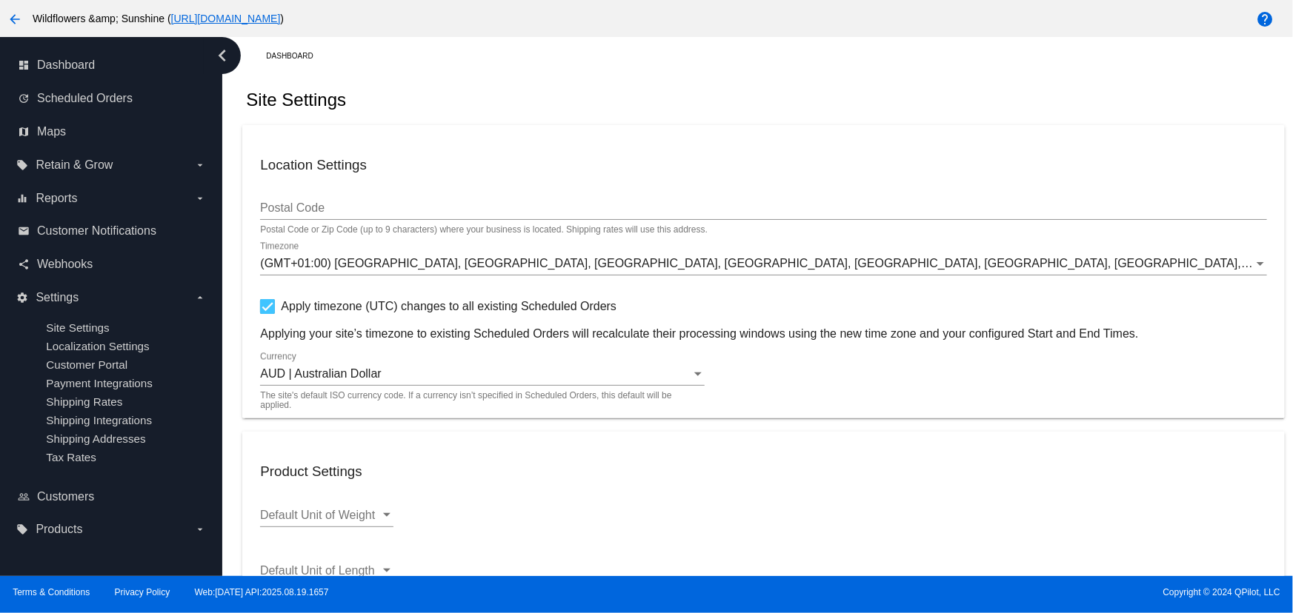
scroll to position [756, 0]
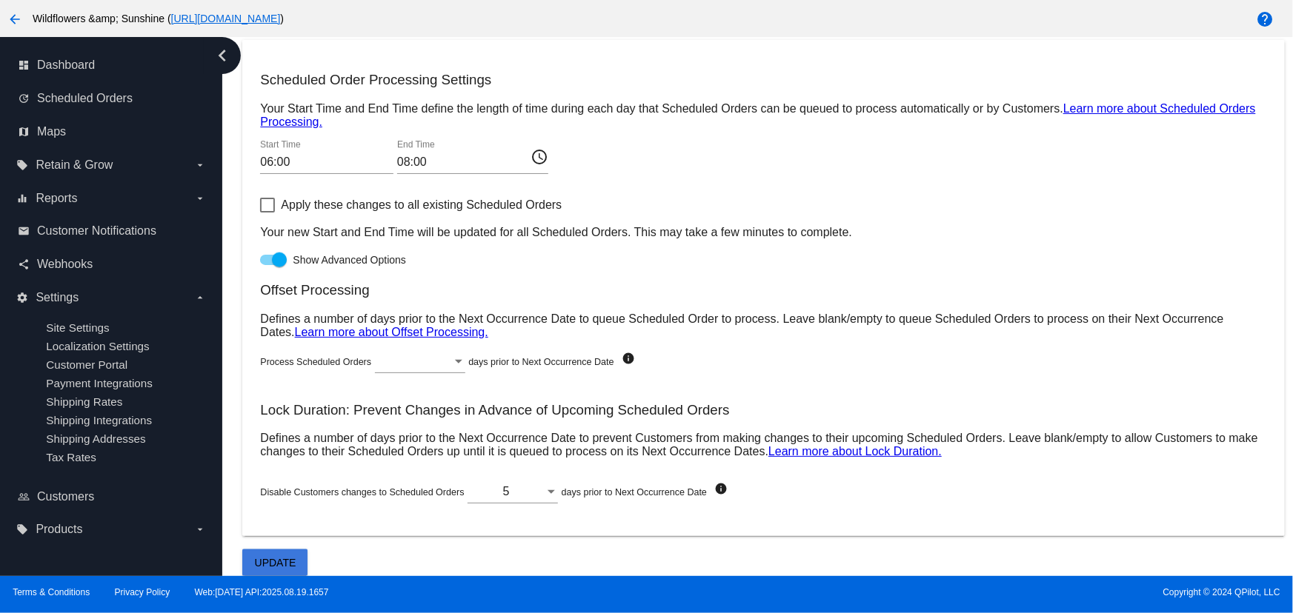
click at [272, 559] on span "Update" at bounding box center [275, 563] width 41 height 12
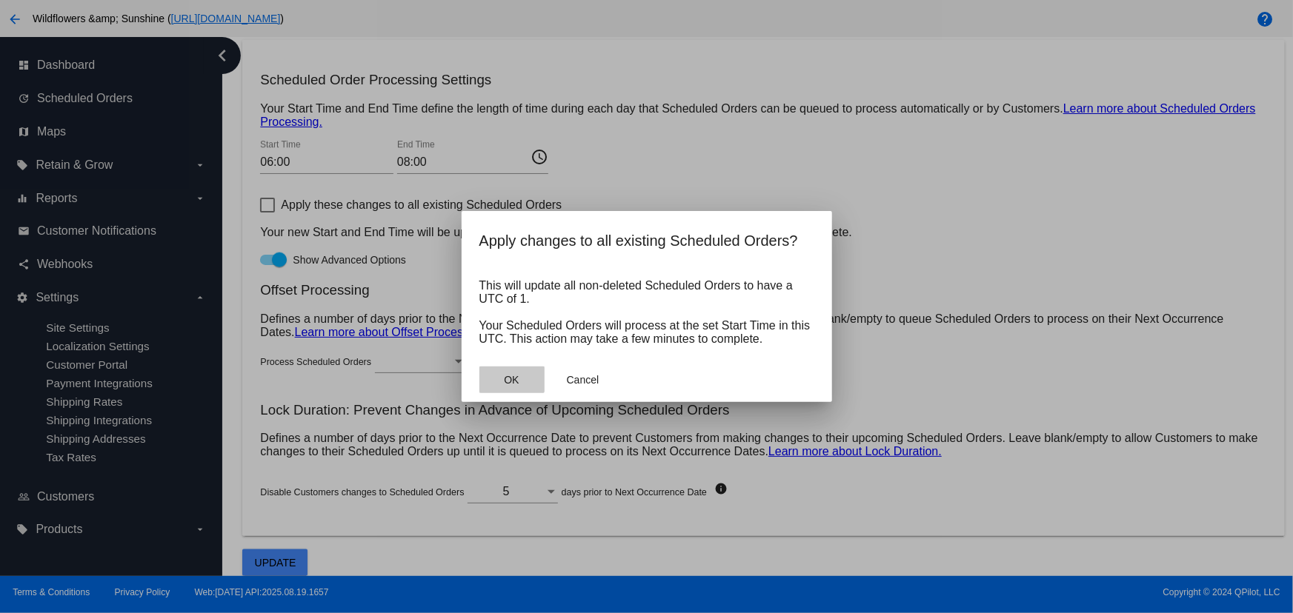
click at [507, 377] on span "OK" at bounding box center [511, 380] width 15 height 12
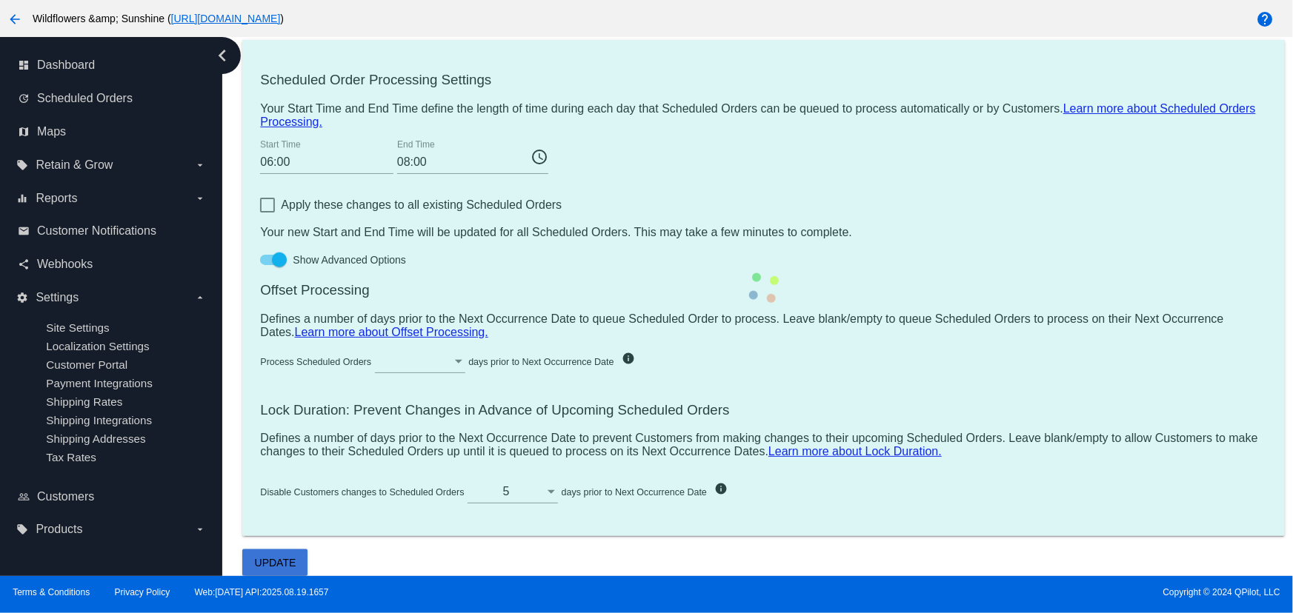
scroll to position [702, 0]
checkbox input "false"
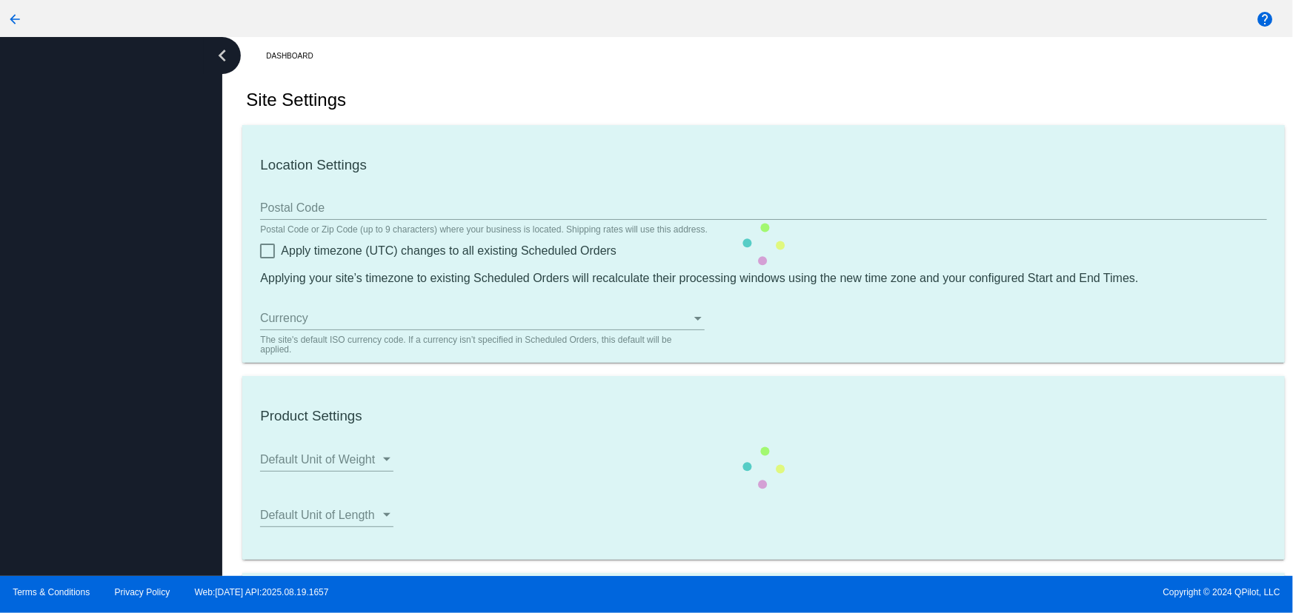
checkbox input "true"
type input "06:00"
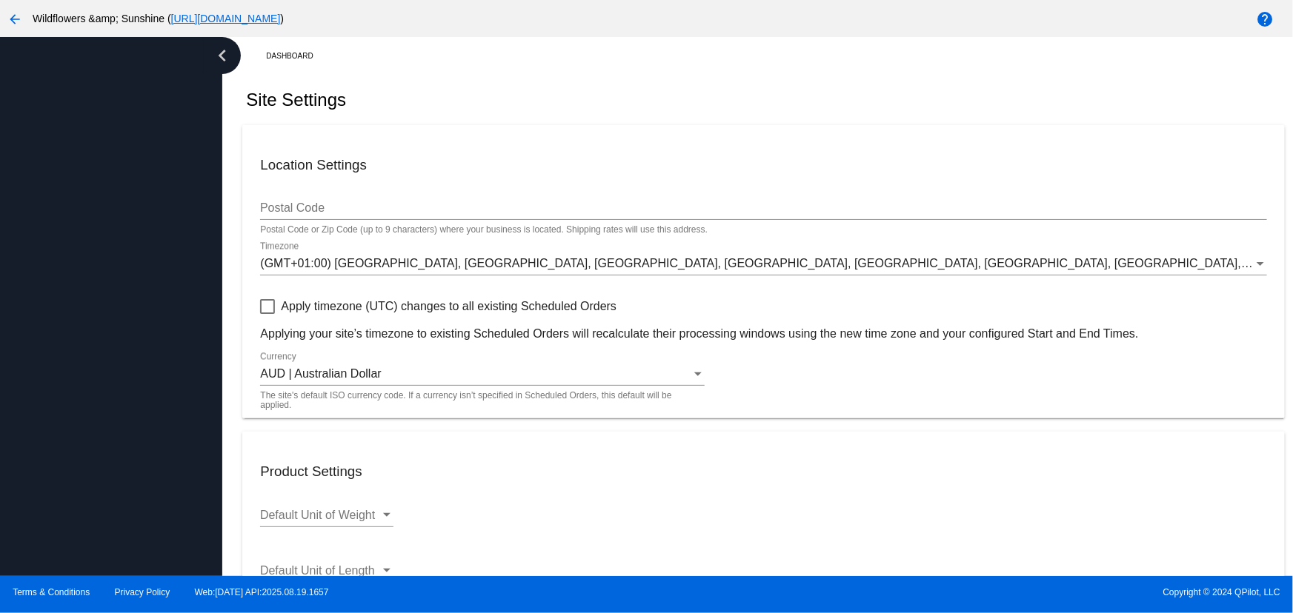
checkbox input "true"
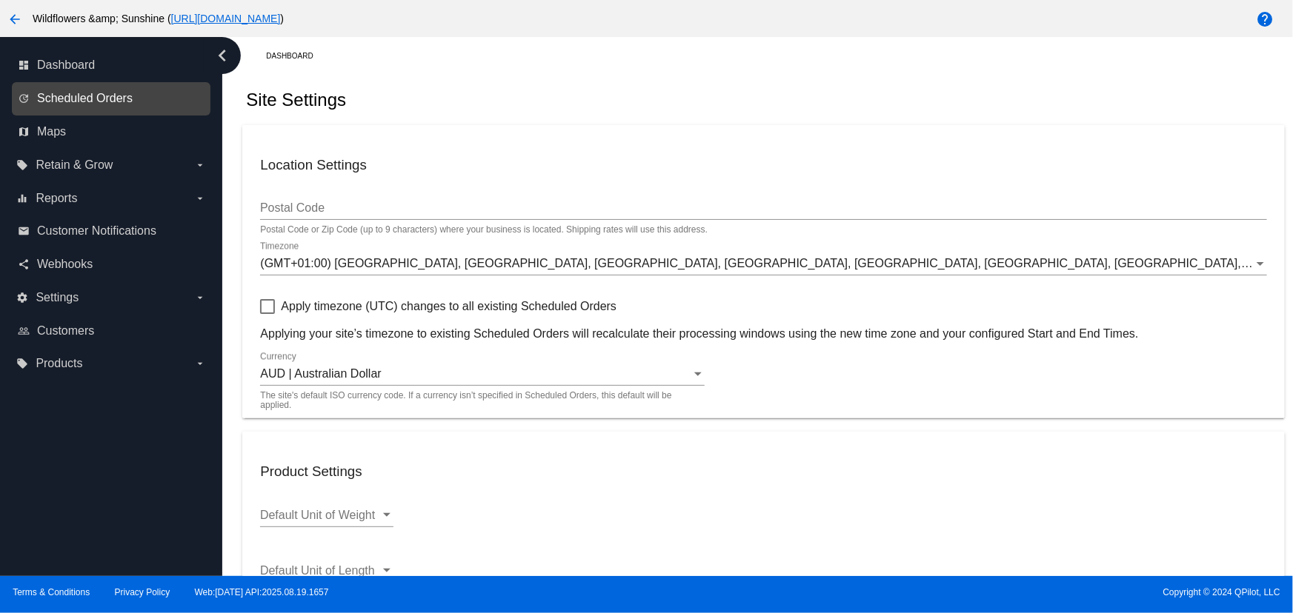
click at [85, 101] on span "Scheduled Orders" at bounding box center [85, 98] width 96 height 13
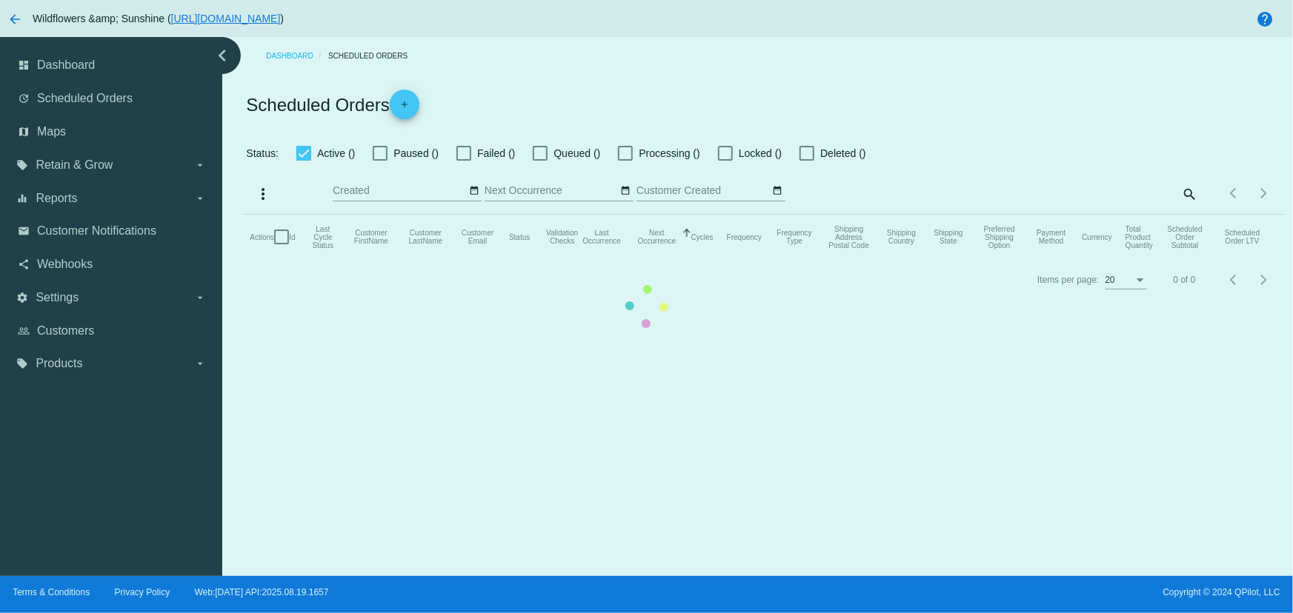
checkbox input "true"
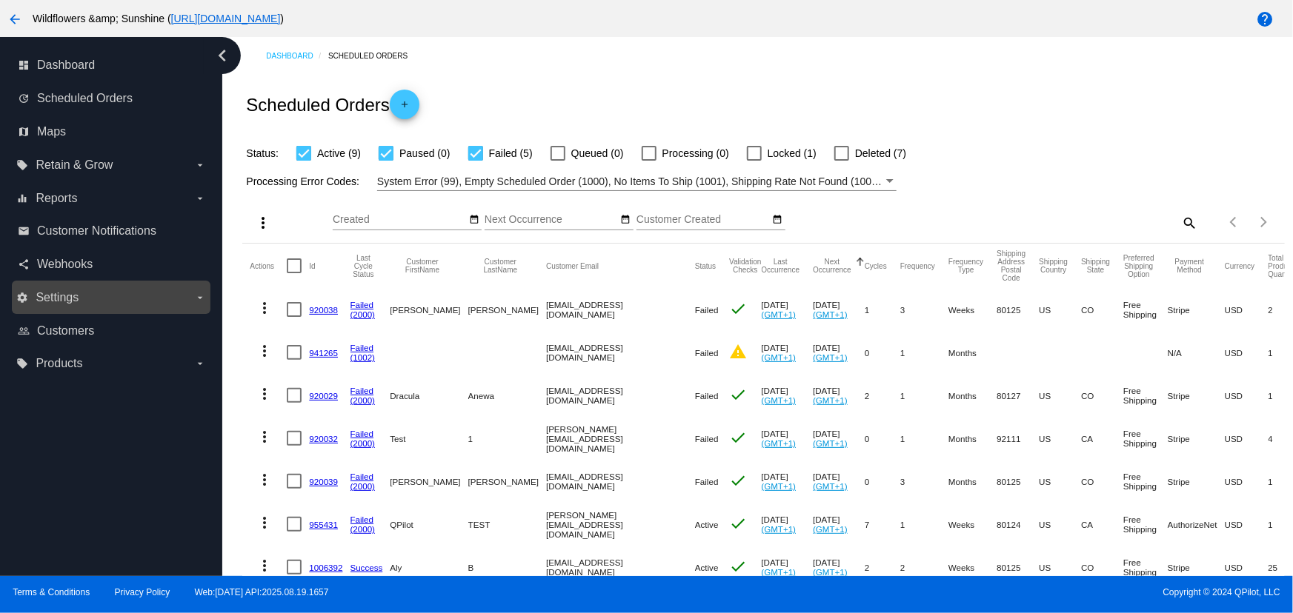
drag, startPoint x: 61, startPoint y: 301, endPoint x: 45, endPoint y: 302, distance: 15.6
click at [36, 296] on span "Settings" at bounding box center [57, 297] width 43 height 13
click at [0, 0] on input "settings Settings arrow_drop_down" at bounding box center [0, 0] width 0 height 0
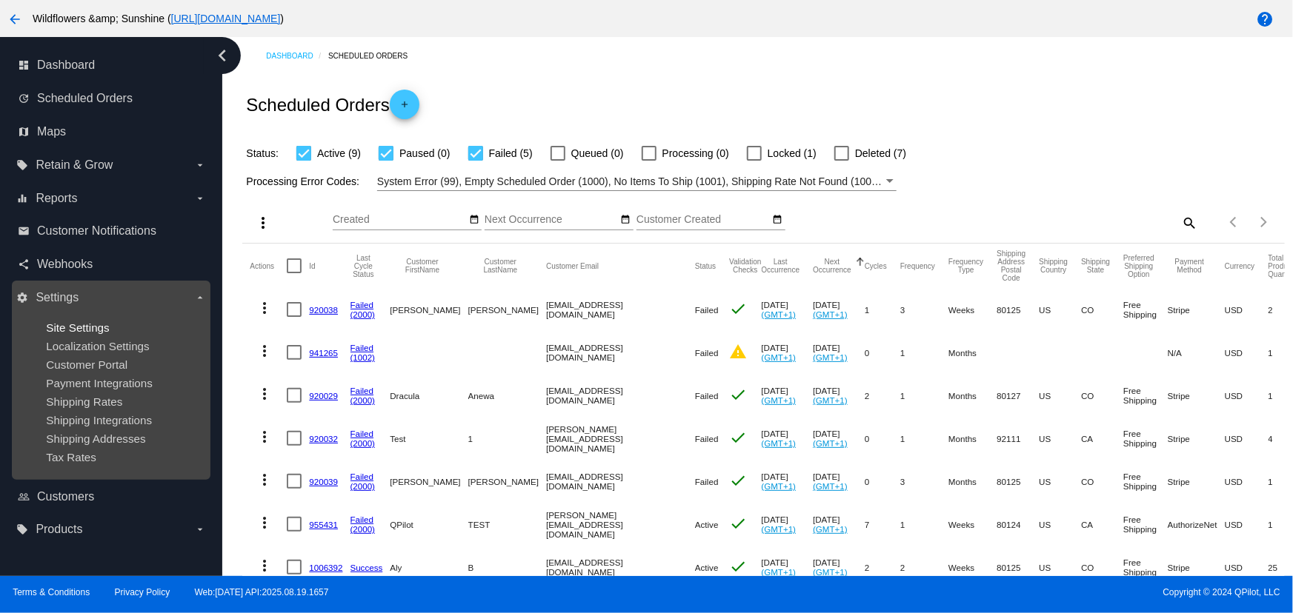
click at [79, 333] on span "Site Settings" at bounding box center [77, 327] width 63 height 13
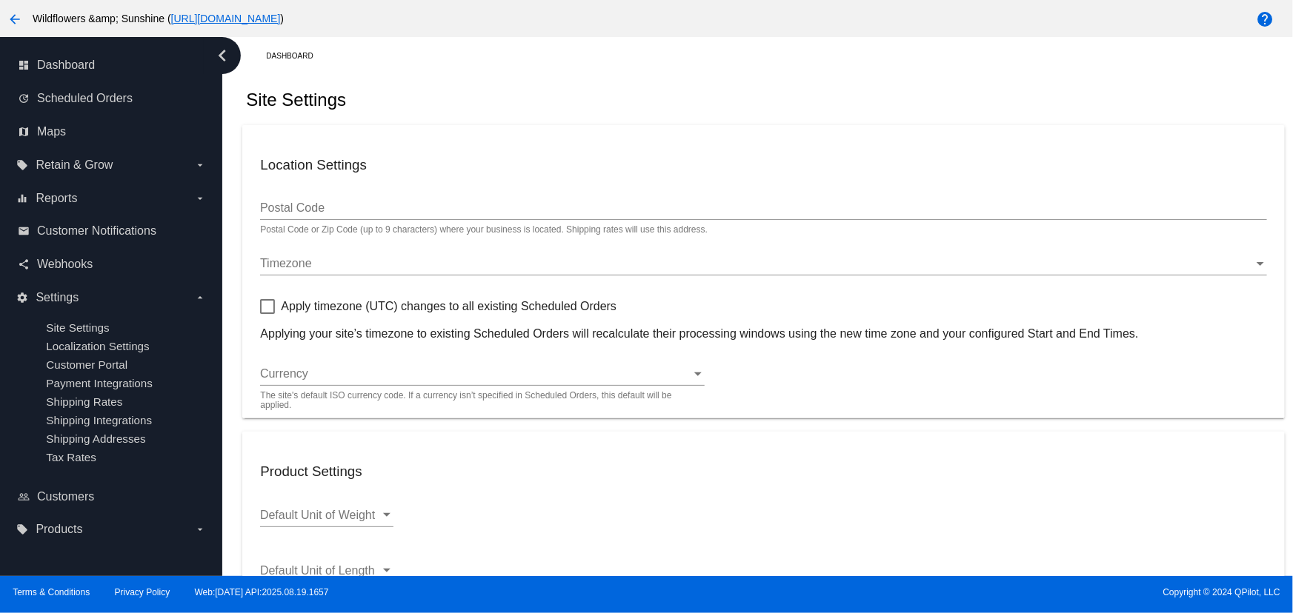
checkbox input "true"
type input "06:00"
checkbox input "true"
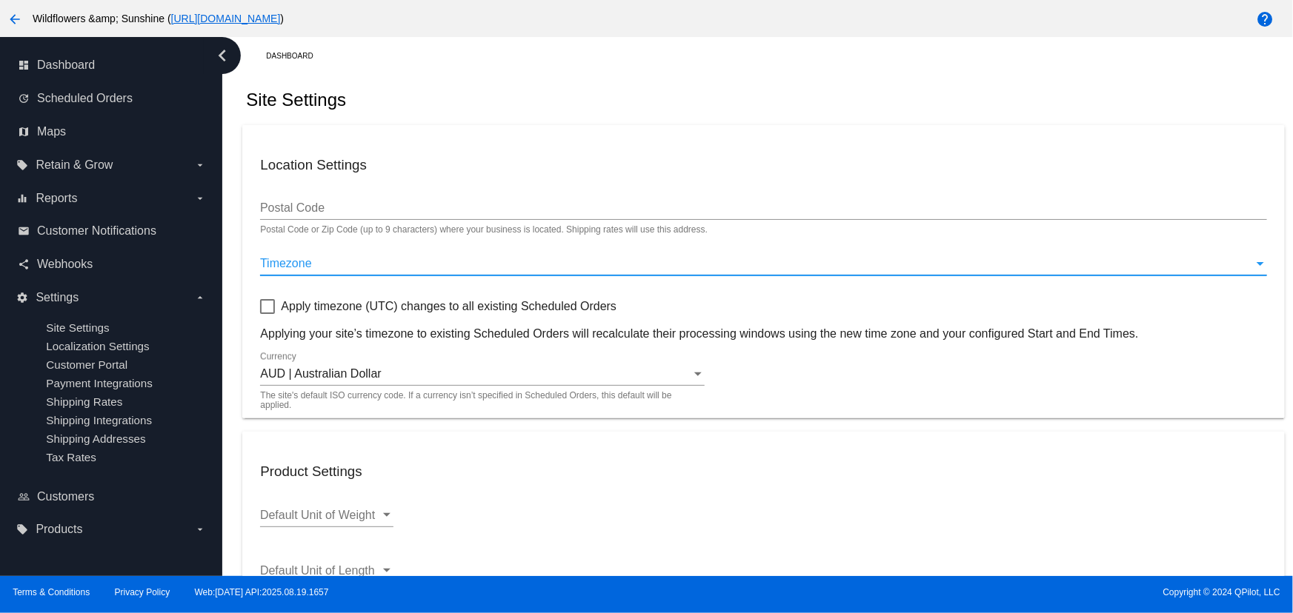
click at [414, 267] on div "Timezone" at bounding box center [756, 263] width 993 height 13
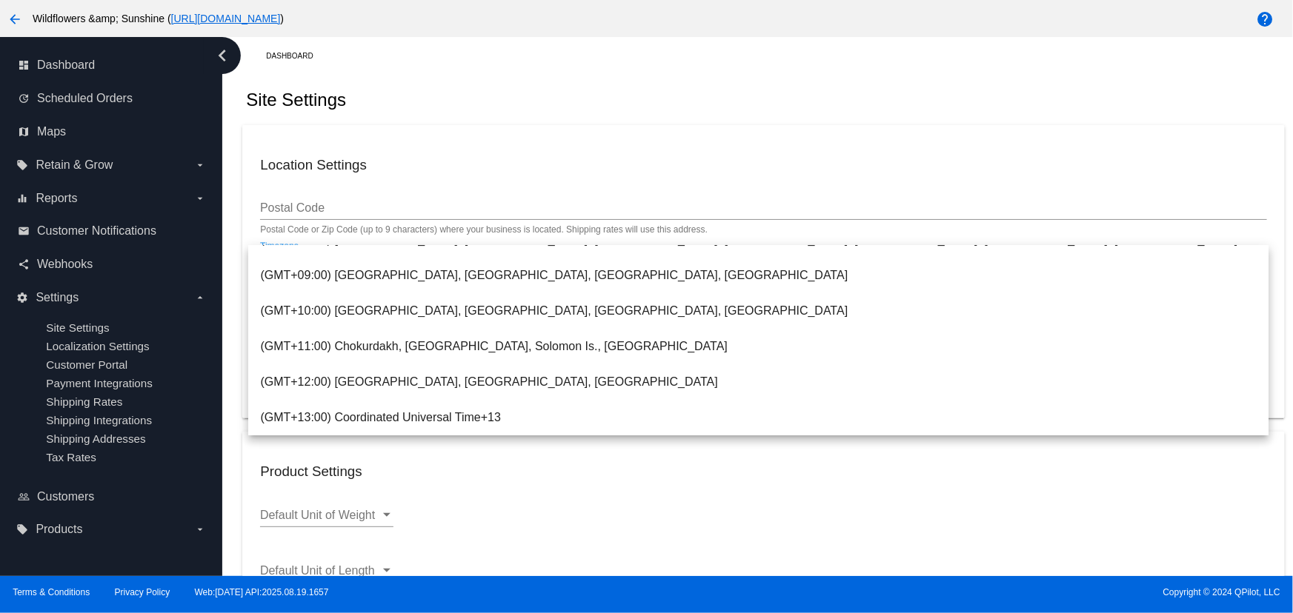
scroll to position [770, 0]
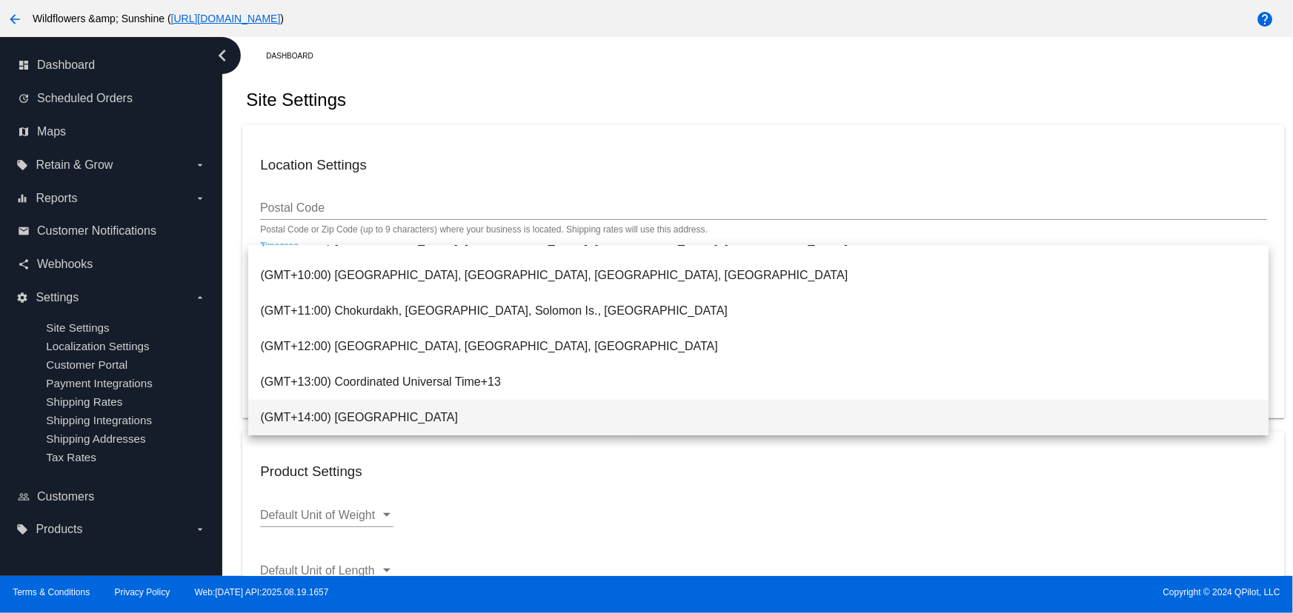
click at [591, 413] on span "(GMT+14:00) Kiritimati Island" at bounding box center [758, 418] width 996 height 36
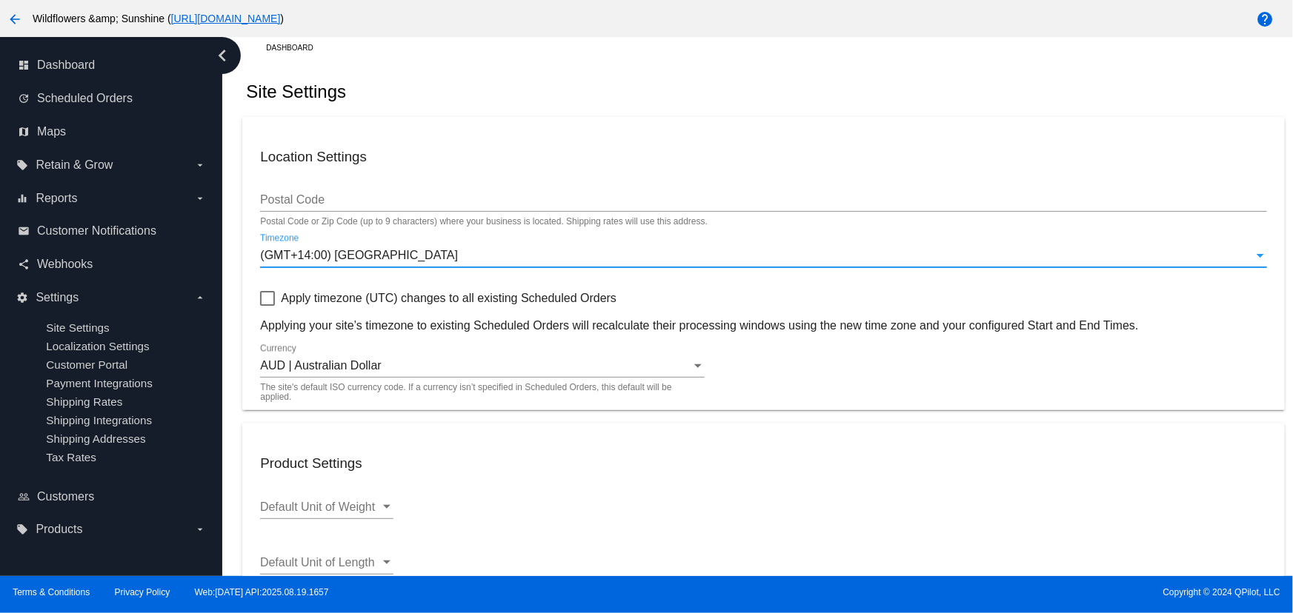
scroll to position [27, 0]
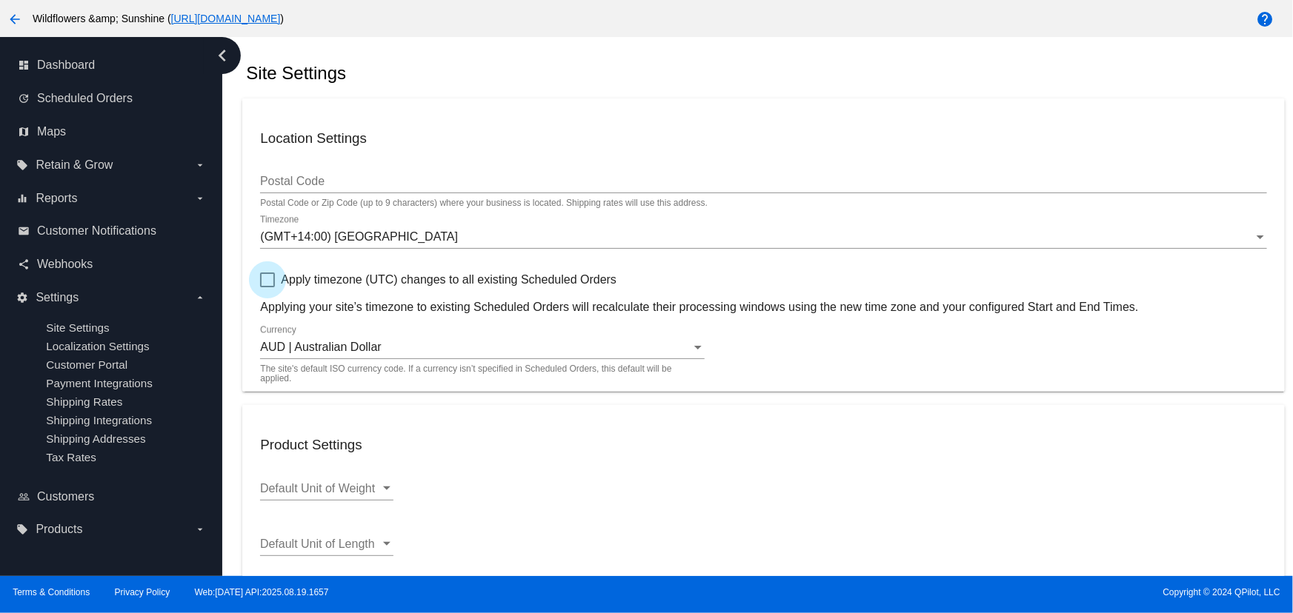
click at [483, 276] on span "Apply timezone (UTC) changes to all existing Scheduled Orders" at bounding box center [449, 280] width 336 height 18
click at [267, 287] on input "Apply timezone (UTC) changes to all existing Scheduled Orders" at bounding box center [267, 287] width 1 height 1
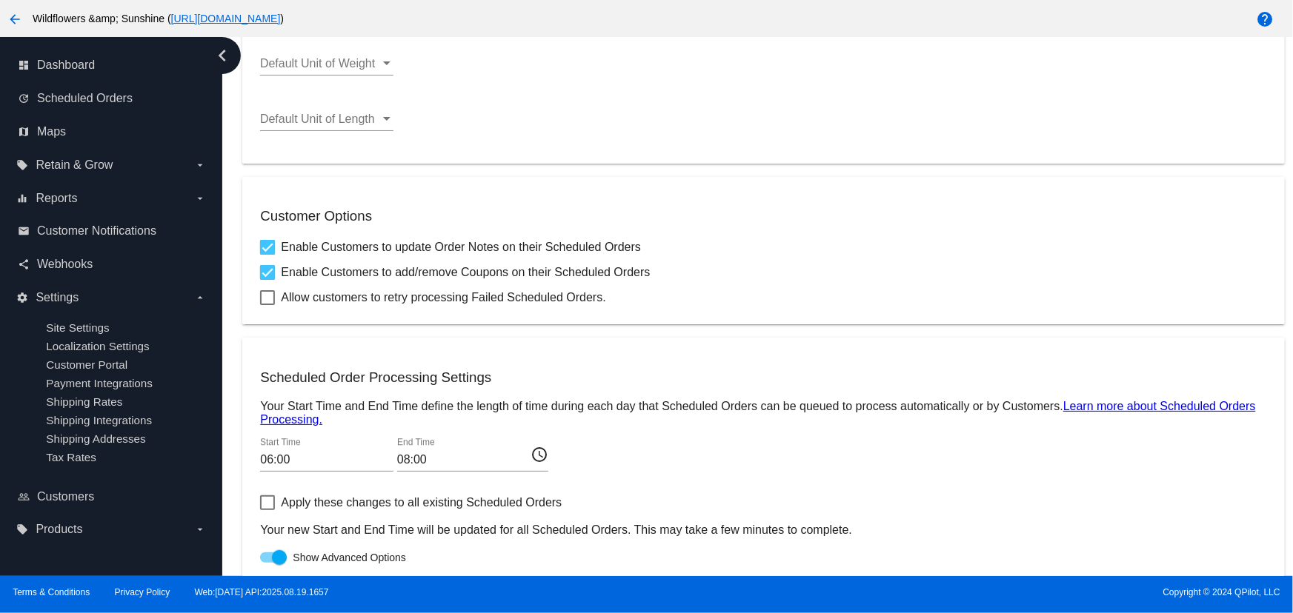
scroll to position [756, 0]
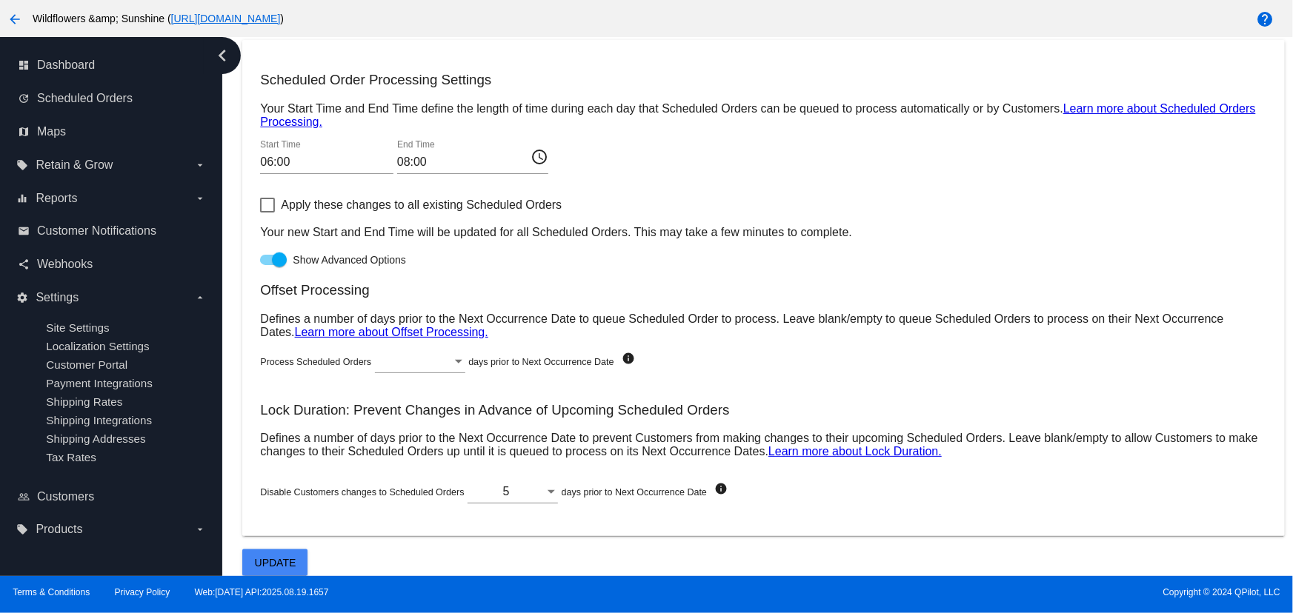
click at [278, 572] on button "Update" at bounding box center [274, 563] width 65 height 27
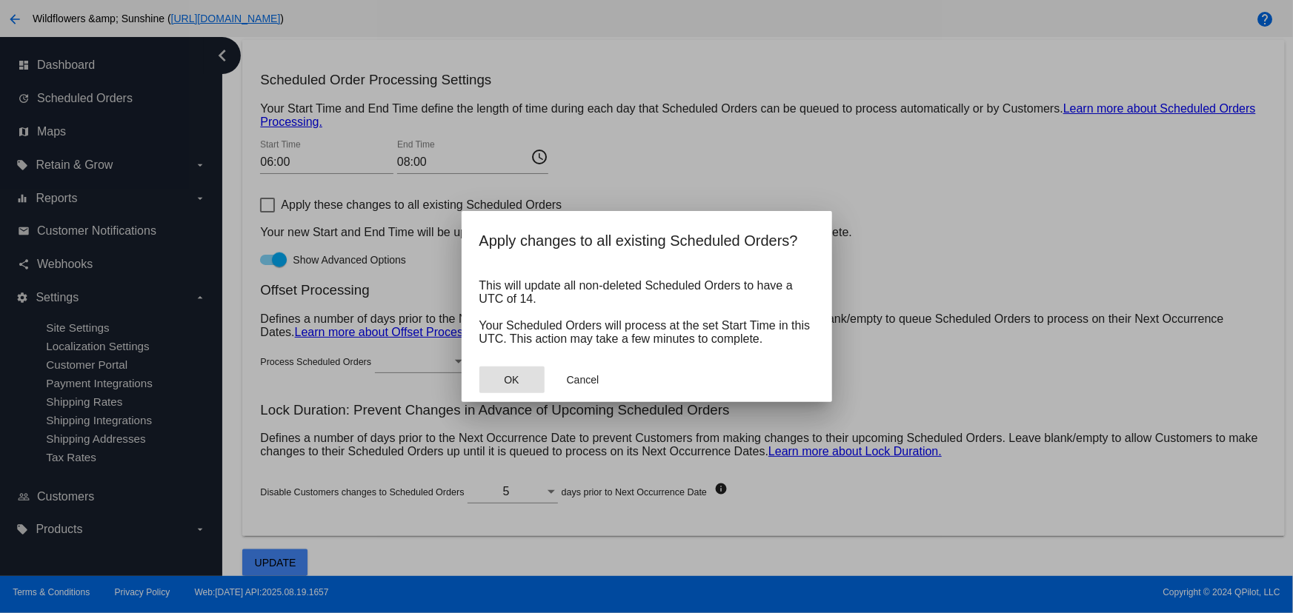
click at [507, 376] on span "OK" at bounding box center [511, 380] width 15 height 12
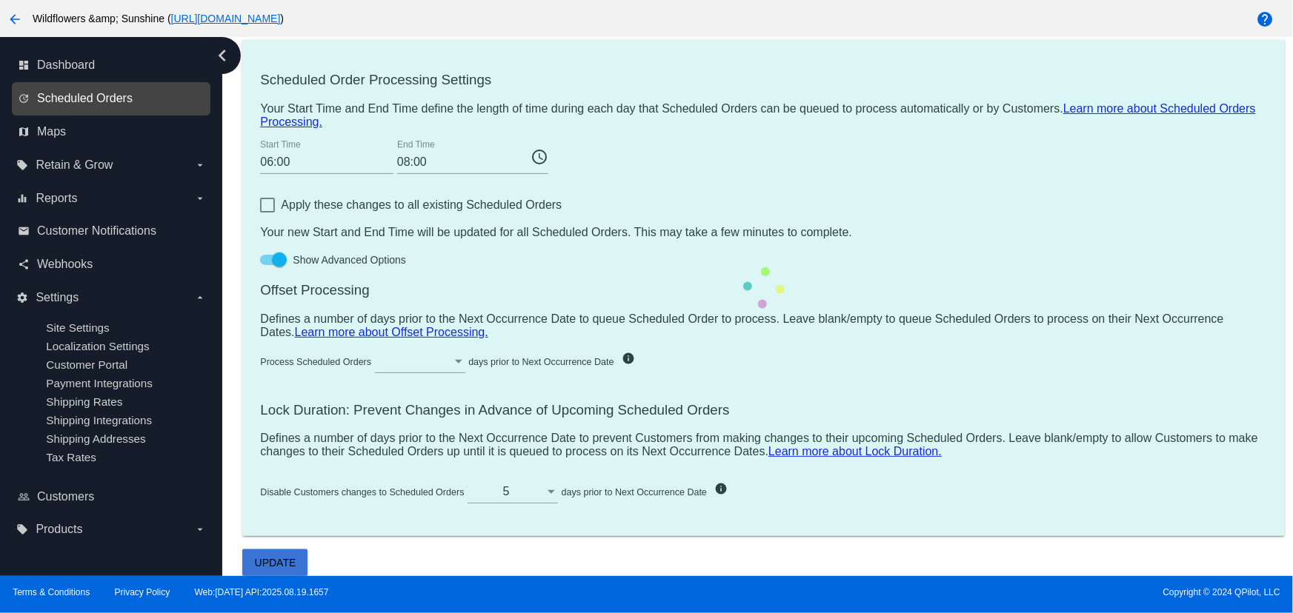
checkbox input "false"
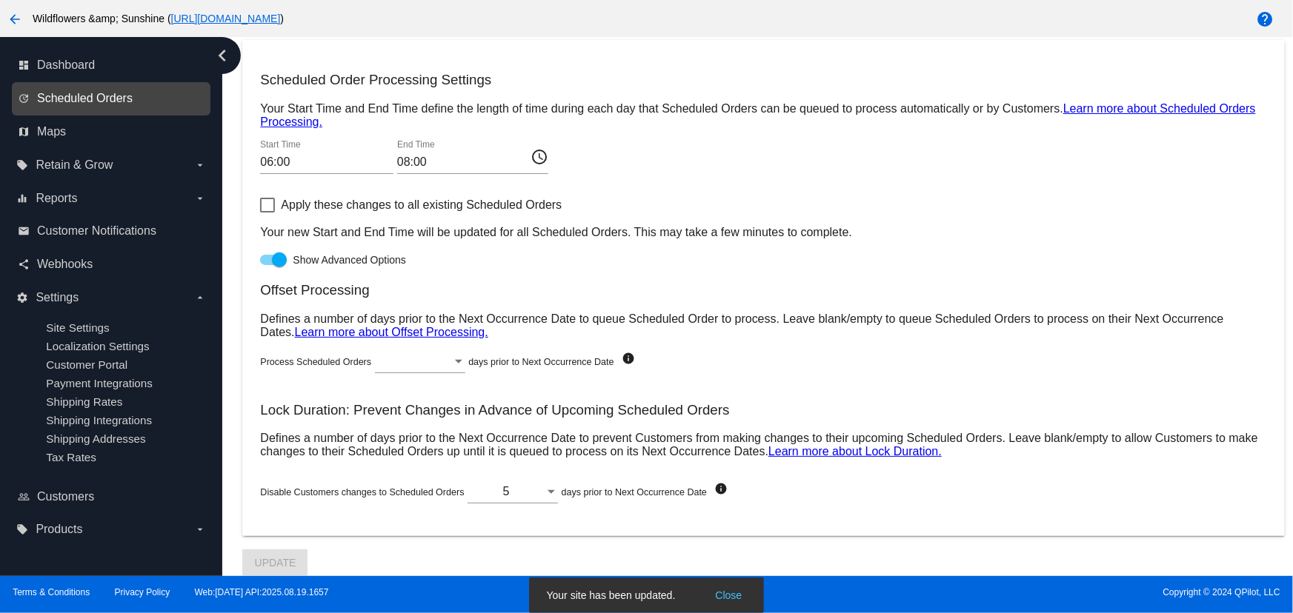
click at [104, 95] on span "Scheduled Orders" at bounding box center [85, 98] width 96 height 13
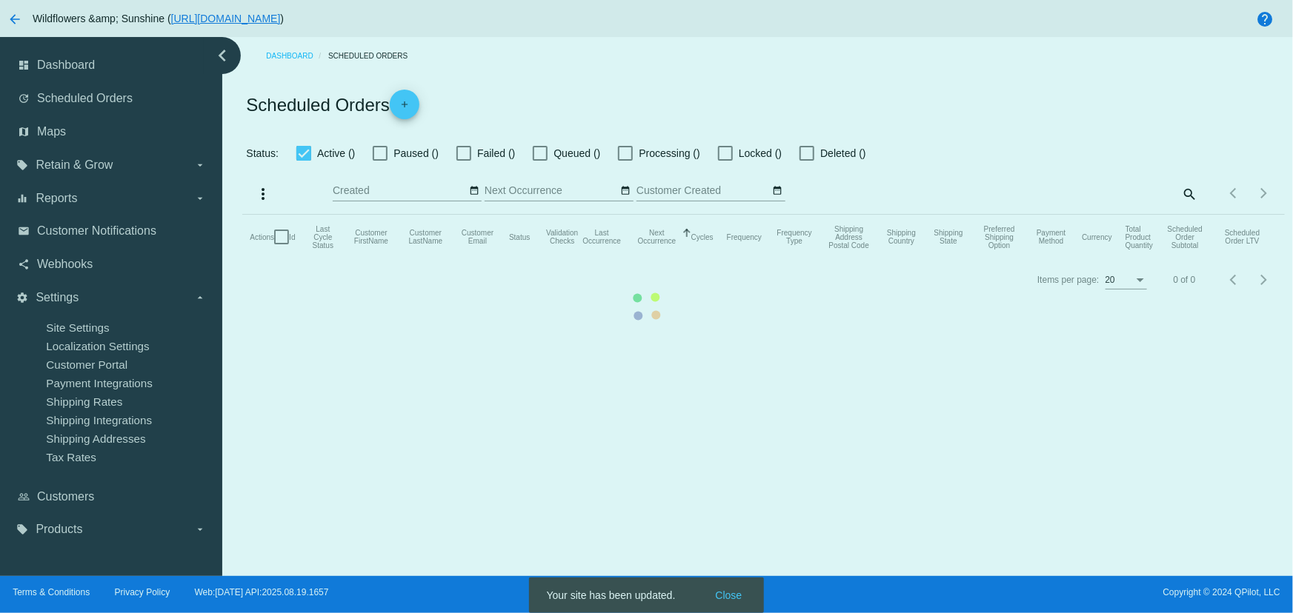
checkbox input "true"
